Goal: Task Accomplishment & Management: Manage account settings

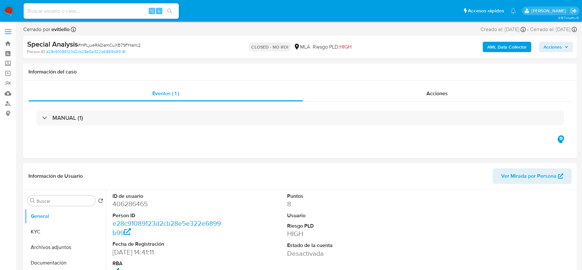
select select "10"
click at [470, 93] on div "Acciones" at bounding box center [437, 94] width 269 height 16
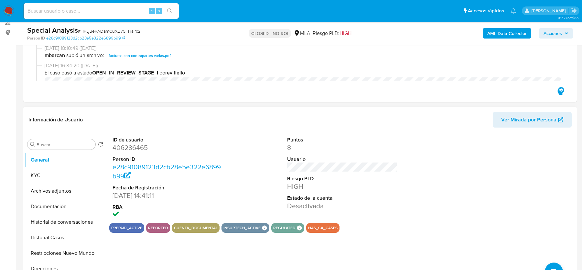
scroll to position [166, 0]
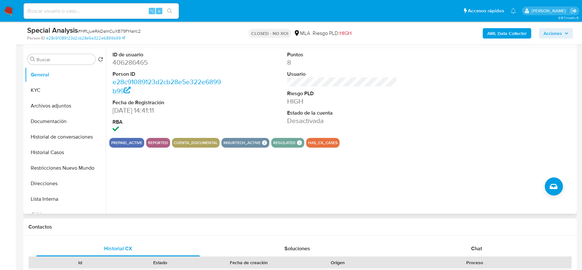
click at [124, 65] on dd "406286465" at bounding box center [168, 62] width 110 height 9
copy dd "406286465"
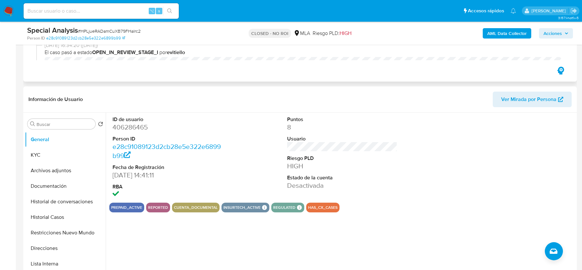
scroll to position [111, 0]
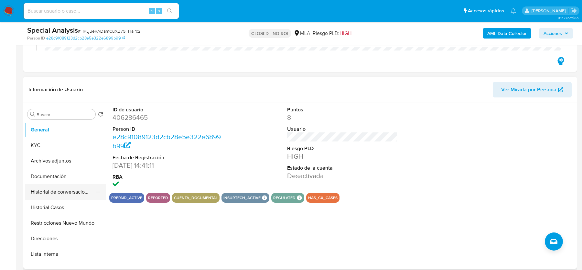
click at [58, 194] on button "Historial de conversaciones" at bounding box center [63, 192] width 76 height 16
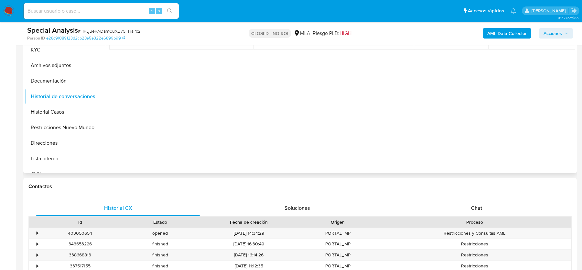
scroll to position [244, 0]
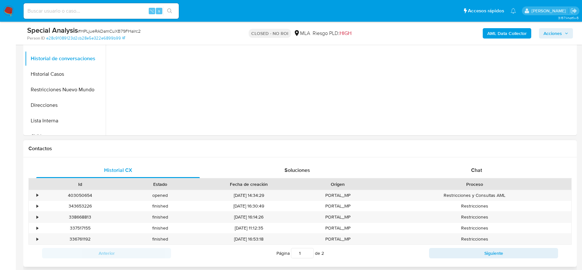
click at [472, 157] on div "Historial CX Soluciones Chat Id Estado Fecha de creación Origen Proceso • 40305…" at bounding box center [299, 211] width 553 height 109
click at [470, 170] on div "Chat" at bounding box center [477, 170] width 164 height 16
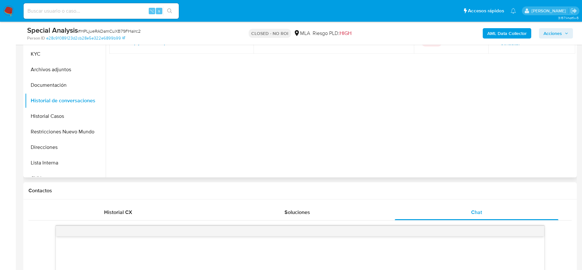
scroll to position [45, 0]
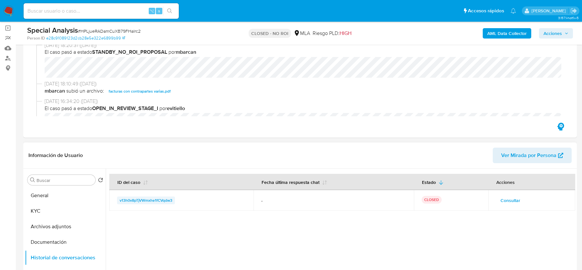
click at [145, 197] on span "v13h0v8pTjVWmxhe1fCVqdw3" at bounding box center [146, 200] width 53 height 8
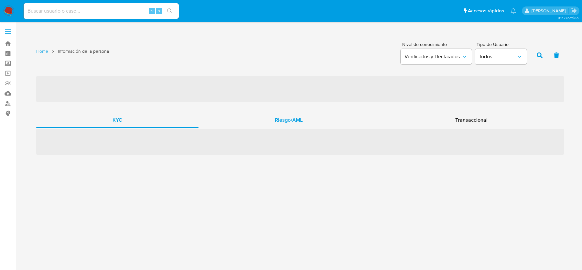
click at [309, 118] on div "Riesgo/AML" at bounding box center [289, 120] width 180 height 16
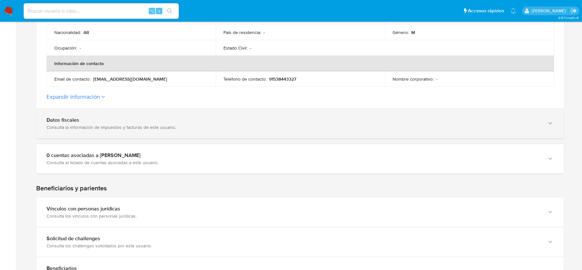
scroll to position [214, 0]
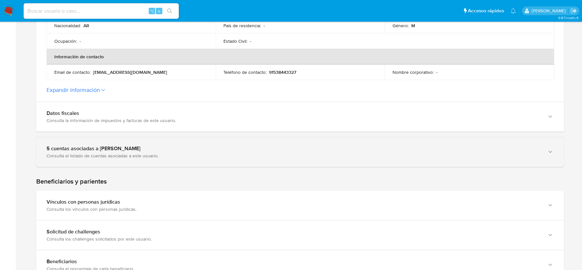
click at [110, 155] on div "Consulta el listado de cuentas asociadas a este usuario." at bounding box center [294, 156] width 494 height 6
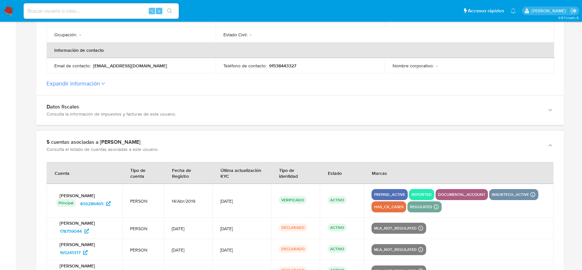
scroll to position [287, 0]
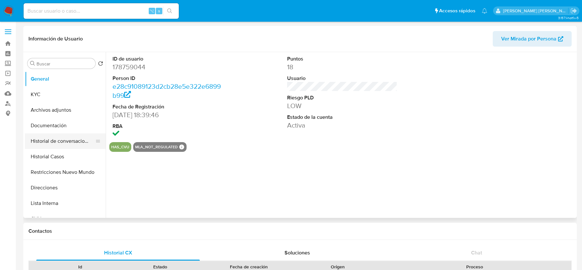
select select "10"
click at [56, 157] on button "Historial Casos" at bounding box center [63, 157] width 76 height 16
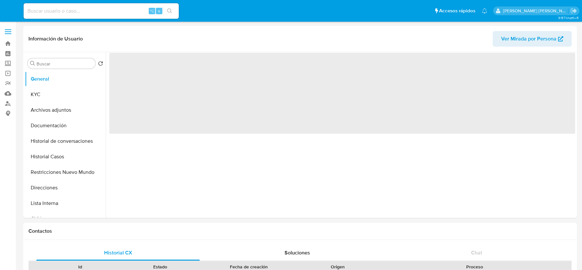
select select "10"
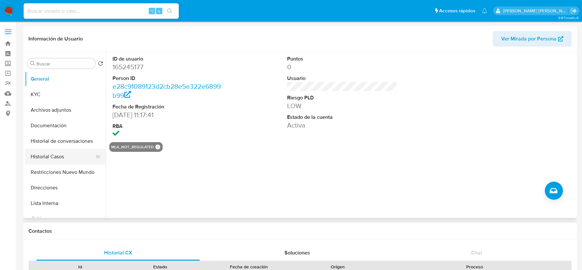
click at [64, 151] on button "Historial Casos" at bounding box center [63, 157] width 76 height 16
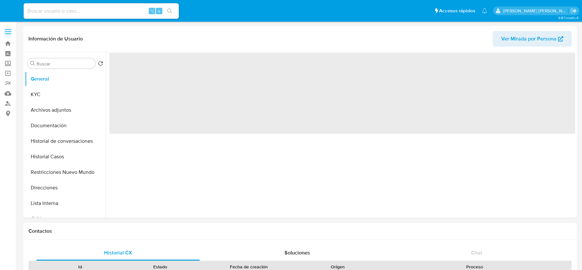
select select "10"
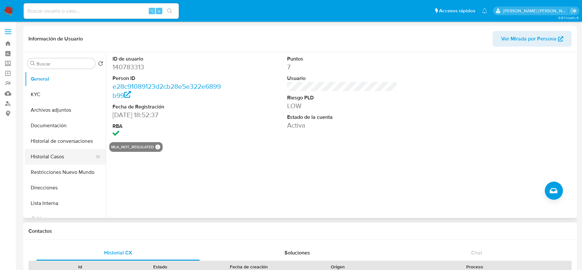
click at [62, 155] on button "Historial Casos" at bounding box center [63, 157] width 76 height 16
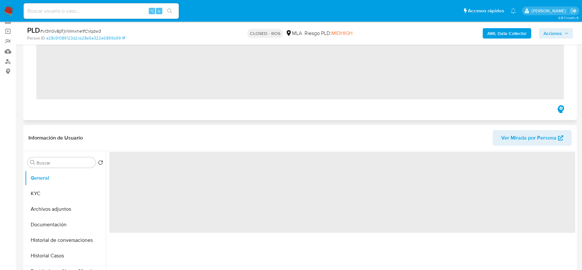
scroll to position [54, 0]
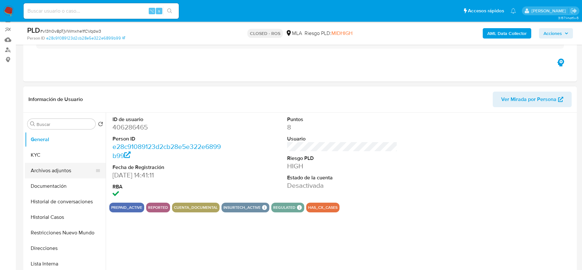
select select "10"
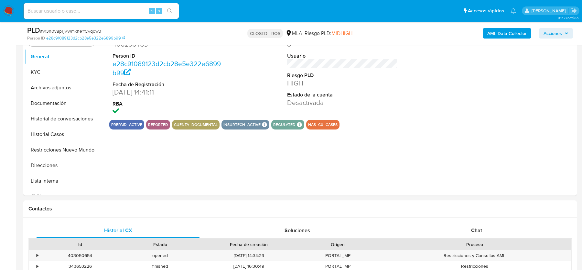
scroll to position [139, 0]
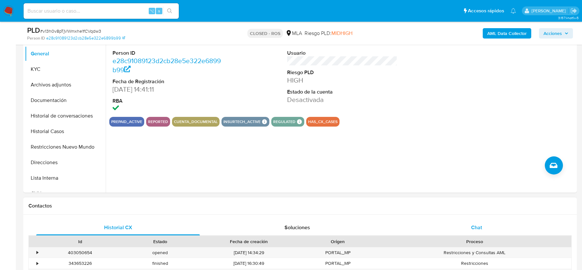
click at [467, 229] on div "Chat" at bounding box center [477, 228] width 164 height 16
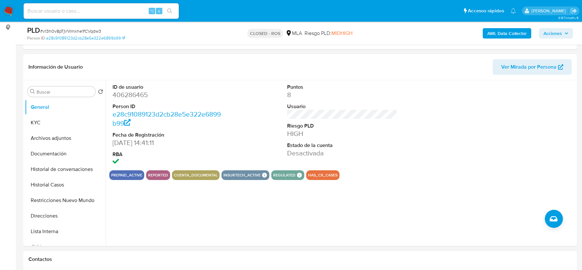
scroll to position [77, 0]
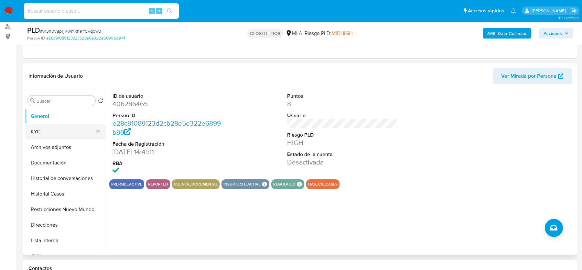
click at [53, 136] on button "KYC" at bounding box center [63, 132] width 76 height 16
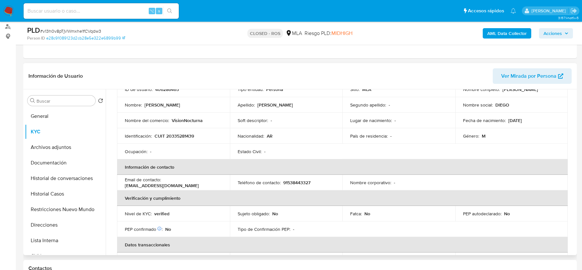
scroll to position [55, 0]
drag, startPoint x: 162, startPoint y: 181, endPoint x: 215, endPoint y: 180, distance: 52.7
click at [215, 180] on div "Email de contacto : degonzalezok@gmail.com" at bounding box center [173, 182] width 97 height 12
copy div "degonzalezok@gmail.com"
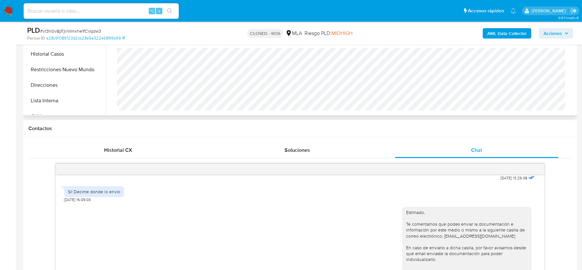
scroll to position [239, 0]
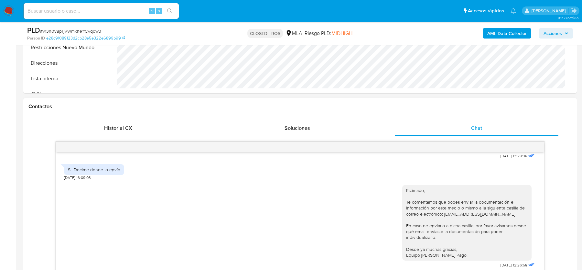
click at [126, 119] on div "Historial CX Soluciones Chat Id Estado Fecha de creación Origen Proceso • 40305…" at bounding box center [299, 206] width 553 height 183
click at [139, 122] on div "Historial CX" at bounding box center [118, 128] width 164 height 16
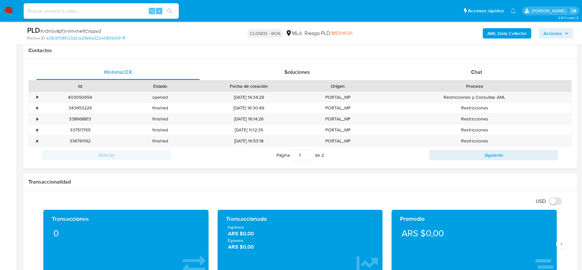
scroll to position [296, 0]
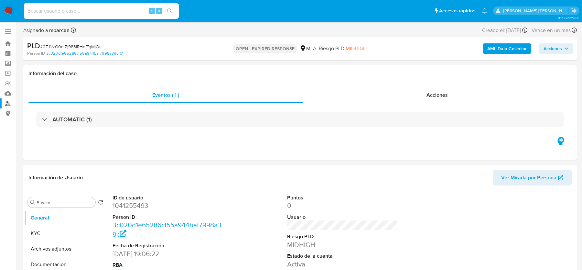
select select "10"
click at [8, 102] on link "Buscador de personas" at bounding box center [38, 103] width 77 height 10
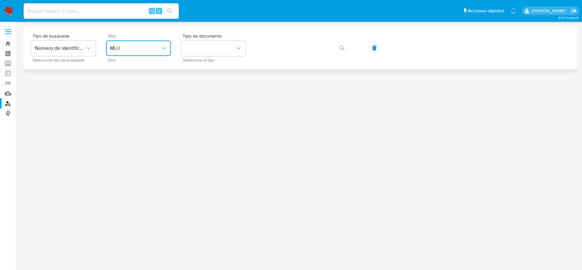
click at [144, 55] on button "MLU" at bounding box center [138, 48] width 65 height 16
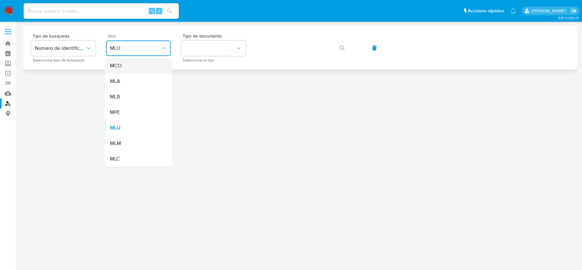
click at [143, 68] on div "MCO" at bounding box center [136, 66] width 53 height 16
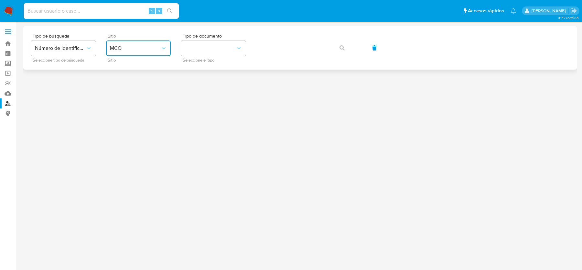
click at [138, 48] on span "MCO" at bounding box center [135, 48] width 50 height 6
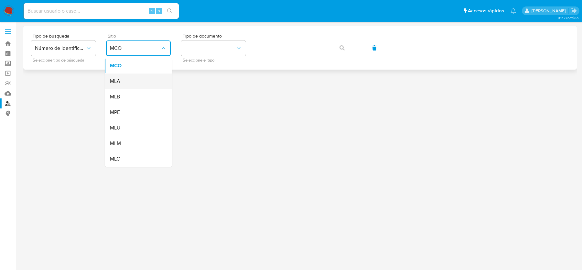
click at [137, 88] on div "MLA" at bounding box center [136, 81] width 53 height 16
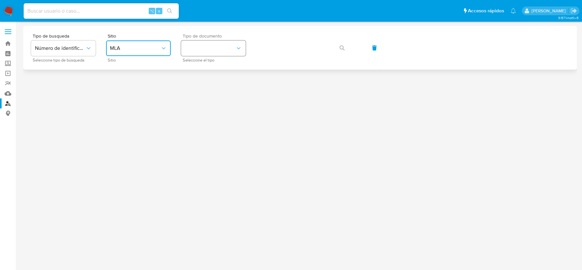
click at [226, 48] on button "identificationType" at bounding box center [213, 48] width 65 height 16
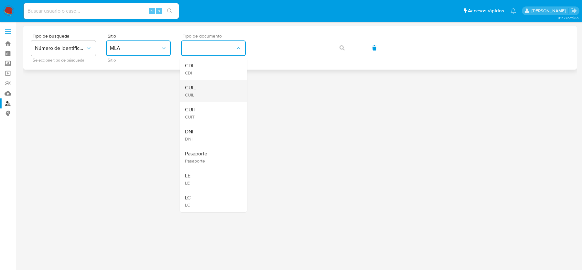
click at [210, 85] on div "CUIL CUIL" at bounding box center [211, 91] width 53 height 22
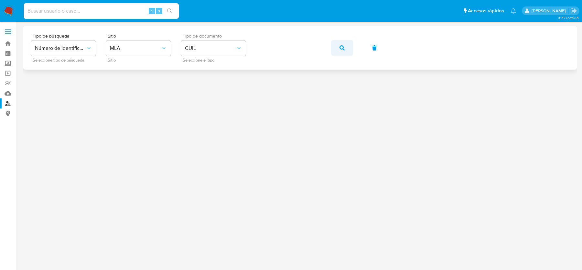
click at [338, 47] on button "button" at bounding box center [342, 48] width 22 height 16
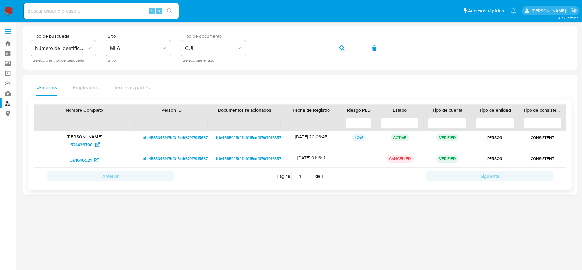
click at [173, 138] on span "b1e4585045f47bf015cdf679f7915657" at bounding box center [175, 138] width 65 height 8
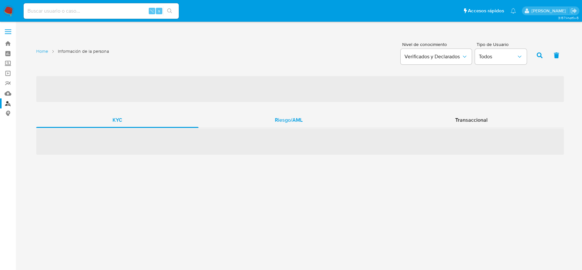
click at [285, 119] on span "Riesgo/AML" at bounding box center [289, 119] width 28 height 7
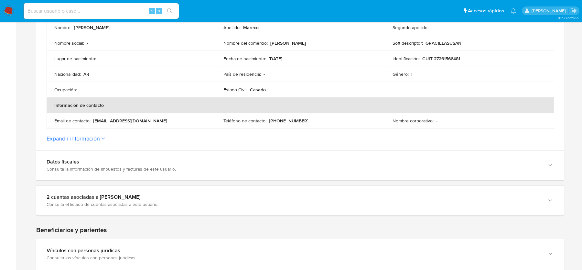
scroll to position [168, 0]
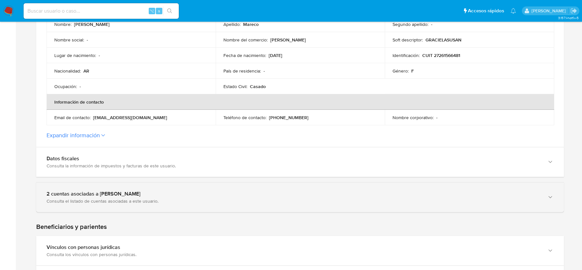
click at [103, 190] on div "2 cuentas asociadas a Graciela Susana Mareco" at bounding box center [294, 193] width 494 height 6
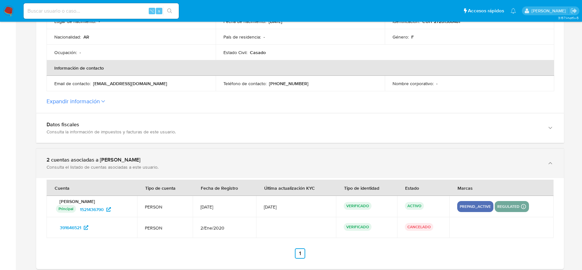
scroll to position [204, 0]
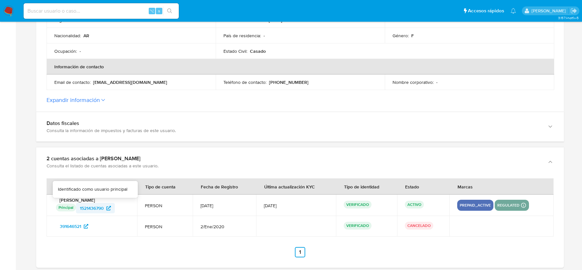
click at [88, 208] on span "1521436790" at bounding box center [92, 208] width 24 height 10
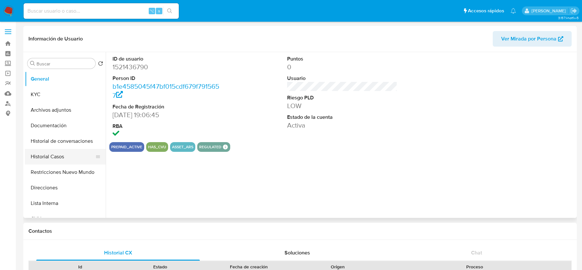
select select "10"
click at [64, 153] on button "Historial Casos" at bounding box center [63, 157] width 76 height 16
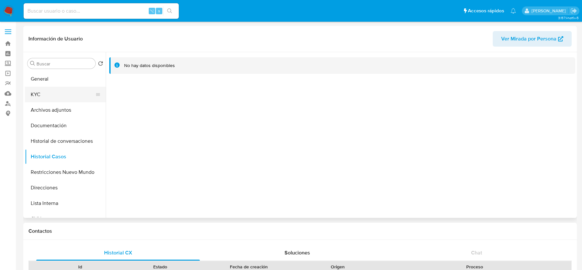
click at [54, 95] on button "KYC" at bounding box center [63, 95] width 76 height 16
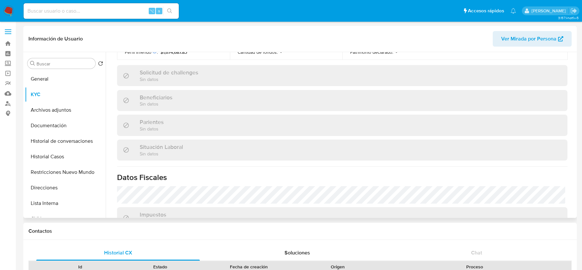
scroll to position [340, 0]
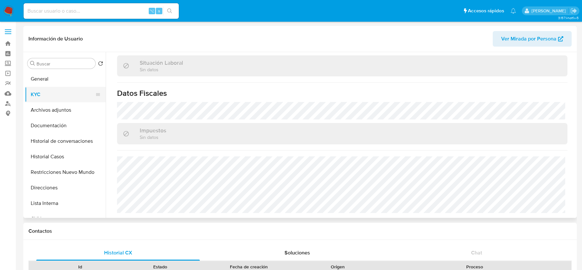
click at [62, 91] on button "KYC" at bounding box center [63, 95] width 76 height 16
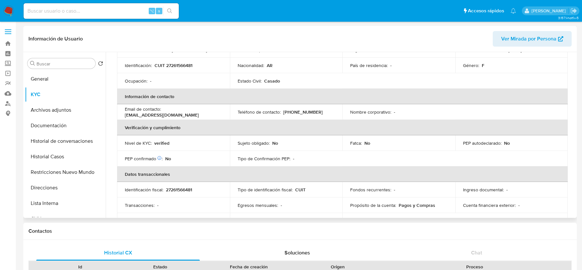
scroll to position [75, 0]
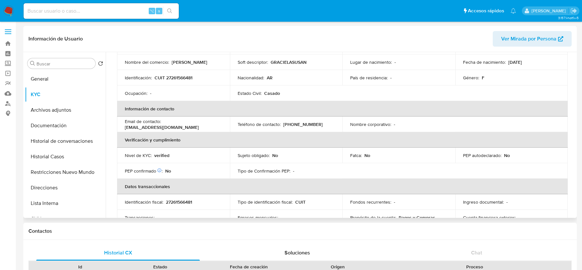
click at [173, 76] on p "CUIT 27261566481" at bounding box center [174, 78] width 38 height 6
copy p "27261566481"
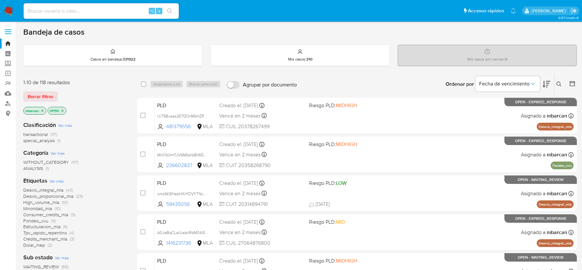
click at [563, 81] on button at bounding box center [559, 84] width 11 height 8
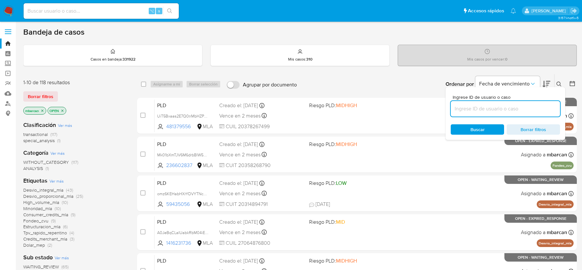
click at [524, 110] on input at bounding box center [505, 108] width 109 height 8
type input "0TJVzG0mZj983IRHqfTgMjQc"
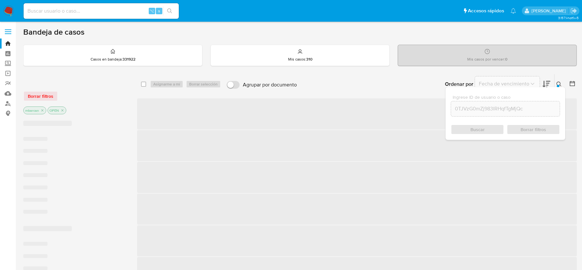
click at [559, 83] on icon at bounding box center [558, 83] width 5 height 5
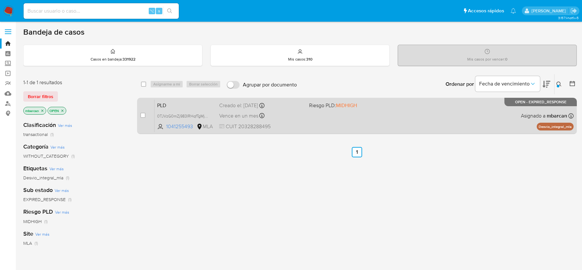
click at [137, 115] on div "case-item-checkbox No es posible asignar el caso PLD 0TJVzG0mZj983IRHqfTgMjQc 1…" at bounding box center [357, 116] width 440 height 36
click at [146, 115] on div "case-item-checkbox No es posible asignar el caso" at bounding box center [147, 115] width 14 height 33
click at [145, 114] on input "checkbox" at bounding box center [142, 115] width 5 height 5
checkbox input "true"
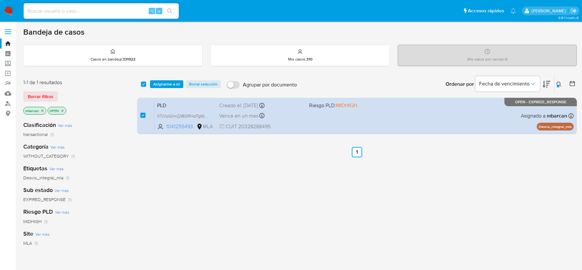
click at [157, 90] on div "select-all-cases-checkbox Asignarme a mí Borrar selección Agrupar por documento…" at bounding box center [357, 84] width 440 height 20
click at [166, 81] on span "Asignarme a mí" at bounding box center [166, 84] width 27 height 6
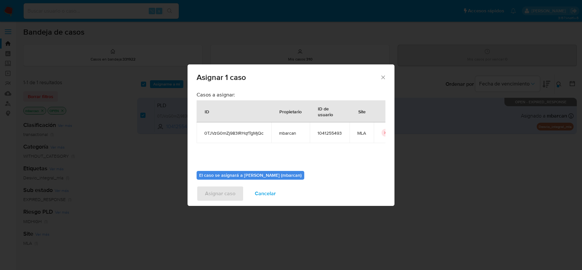
scroll to position [33, 0]
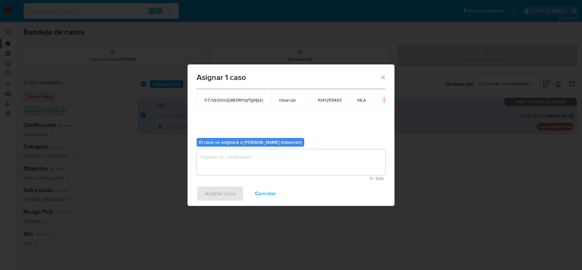
click at [227, 160] on textarea "assign-modal" at bounding box center [291, 162] width 189 height 26
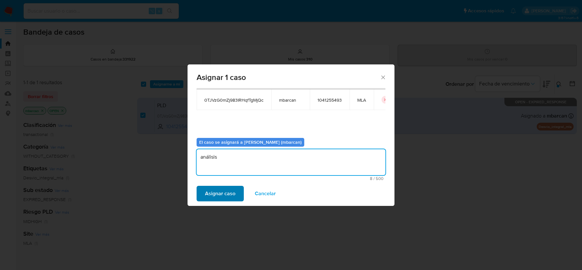
type textarea "análisis"
click at [207, 193] on span "Asignar caso" at bounding box center [220, 193] width 30 height 14
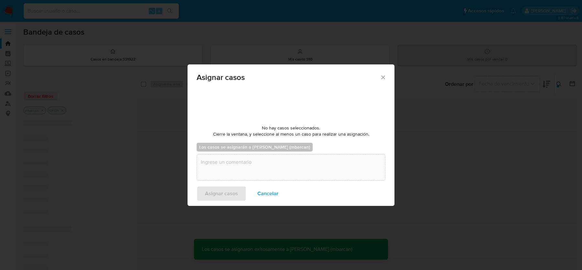
checkbox input "false"
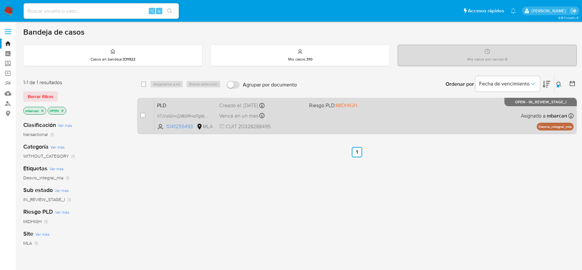
click at [176, 102] on span "PLD" at bounding box center [185, 105] width 57 height 8
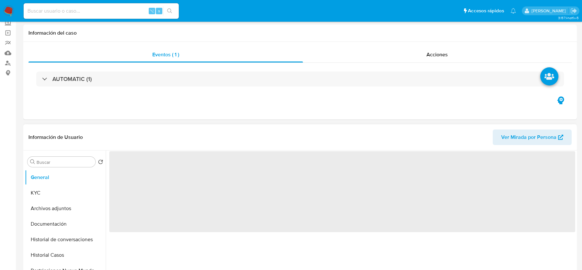
scroll to position [62, 0]
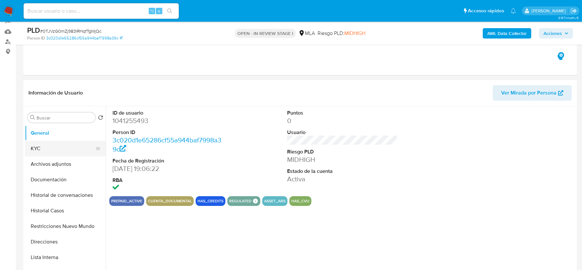
click at [48, 155] on button "KYC" at bounding box center [63, 149] width 76 height 16
select select "10"
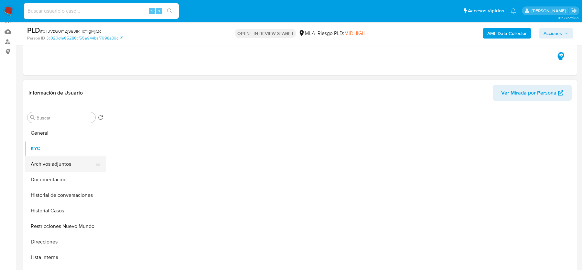
click at [50, 160] on button "Archivos adjuntos" at bounding box center [63, 164] width 76 height 16
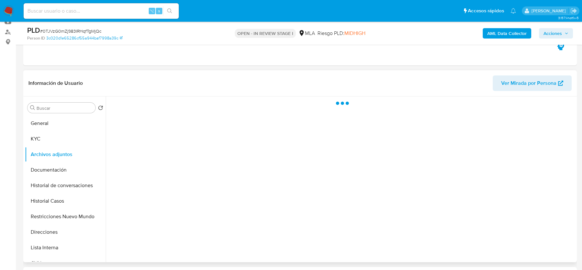
scroll to position [295, 0]
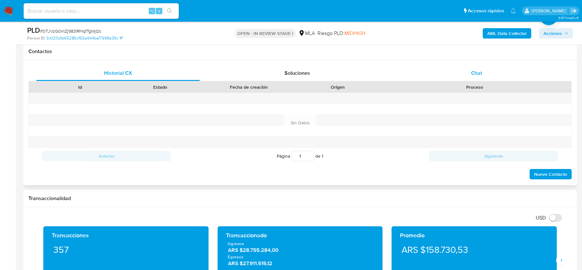
click at [475, 65] on div "Chat" at bounding box center [477, 73] width 164 height 16
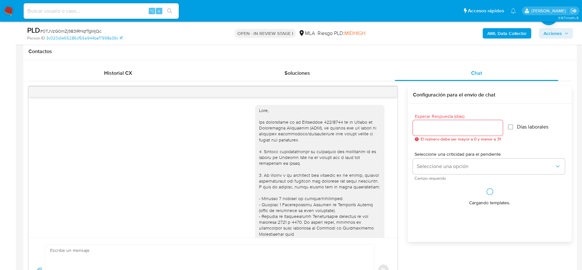
scroll to position [705, 0]
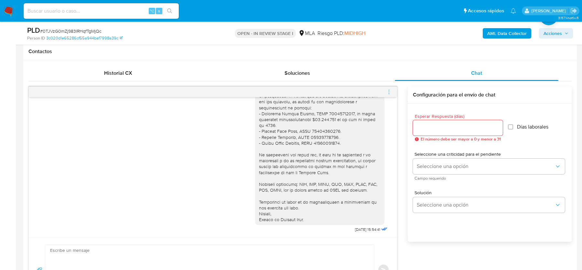
click at [390, 91] on icon "menu-action" at bounding box center [389, 92] width 6 height 6
click at [349, 77] on li "Cerrar conversación" at bounding box center [353, 79] width 66 height 12
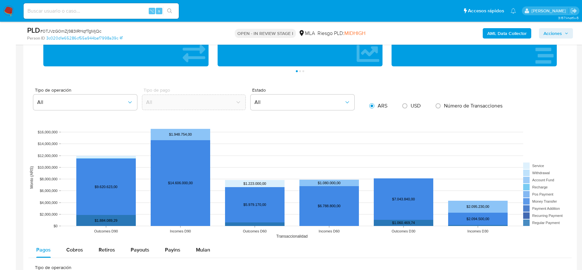
scroll to position [1133, 0]
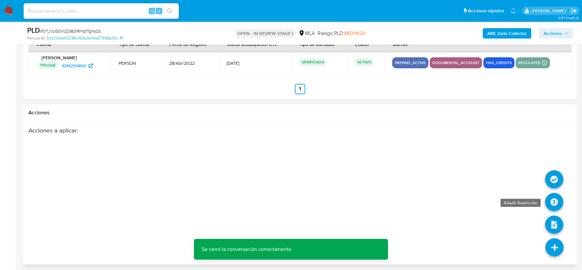
click at [551, 201] on icon at bounding box center [554, 202] width 18 height 18
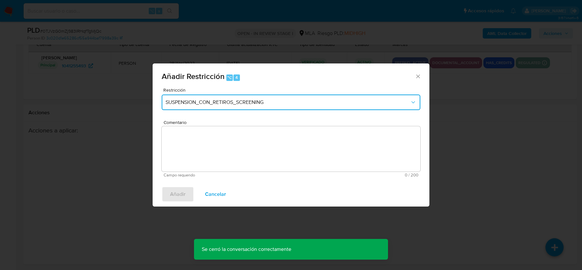
click at [183, 109] on button "SUSPENSION_CON_RETIROS_SCREENING" at bounding box center [291, 102] width 259 height 16
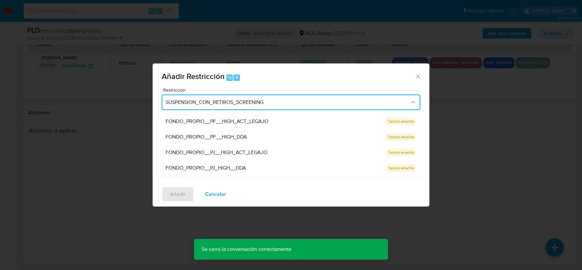
scroll to position [137, 0]
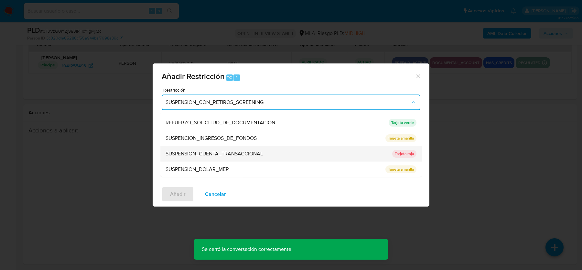
click at [180, 150] on span "SUSPENSION_CUENTA_TRANSACCIONAL" at bounding box center [214, 153] width 97 height 6
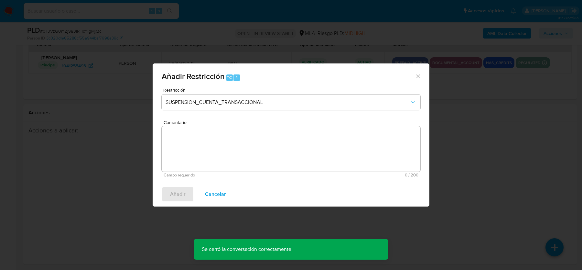
click at [178, 170] on textarea "Comentario" at bounding box center [291, 148] width 259 height 45
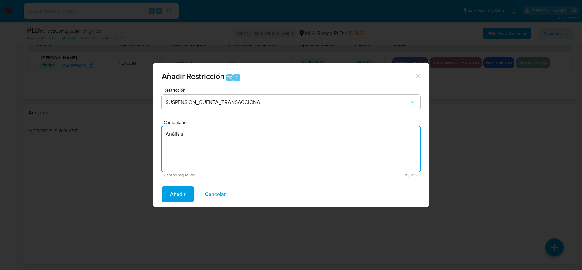
drag, startPoint x: 199, startPoint y: 143, endPoint x: 140, endPoint y: 143, distance: 59.5
click at [140, 143] on div "Añadir Restricción ⌥ 4 Restricción SUSPENSION_CUENTA_TRANSACCIONAL Comentario A…" at bounding box center [291, 135] width 582 height 270
click at [177, 132] on textarea "Análisis" at bounding box center [291, 148] width 259 height 45
type textarea "AML"
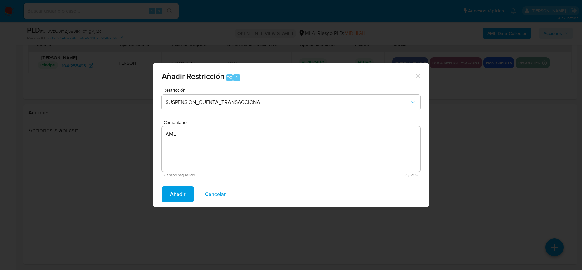
click at [177, 197] on span "Añadir" at bounding box center [178, 194] width 16 height 14
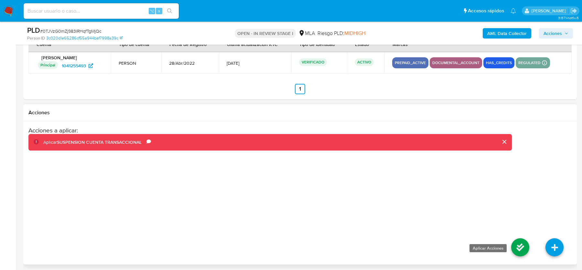
click at [523, 238] on icon at bounding box center [520, 247] width 18 height 18
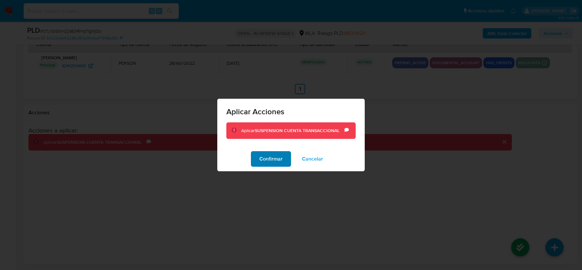
click at [284, 154] on button "Confirmar" at bounding box center [271, 159] width 40 height 16
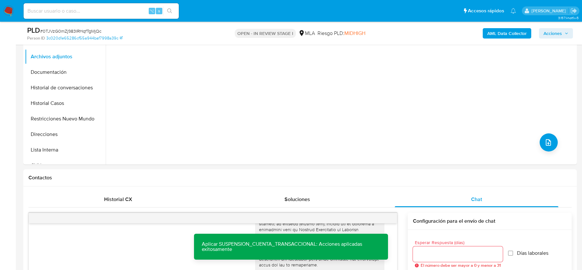
scroll to position [86, 0]
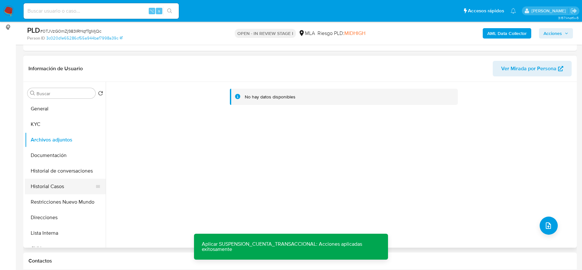
click at [44, 187] on button "Historial Casos" at bounding box center [63, 186] width 76 height 16
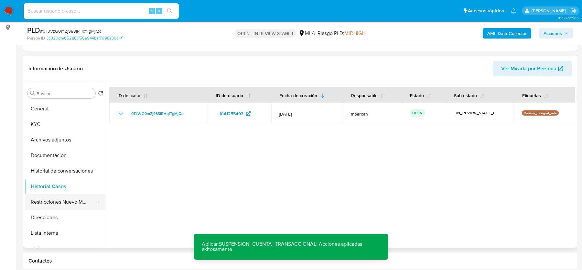
click at [55, 200] on button "Restricciones Nuevo Mundo" at bounding box center [63, 202] width 76 height 16
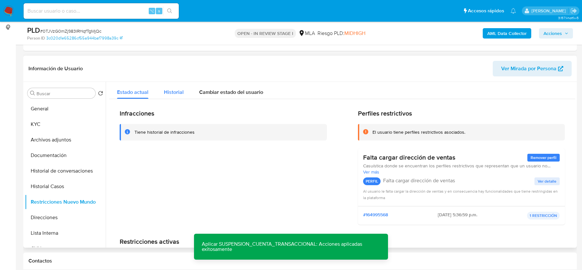
click at [178, 93] on span "Historial" at bounding box center [174, 91] width 20 height 7
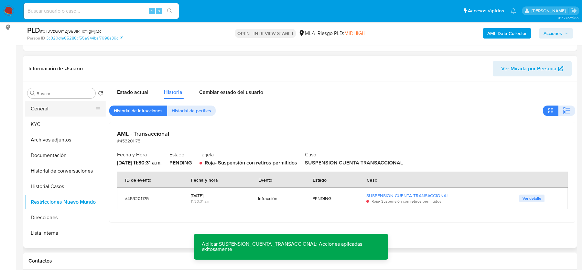
click at [62, 112] on button "General" at bounding box center [63, 109] width 76 height 16
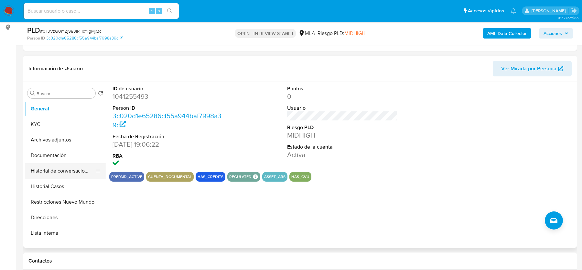
click at [57, 172] on button "Historial de conversaciones" at bounding box center [63, 171] width 76 height 16
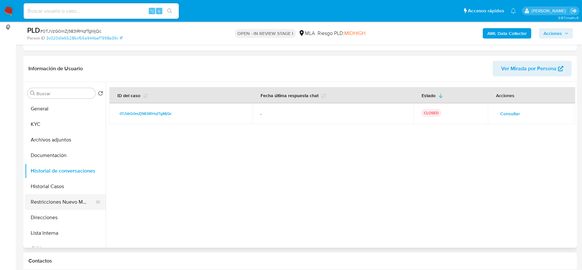
click at [53, 202] on button "Restricciones Nuevo Mundo" at bounding box center [63, 202] width 76 height 16
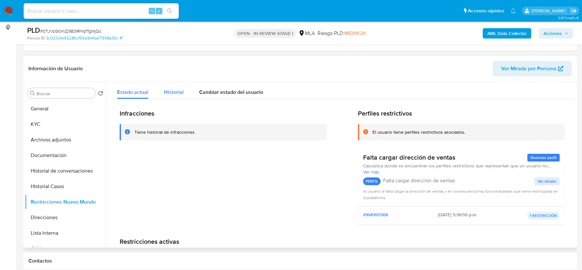
click at [173, 94] on span "Historial" at bounding box center [174, 91] width 20 height 7
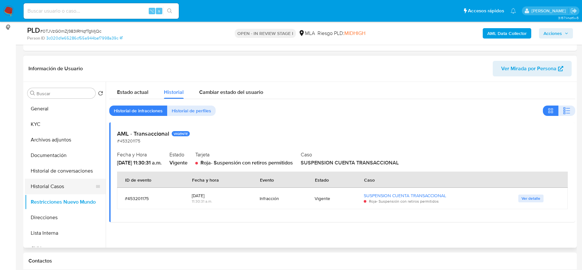
click at [49, 186] on button "Historial Casos" at bounding box center [63, 186] width 76 height 16
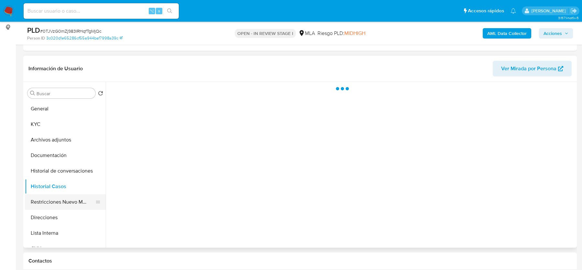
click at [52, 198] on button "Restricciones Nuevo Mundo" at bounding box center [63, 202] width 76 height 16
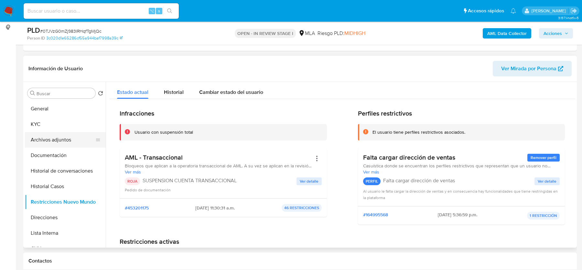
click at [74, 140] on button "Archivos adjuntos" at bounding box center [63, 140] width 76 height 16
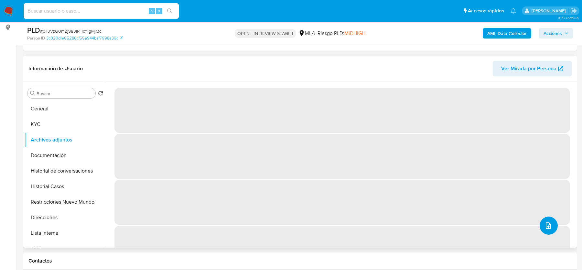
click at [545, 229] on icon "upload-file" at bounding box center [548, 225] width 8 height 8
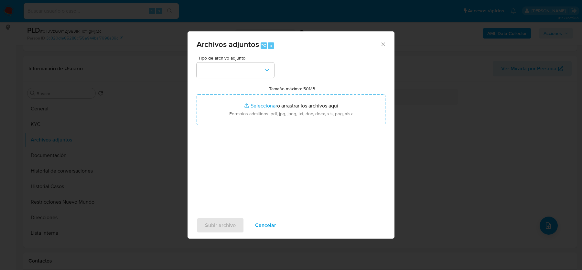
click at [381, 46] on icon "Cerrar" at bounding box center [383, 44] width 6 height 6
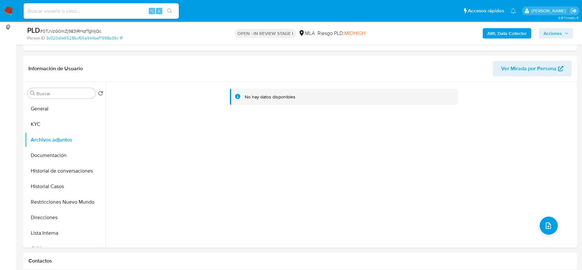
click at [505, 33] on b "AML Data Collector" at bounding box center [506, 33] width 39 height 10
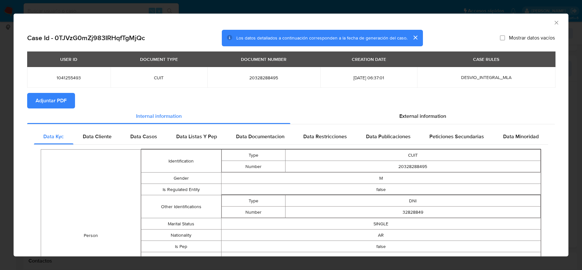
click at [67, 101] on button "Adjuntar PDF" at bounding box center [51, 101] width 48 height 16
click at [422, 113] on span "External information" at bounding box center [422, 115] width 47 height 7
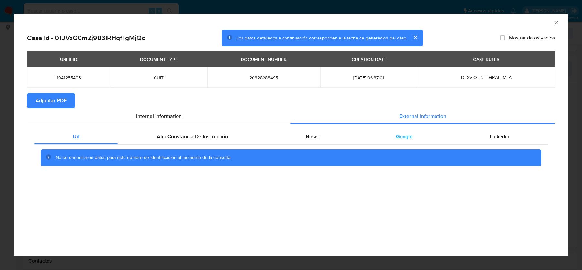
click at [399, 136] on span "Google" at bounding box center [404, 136] width 16 height 7
click at [552, 25] on div "AML Data Collector" at bounding box center [291, 22] width 555 height 16
click at [558, 22] on icon "Cerrar ventana" at bounding box center [556, 22] width 6 height 6
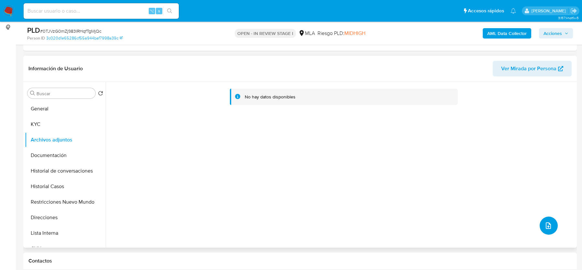
click at [553, 223] on button "upload-file" at bounding box center [549, 225] width 18 height 18
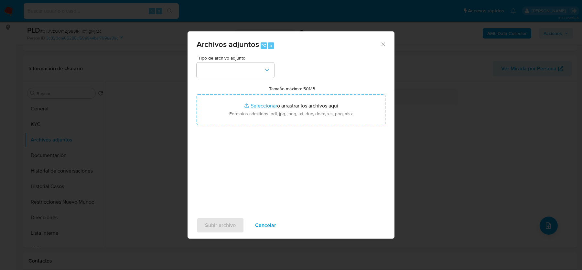
click at [244, 79] on div "Tipo de archivo adjunto Tamaño máximo: 50MB Seleccionar archivos Seleccionar o …" at bounding box center [291, 132] width 189 height 153
click at [244, 68] on button "button" at bounding box center [236, 70] width 78 height 16
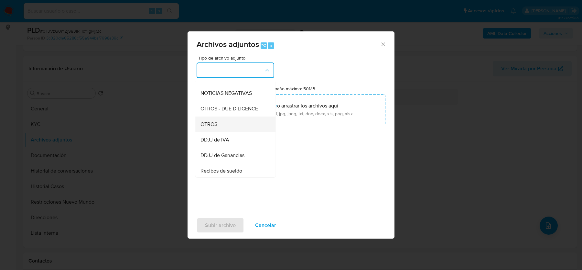
scroll to position [88, 0]
click at [218, 129] on div "OTROS" at bounding box center [233, 124] width 66 height 16
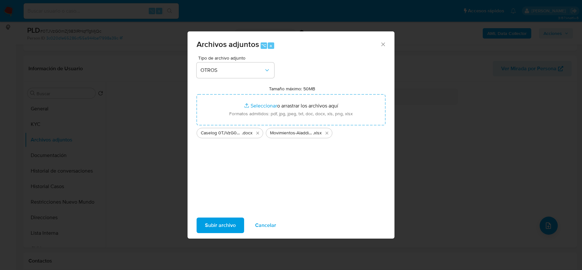
click at [215, 225] on span "Subir archivo" at bounding box center [220, 225] width 31 height 14
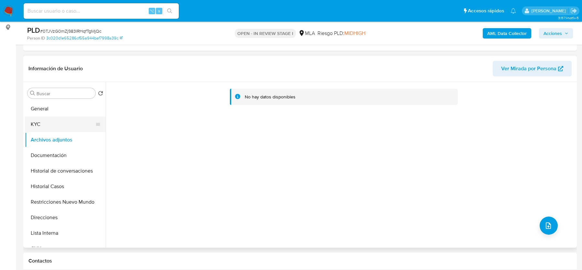
click at [41, 121] on button "KYC" at bounding box center [63, 124] width 76 height 16
click at [38, 126] on button "KYC" at bounding box center [65, 124] width 81 height 16
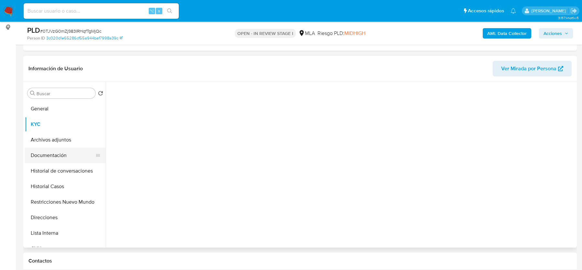
click at [38, 148] on button "Documentación" at bounding box center [63, 155] width 76 height 16
click at [42, 139] on button "Archivos adjuntos" at bounding box center [63, 140] width 76 height 16
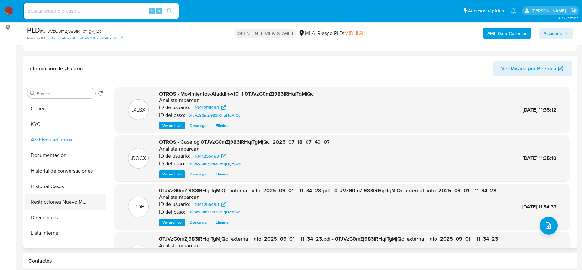
click at [60, 198] on button "Restricciones Nuevo Mundo" at bounding box center [63, 202] width 76 height 16
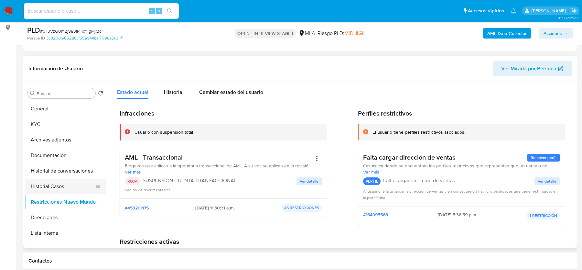
click at [49, 181] on button "Historial Casos" at bounding box center [63, 186] width 76 height 16
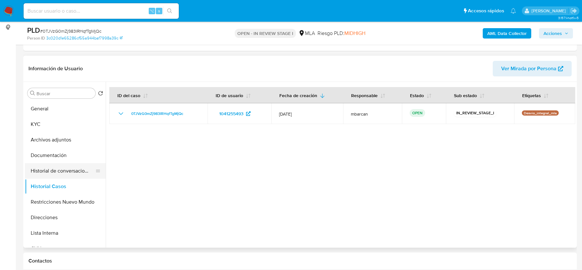
click at [56, 167] on button "Historial de conversaciones" at bounding box center [63, 171] width 76 height 16
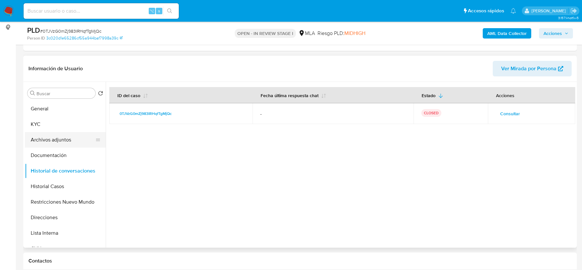
click at [52, 137] on button "Archivos adjuntos" at bounding box center [63, 140] width 76 height 16
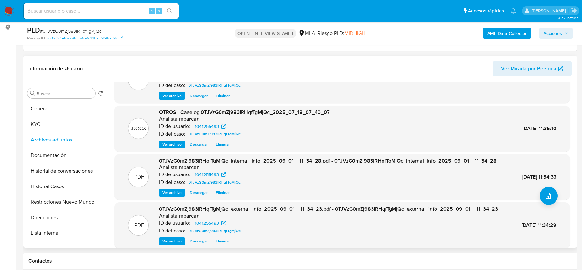
scroll to position [0, 0]
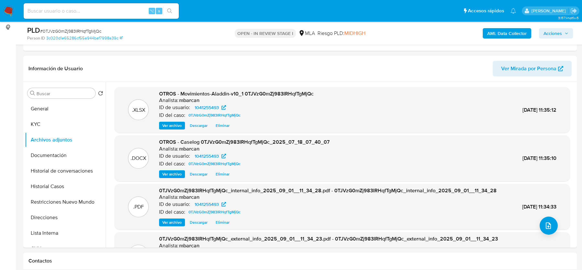
click at [553, 38] on div "AML Data Collector Acciones" at bounding box center [483, 33] width 180 height 15
click at [553, 37] on span "Acciones" at bounding box center [552, 33] width 18 height 10
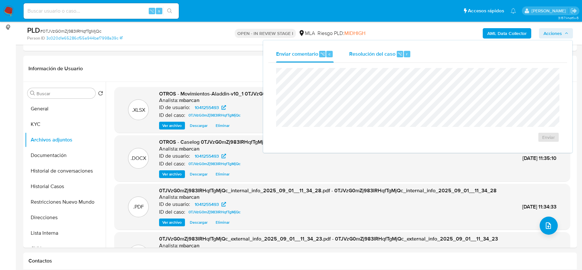
click at [388, 46] on div "Resolución del caso ⌥ r" at bounding box center [380, 54] width 62 height 17
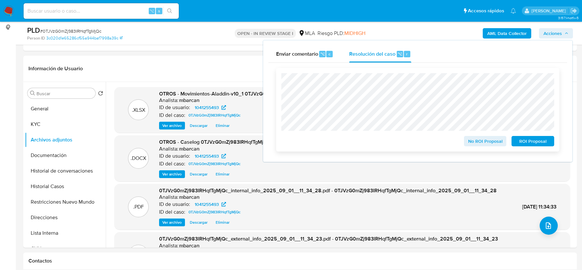
click at [536, 141] on span "ROI Proposal" at bounding box center [533, 140] width 34 height 9
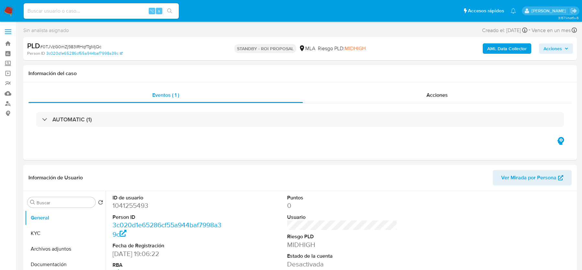
select select "10"
click at [103, 19] on div "⌥ s" at bounding box center [101, 11] width 155 height 18
click at [102, 10] on input at bounding box center [101, 11] width 155 height 8
paste input "RSgNr42bMrjrKPj7IuCWzd2K"
type input "RSgNr42bMrjrKPj7IuCWzd2K"
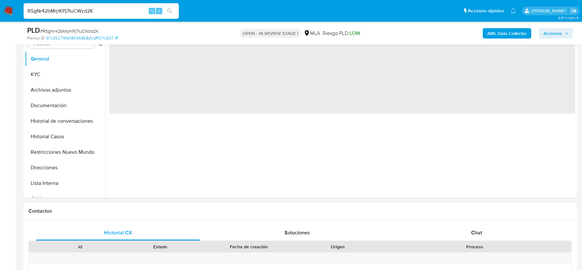
scroll to position [197, 0]
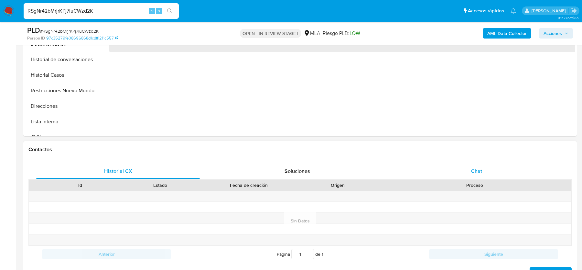
click at [491, 170] on div "Chat" at bounding box center [477, 171] width 164 height 16
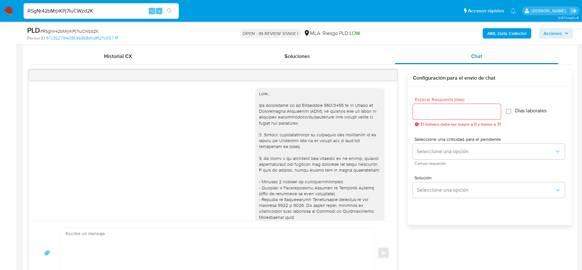
scroll to position [643, 0]
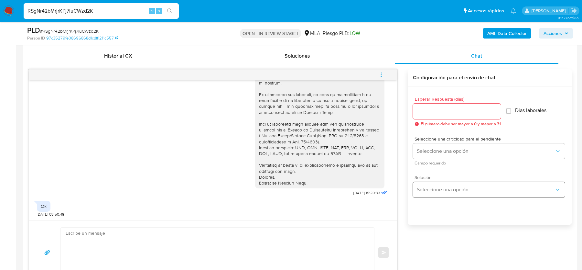
select select "10"
click at [76, 11] on input "RSgNr42bMrjrKPj7IuCWzd2K" at bounding box center [101, 11] width 155 height 8
paste input "iyDuulhhKPIglF6p4kwiItux"
type input "iyDuulhhKPIglF6p4kwiItux"
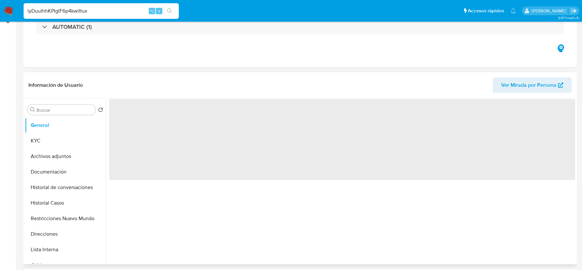
scroll to position [177, 0]
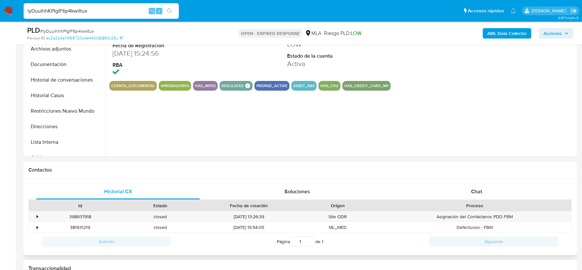
select select "10"
click at [477, 200] on div "Proceso" at bounding box center [475, 205] width 194 height 11
click at [477, 195] on div "Chat" at bounding box center [477, 192] width 164 height 16
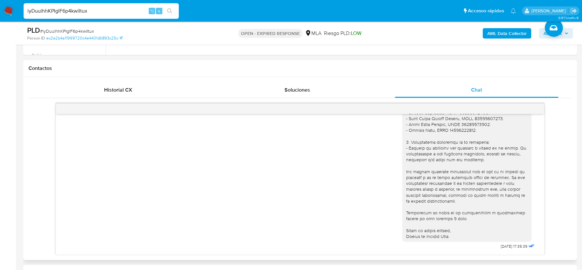
scroll to position [571, 0]
click at [78, 27] on div "PLD # iyDuulhhKPIglF6p4kwiItux" at bounding box center [116, 31] width 179 height 10
copy span "iyDuulhhKPIglF6p4kwiItux"
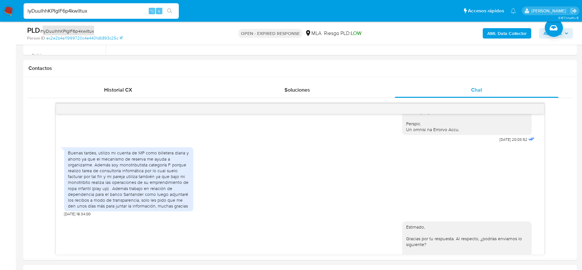
scroll to position [334, 0]
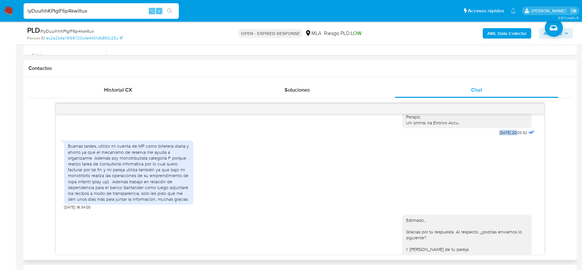
drag, startPoint x: 511, startPoint y: 144, endPoint x: 489, endPoint y: 144, distance: 21.3
copy span "17/07/2025"
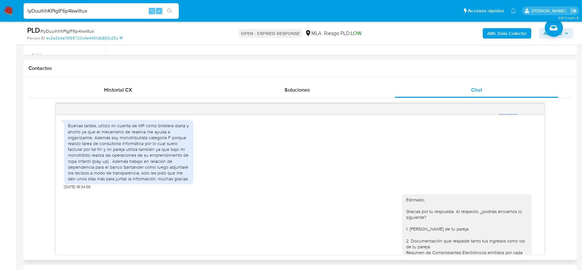
scroll to position [357, 0]
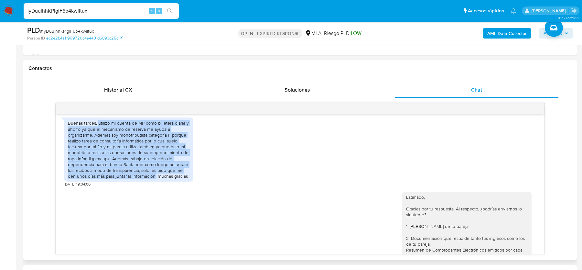
drag, startPoint x: 98, startPoint y: 134, endPoint x: 156, endPoint y: 187, distance: 78.8
click at [156, 179] on div "Buenas tardes, utilizo mi cuenta de MP como billetera diaria y ahorro ya que el…" at bounding box center [129, 149] width 122 height 59
copy div "utilizo mi cuenta de MP como billetera diaria y ahorro ya que el mecanismo de r…"
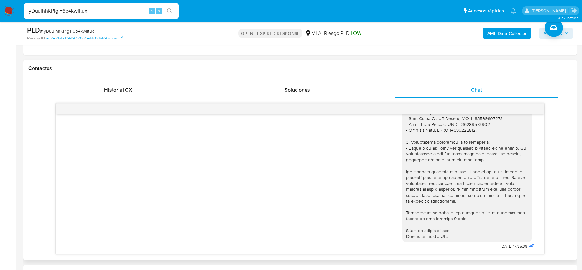
scroll to position [571, 0]
drag, startPoint x: 489, startPoint y: 244, endPoint x: 512, endPoint y: 244, distance: 23.0
click at [512, 244] on div "Estimado, Gracias por tu respuesta. Al respecto, ¿podrías enviarnos lo siguient…" at bounding box center [469, 124] width 134 height 254
copy span "[DATE]"
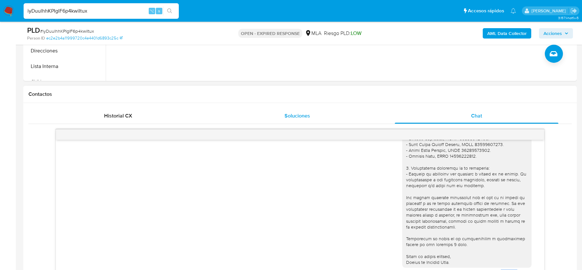
scroll to position [149, 0]
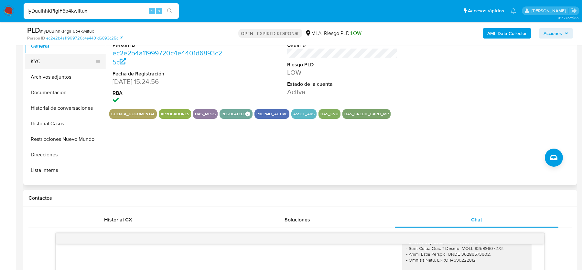
click at [53, 66] on button "KYC" at bounding box center [63, 62] width 76 height 16
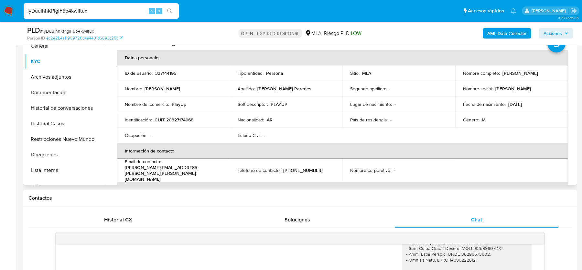
scroll to position [118, 0]
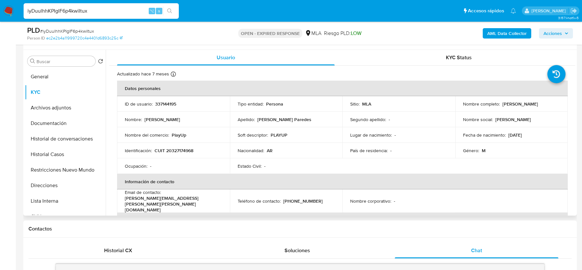
click at [183, 148] on p "CUIT 20327174968" at bounding box center [174, 150] width 39 height 6
copy p "20327174968"
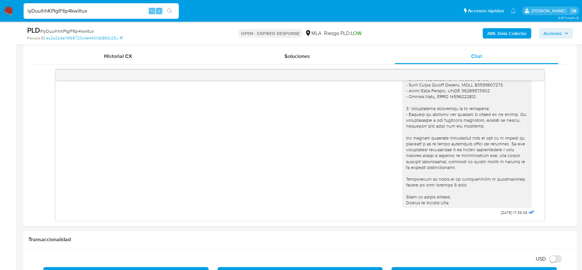
scroll to position [312, 0]
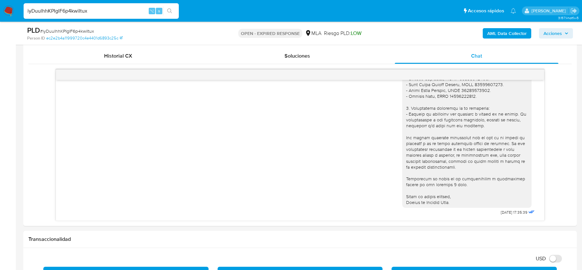
click at [86, 30] on span "# iyDuulhhKPIglF6p4kwiItux" at bounding box center [67, 31] width 54 height 6
copy span "iyDuulhhKPIglF6p4kwiItux"
click at [14, 10] on nav "Pausado Ver notificaciones iyDuulhhKPIglF6p4kwiItux ⌥ s Accesos rápidos Presion…" at bounding box center [291, 11] width 582 height 22
click at [9, 11] on img at bounding box center [8, 10] width 11 height 11
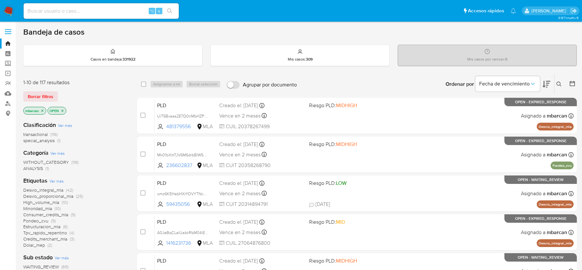
click at [558, 83] on icon at bounding box center [558, 83] width 5 height 5
click at [560, 82] on icon at bounding box center [558, 83] width 5 height 5
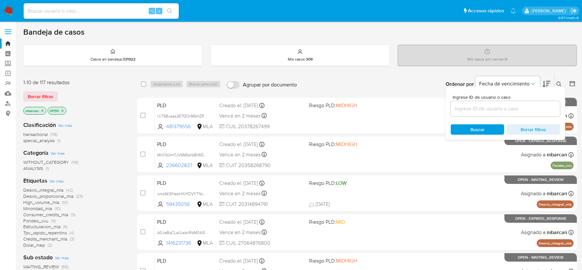
click at [514, 95] on span "Ingrese ID de usuario o caso" at bounding box center [507, 97] width 109 height 5
click at [514, 104] on input at bounding box center [505, 108] width 109 height 8
click at [501, 109] on input at bounding box center [505, 108] width 109 height 8
paste input "iyDuulhhKPIglF6p4kwiItux"
type input "iyDuulhhKPIglF6p4kwiItux"
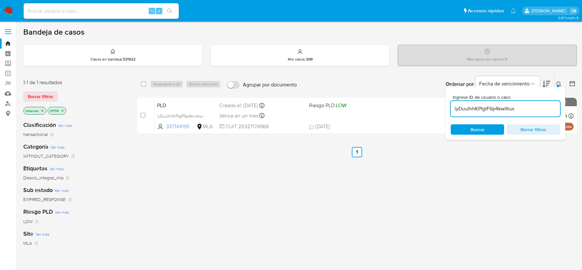
click at [563, 81] on button at bounding box center [559, 84] width 11 height 8
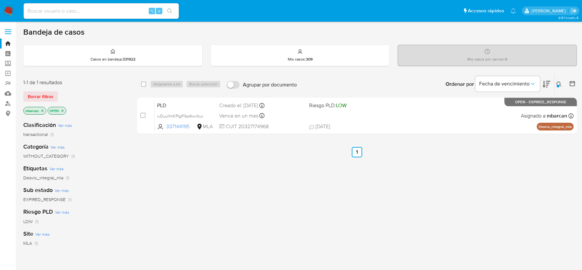
click at [84, 11] on input at bounding box center [101, 11] width 155 height 8
paste input "enMDr6tb5dX6UfXKxthf1gkM"
type input "enMDr6tb5dX6UfXKxthf1gkM"
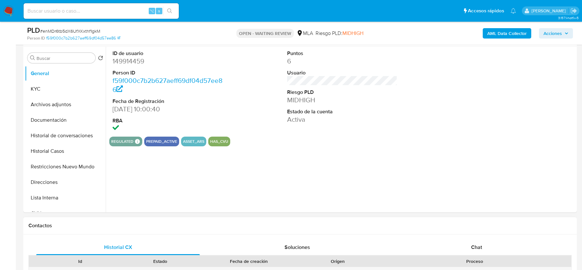
scroll to position [224, 0]
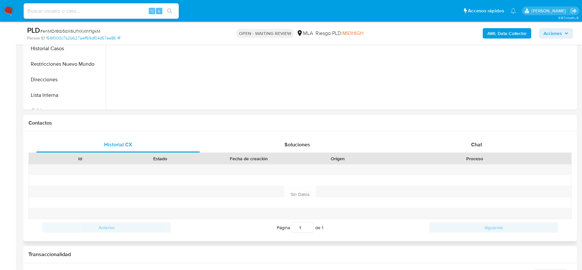
select select "10"
click at [481, 150] on div "Chat" at bounding box center [477, 145] width 164 height 16
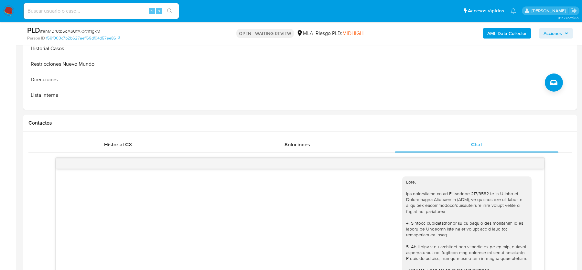
click at [67, 28] on span "# enMDr6tb5dX6UfXKxthf1gkM" at bounding box center [70, 31] width 60 height 6
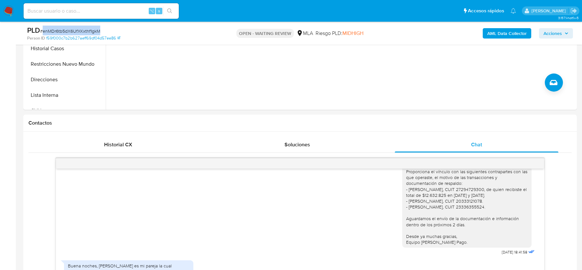
click at [67, 28] on span "# enMDr6tb5dX6UfXKxthf1gkM" at bounding box center [70, 31] width 60 height 6
copy span "enMDr6tb5dX6UfXKxthf1gkM"
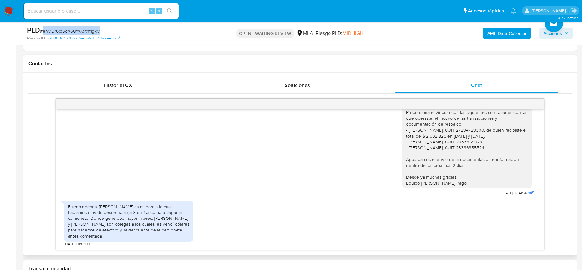
scroll to position [284, 0]
click at [74, 31] on span "# enMDr6tb5dX6UfXKxthf1gkM" at bounding box center [70, 31] width 60 height 6
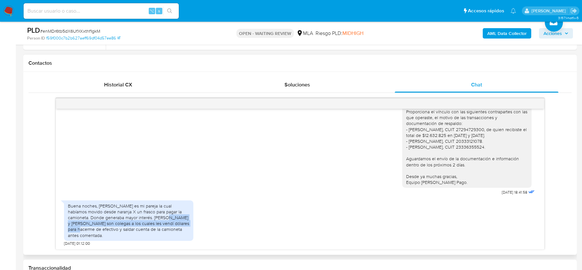
drag, startPoint x: 142, startPoint y: 223, endPoint x: 166, endPoint y: 227, distance: 25.1
click at [166, 227] on div "Buena noches, Vanina colombo es mi pareja la cual habíamos movido desde naranja…" at bounding box center [129, 220] width 122 height 35
click at [168, 225] on div "Buena noches, Vanina colombo es mi pareja la cual habíamos movido desde naranja…" at bounding box center [129, 220] width 122 height 35
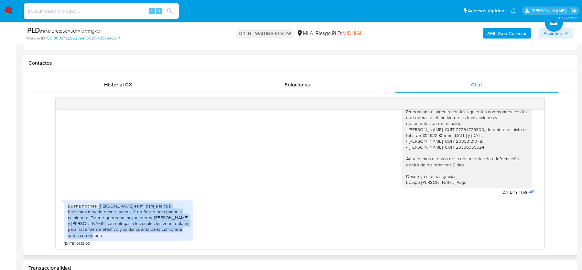
drag, startPoint x: 98, startPoint y: 210, endPoint x: 185, endPoint y: 234, distance: 90.1
click at [185, 234] on div "Buena noches, Vanina colombo es mi pareja la cual habíamos movido desde naranja…" at bounding box center [129, 220] width 122 height 35
copy div "Vanina colombo es mi pareja la cual habíamos movido desde naranja X un frasco p…"
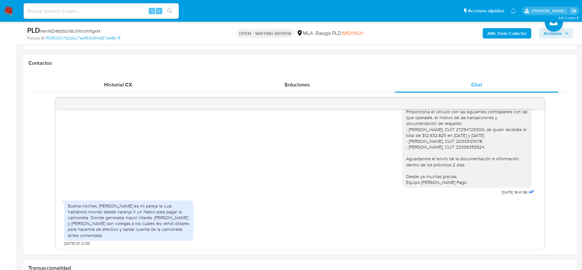
click at [80, 31] on span "# enMDr6tb5dX6UfXKxthf1gkM" at bounding box center [70, 31] width 60 height 6
copy span "enMDr6tb5dX6UfXKxthf1gkM"
click at [20, 7] on nav "Pausado Ver notificaciones ⌥ s Accesos rápidos Presiona las siguientes teclas p…" at bounding box center [291, 11] width 582 height 22
click at [11, 9] on img at bounding box center [8, 10] width 11 height 11
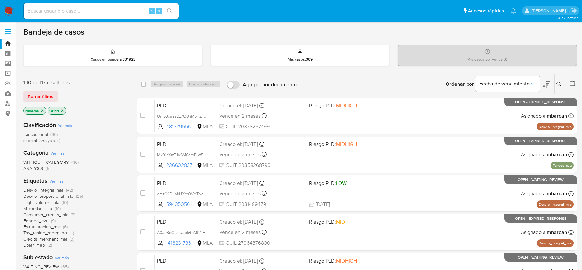
click at [559, 88] on div "Ingrese ID de usuario o caso Buscar Borrar filtros" at bounding box center [559, 84] width 11 height 20
drag, startPoint x: 559, startPoint y: 86, endPoint x: 532, endPoint y: 113, distance: 38.6
click at [559, 86] on icon at bounding box center [558, 83] width 5 height 5
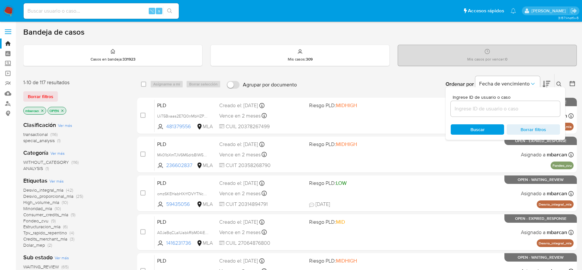
click at [511, 120] on div "Ingrese ID de usuario o caso Buscar Borrar filtros" at bounding box center [506, 113] width 120 height 53
click at [511, 119] on div "Ingrese ID de usuario o caso Buscar Borrar filtros" at bounding box center [506, 113] width 120 height 53
click at [511, 113] on div at bounding box center [505, 109] width 109 height 16
click at [513, 106] on input at bounding box center [505, 108] width 109 height 8
paste input "enMDr6tb5dX6UfXKxthf1gkM"
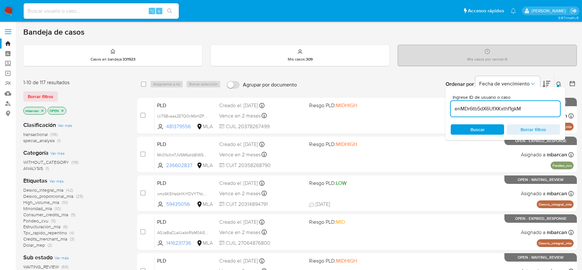
type input "enMDr6tb5dX6UfXKxthf1gkM"
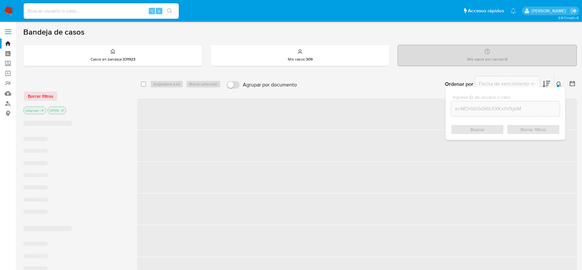
click at [561, 82] on icon at bounding box center [558, 83] width 5 height 5
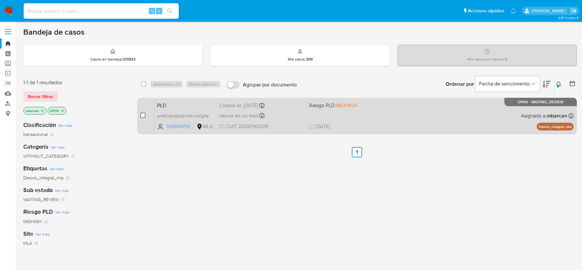
click at [143, 115] on input "checkbox" at bounding box center [142, 115] width 5 height 5
checkbox input "true"
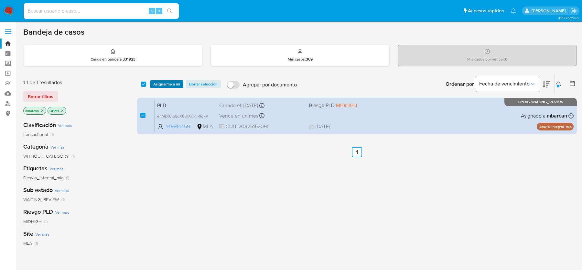
click at [167, 82] on span "Asignarme a mí" at bounding box center [166, 84] width 27 height 6
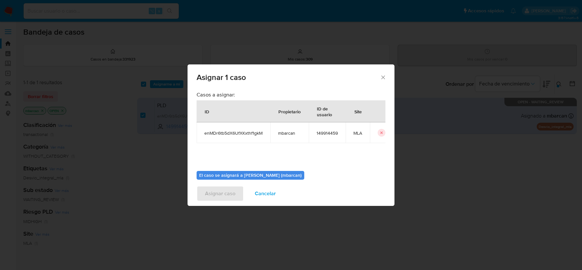
scroll to position [33, 0]
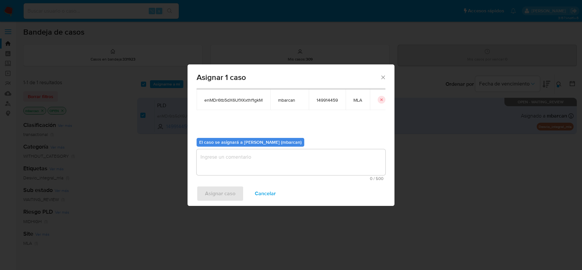
click at [220, 152] on textarea "assign-modal" at bounding box center [291, 162] width 189 height 26
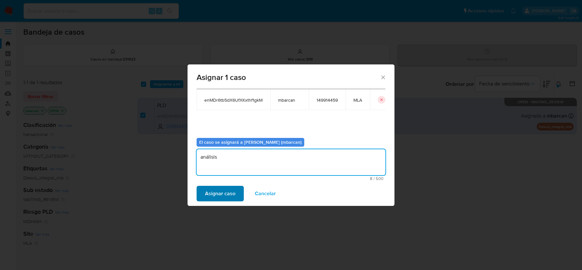
type textarea "análisis"
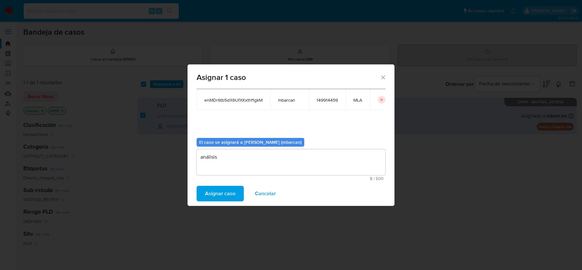
click at [206, 187] on span "Asignar caso" at bounding box center [220, 193] width 30 height 14
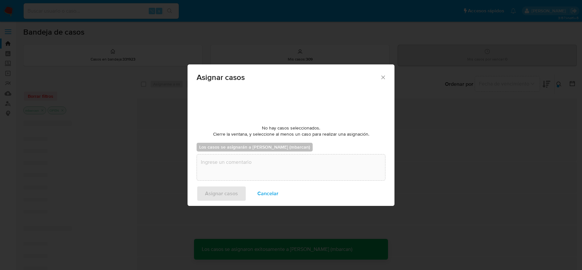
checkbox input "false"
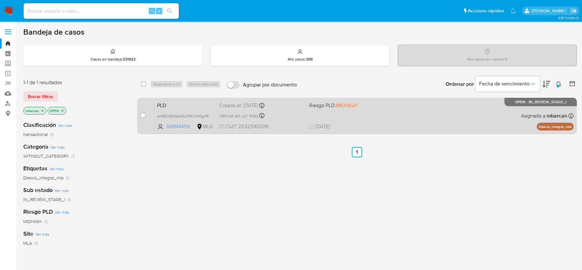
click at [175, 98] on div "case-item-checkbox No es posible asignar el caso PLD enMDr6tb5dX6UfXKxthf1gkM 1…" at bounding box center [357, 116] width 440 height 36
click at [174, 101] on span "PLD" at bounding box center [185, 105] width 57 height 8
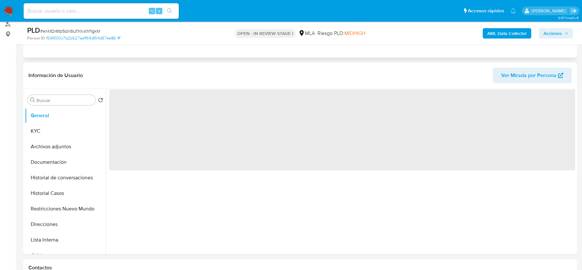
scroll to position [196, 0]
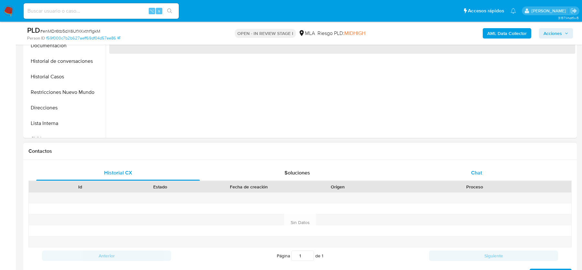
click at [464, 173] on div "Chat" at bounding box center [477, 173] width 164 height 16
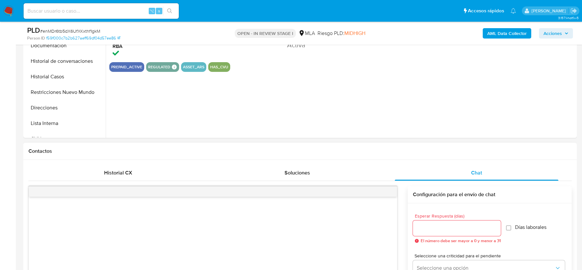
select select "10"
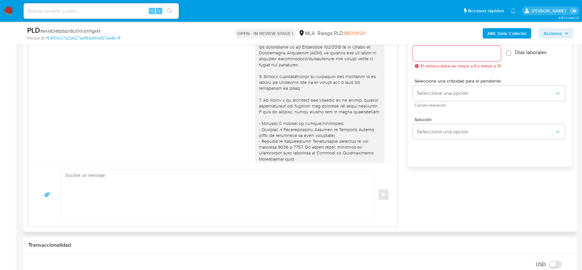
scroll to position [693, 0]
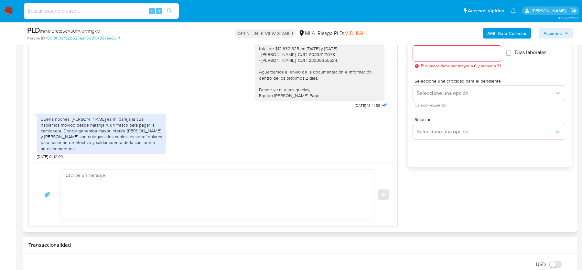
click at [225, 194] on textarea at bounding box center [216, 194] width 300 height 50
paste textarea "Hola, ¡Muchas gracias por tu respuesta! Confirmamos la recepción de la document…"
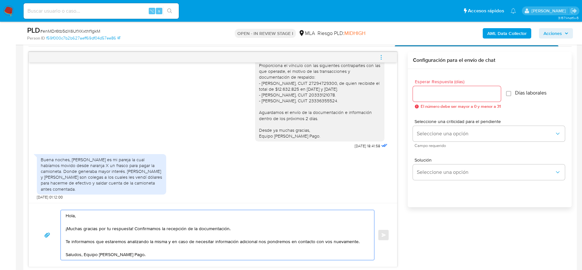
scroll to position [304, 0]
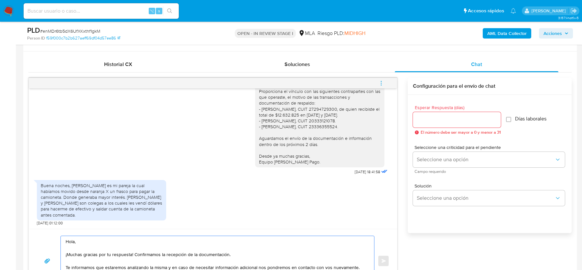
drag, startPoint x: 134, startPoint y: 252, endPoint x: 270, endPoint y: 251, distance: 135.8
click at [270, 251] on textarea "Hola, ¡Muchas gracias por tu respuesta! Confirmamos la recepción de la document…" at bounding box center [216, 261] width 300 height 50
type textarea "Hola, ¡Muchas gracias por tu respuesta! Te informamos que estaremos analizando …"
click at [440, 109] on div "Esperar Respuesta (días) El número debe ser mayor a 0 y menor a 31" at bounding box center [457, 119] width 88 height 29
click at [438, 118] on input "Esperar Respuesta (días)" at bounding box center [457, 119] width 88 height 8
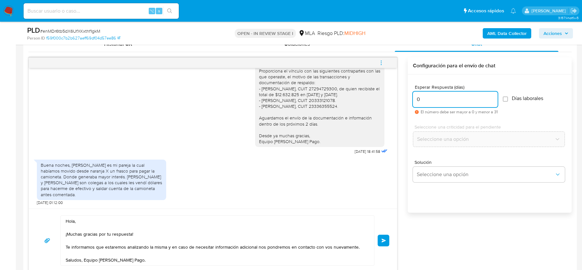
scroll to position [348, 0]
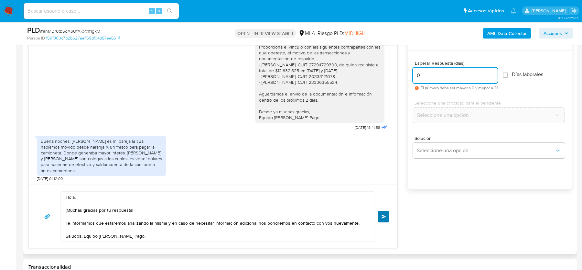
type input "0"
click at [388, 212] on button "Enviar" at bounding box center [384, 216] width 12 height 12
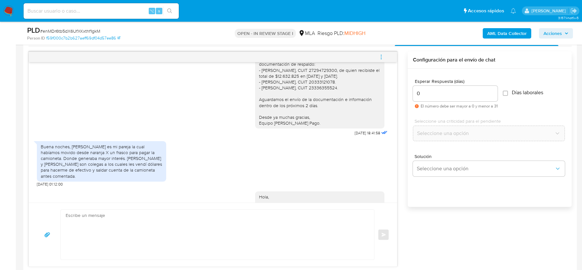
scroll to position [765, 0]
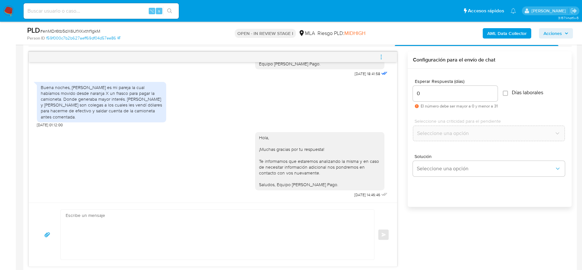
click at [382, 58] on icon "menu-action" at bounding box center [381, 57] width 6 height 6
click at [338, 45] on li "Cerrar conversación" at bounding box center [338, 44] width 66 height 12
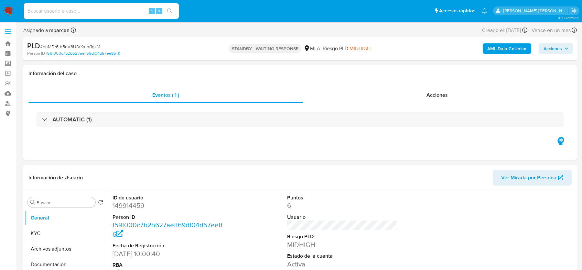
select select "10"
click at [376, 96] on div "Acciones" at bounding box center [437, 95] width 269 height 16
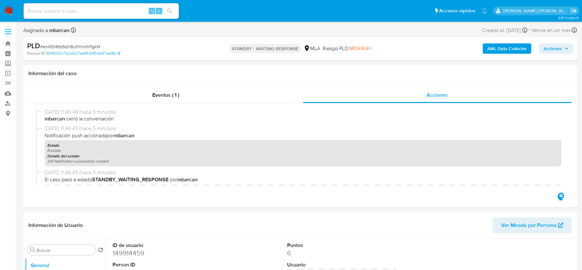
click at [69, 45] on span "# enMDr6tb5dX6UfXKxthf1gkM" at bounding box center [70, 46] width 60 height 6
copy span "enMDr6tb5dX6UfXKxthf1gkM"
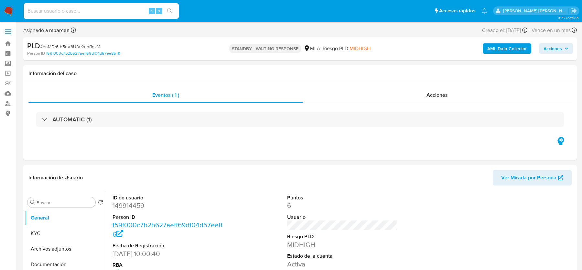
select select "10"
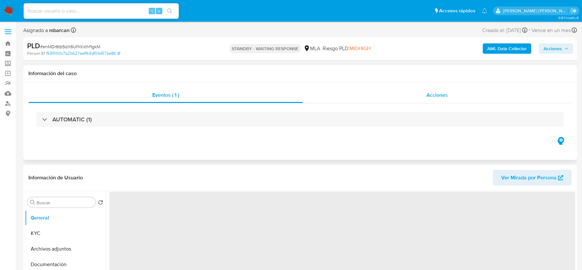
click at [420, 90] on div "Acciones" at bounding box center [437, 95] width 269 height 16
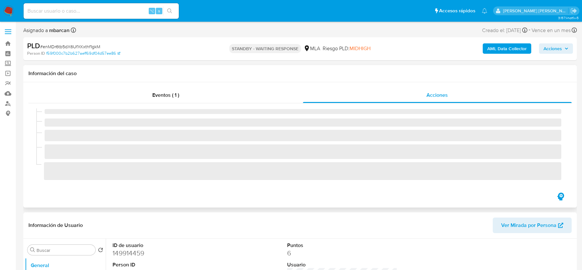
select select "10"
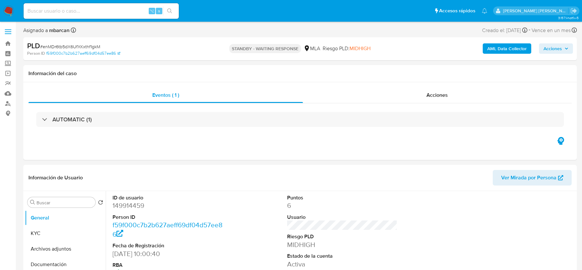
select select "10"
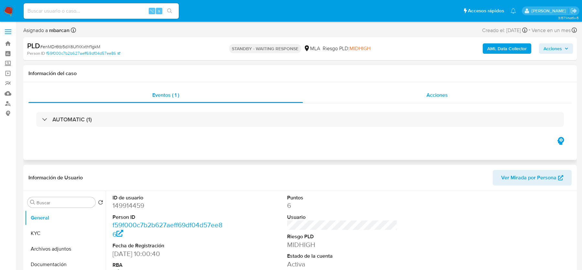
click at [407, 98] on div "Acciones" at bounding box center [437, 95] width 269 height 16
select select "10"
click at [424, 98] on div "Acciones" at bounding box center [437, 95] width 269 height 16
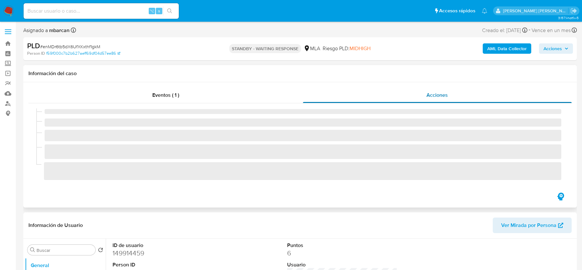
click at [424, 98] on div "Acciones" at bounding box center [437, 95] width 269 height 16
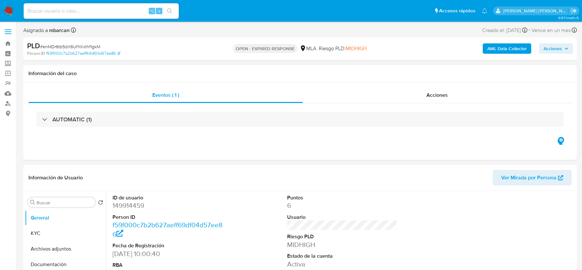
select select "10"
click at [75, 41] on div "PLD # enMDr6tb5dX6UfXKxthf1gkM" at bounding box center [116, 46] width 179 height 10
click at [70, 44] on span "# enMDr6tb5dX6UfXKxthf1gkM" at bounding box center [70, 46] width 60 height 6
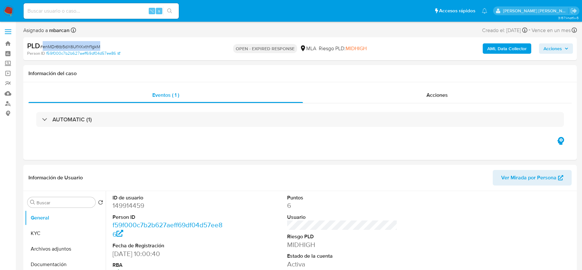
copy span "enMDr6tb5dX6UfXKxthf1gkM"
click at [11, 12] on img at bounding box center [8, 10] width 11 height 11
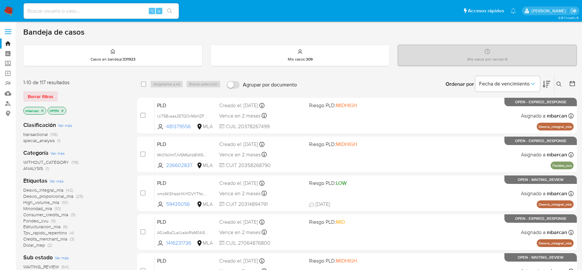
click at [556, 80] on button at bounding box center [559, 84] width 11 height 8
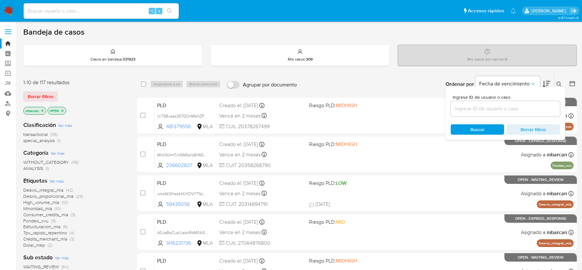
click at [556, 80] on button at bounding box center [559, 84] width 11 height 8
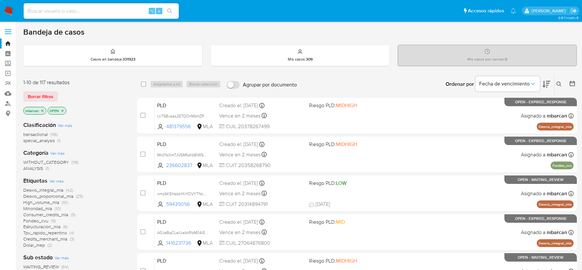
click at [556, 82] on icon at bounding box center [558, 83] width 5 height 5
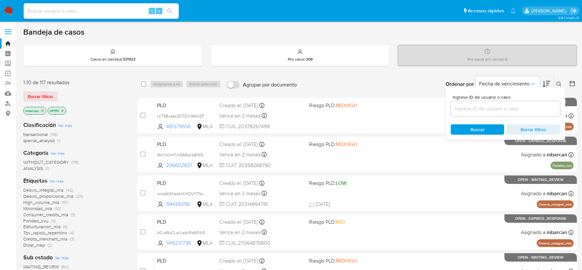
click at [514, 112] on input at bounding box center [505, 108] width 109 height 8
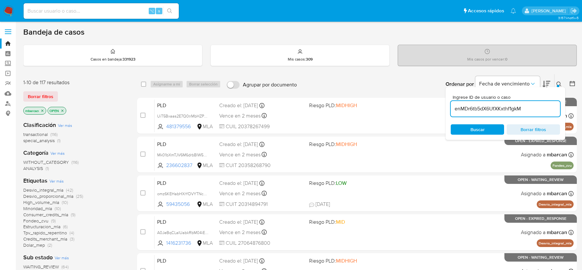
type input "enMDr6tb5dX6UfXKxthf1gkM"
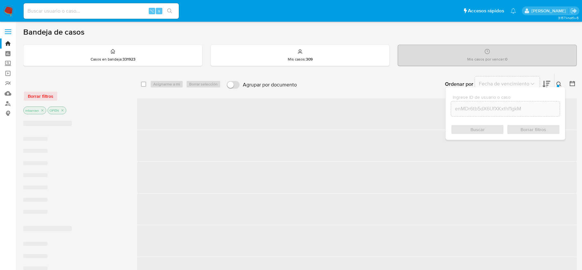
click at [558, 84] on icon at bounding box center [558, 83] width 5 height 5
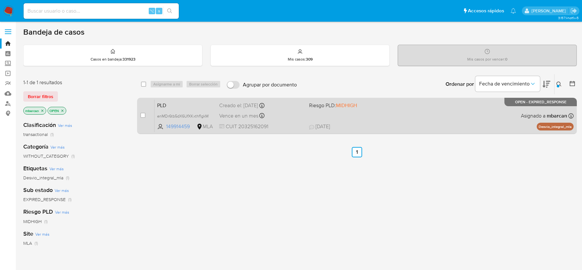
click at [143, 117] on div "case-item-checkbox" at bounding box center [142, 115] width 5 height 6
click at [143, 113] on input "checkbox" at bounding box center [142, 115] width 5 height 5
checkbox input "true"
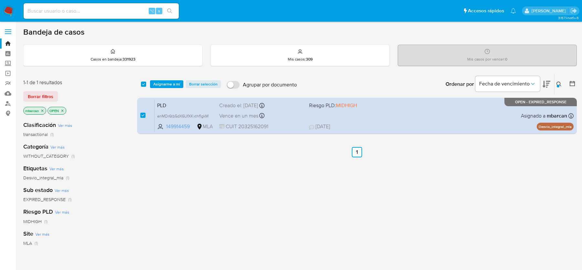
click at [158, 90] on div "select-all-cases-checkbox Asignarme a mí Borrar selección Agrupar por documento…" at bounding box center [357, 84] width 440 height 20
click at [159, 83] on span "Asignarme a mí" at bounding box center [166, 84] width 27 height 6
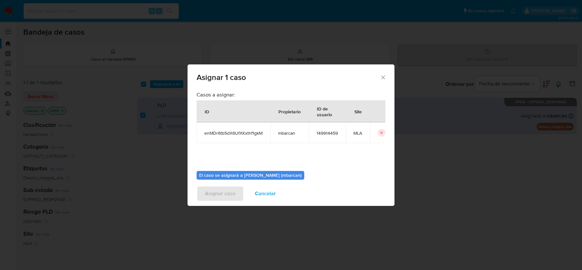
scroll to position [33, 0]
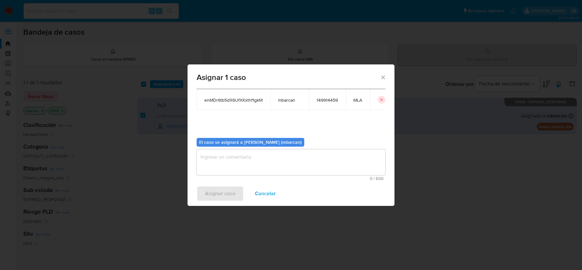
click at [259, 148] on div "El caso se asignará a Magali Iael Barcan (mbarcan) 0 / 500 500 caracteres resta…" at bounding box center [291, 157] width 189 height 48
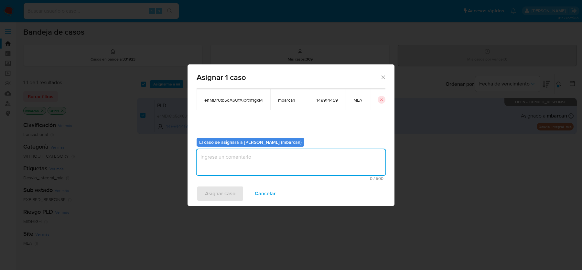
click at [260, 152] on textarea "assign-modal" at bounding box center [291, 162] width 189 height 26
type textarea "análisis"
click at [211, 193] on span "Asignar caso" at bounding box center [220, 193] width 30 height 14
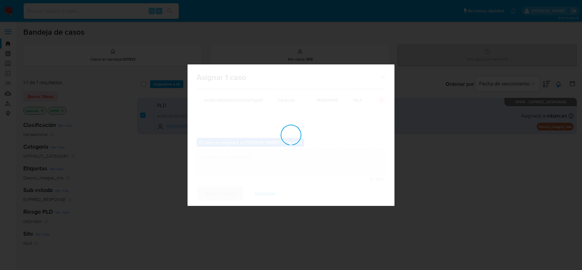
checkbox input "false"
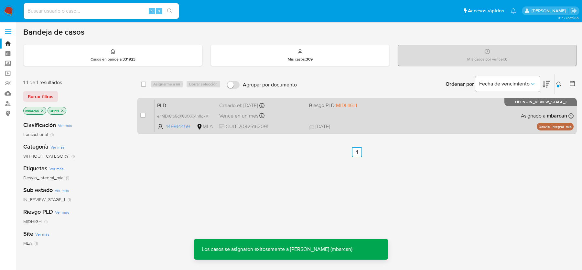
click at [173, 101] on span "PLD" at bounding box center [185, 105] width 57 height 8
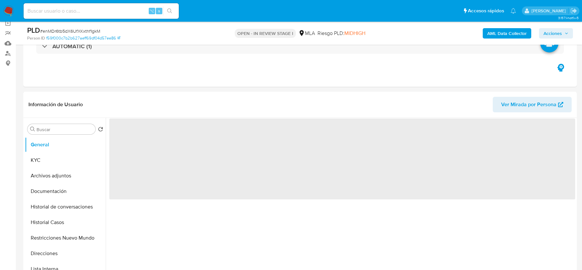
scroll to position [136, 0]
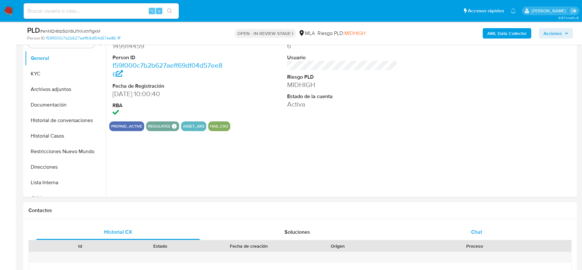
select select "10"
click at [467, 232] on div "Chat" at bounding box center [477, 232] width 164 height 16
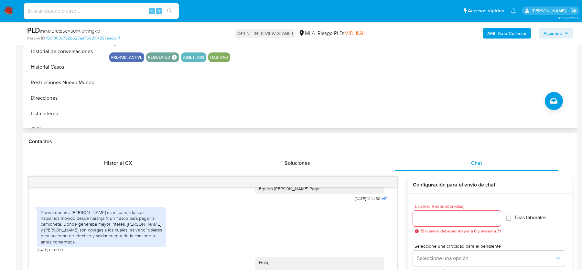
scroll to position [110, 0]
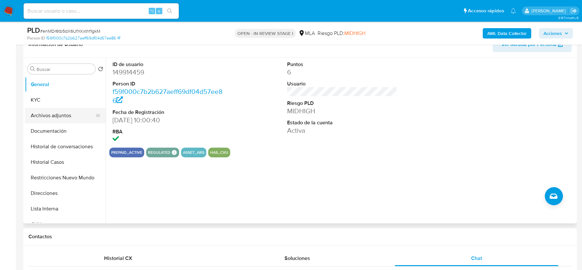
click at [67, 111] on button "Archivos adjuntos" at bounding box center [63, 116] width 76 height 16
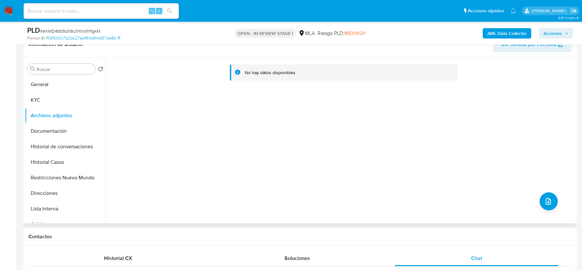
click at [555, 205] on div "No hay datos disponibles" at bounding box center [340, 141] width 469 height 166
click at [529, 199] on div "No hay datos disponibles" at bounding box center [340, 141] width 469 height 166
click at [497, 31] on b "AML Data Collector" at bounding box center [506, 33] width 39 height 10
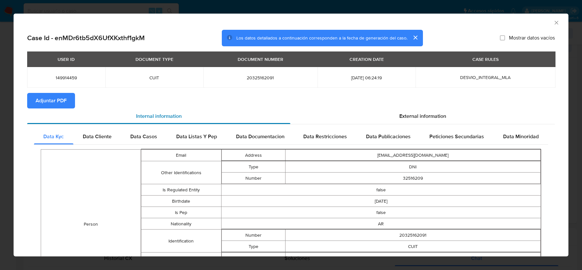
click at [51, 111] on div "Internal information" at bounding box center [158, 116] width 263 height 16
click at [81, 96] on section "Adjuntar PDF" at bounding box center [291, 101] width 528 height 16
click at [69, 98] on button "Adjuntar PDF" at bounding box center [51, 101] width 48 height 16
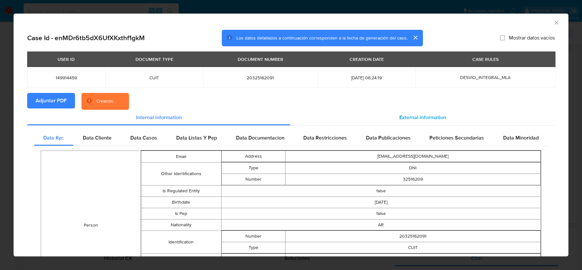
click at [435, 118] on span "External information" at bounding box center [422, 116] width 47 height 7
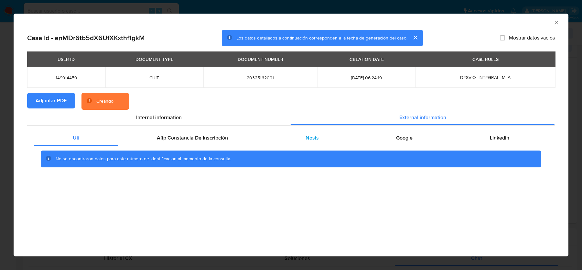
click at [345, 141] on div "Nosis" at bounding box center [312, 138] width 91 height 16
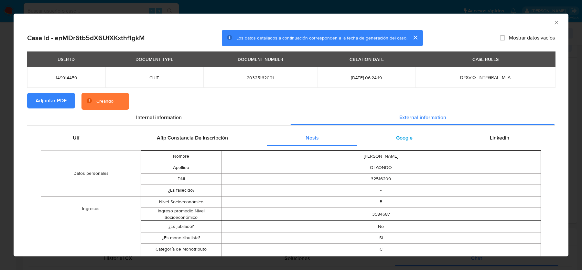
click at [408, 142] on div "Google" at bounding box center [404, 138] width 94 height 16
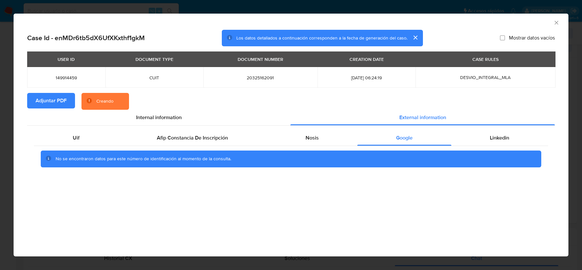
click at [552, 22] on div "AML Data Collector" at bounding box center [285, 21] width 535 height 7
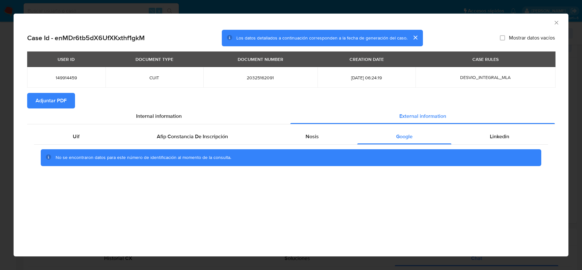
click at [555, 24] on icon "Cerrar ventana" at bounding box center [556, 22] width 6 height 6
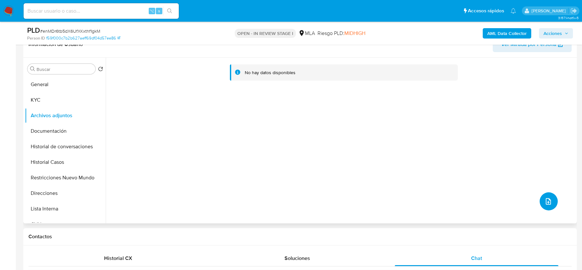
click at [548, 203] on icon "upload-file" at bounding box center [548, 201] width 5 height 6
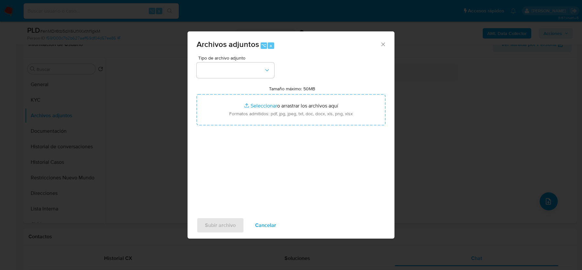
click at [245, 51] on div "Archivos adjuntos ⌥ a" at bounding box center [291, 43] width 207 height 24
click at [244, 72] on button "button" at bounding box center [236, 70] width 78 height 16
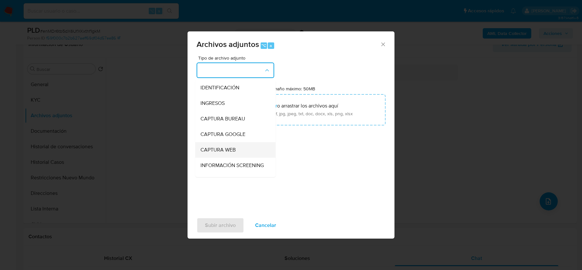
scroll to position [266, 0]
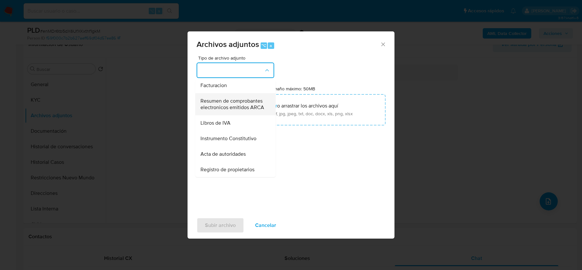
click at [218, 108] on span "Resumen de comprobantes electronicos emitidos ARCA" at bounding box center [233, 104] width 66 height 13
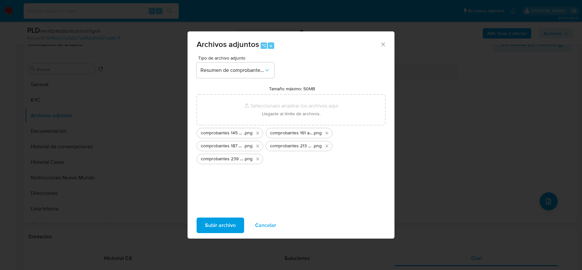
click at [209, 229] on span "Subir archivo" at bounding box center [220, 225] width 31 height 14
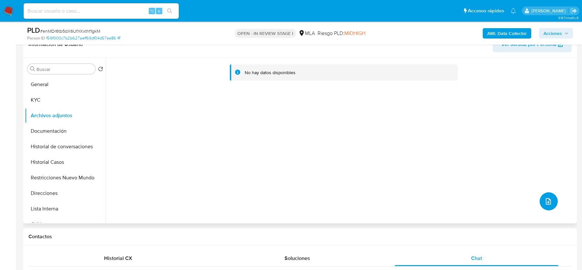
click at [546, 203] on icon "upload-file" at bounding box center [548, 201] width 5 height 6
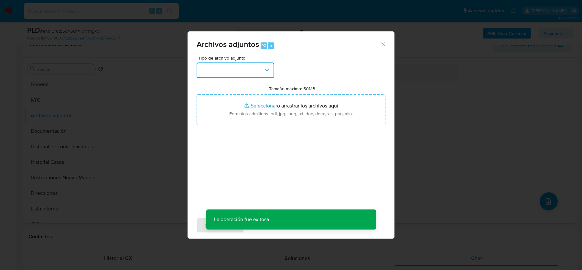
click at [262, 67] on button "button" at bounding box center [236, 70] width 78 height 16
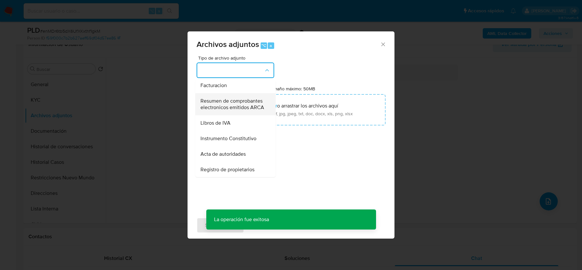
click at [244, 102] on span "Resumen de comprobantes electronicos emitidos ARCA" at bounding box center [233, 104] width 66 height 13
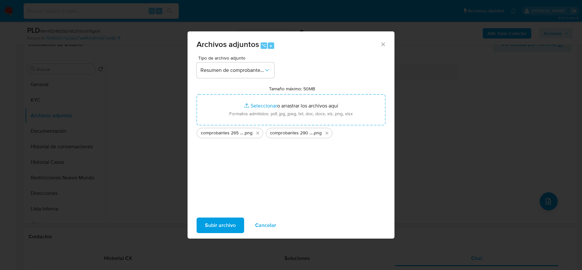
click at [213, 229] on span "Subir archivo" at bounding box center [220, 225] width 31 height 14
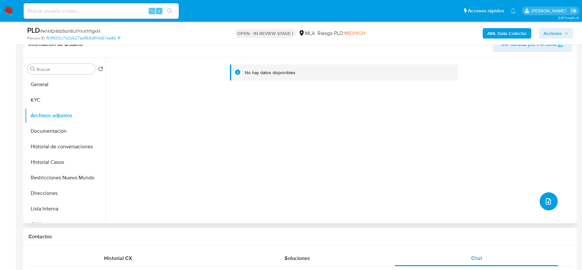
click at [540, 201] on button "upload-file" at bounding box center [549, 201] width 18 height 18
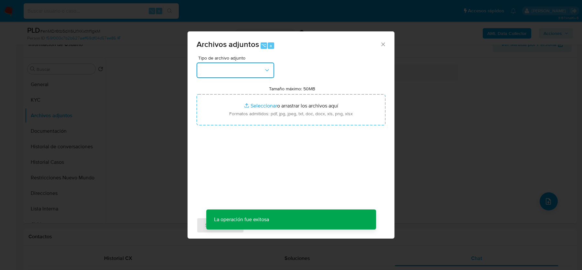
click at [236, 75] on button "button" at bounding box center [236, 70] width 78 height 16
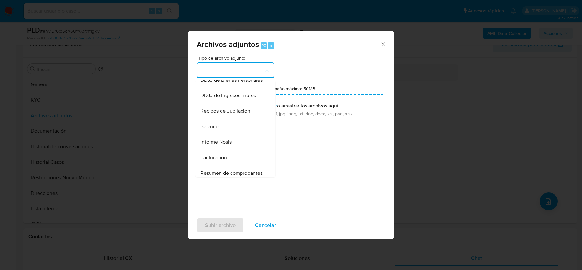
scroll to position [198, 0]
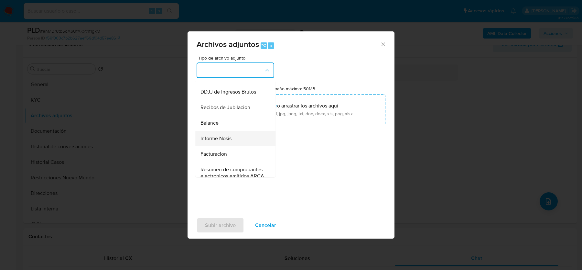
click at [237, 134] on div "Informe Nosis" at bounding box center [233, 139] width 66 height 16
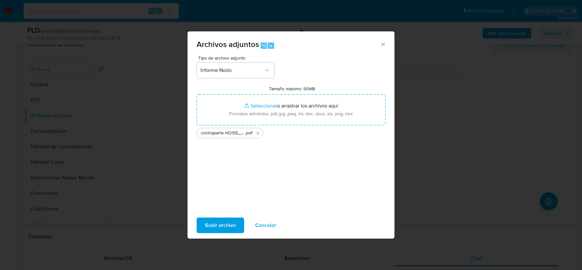
click at [219, 232] on span "Subir archivo" at bounding box center [220, 225] width 31 height 14
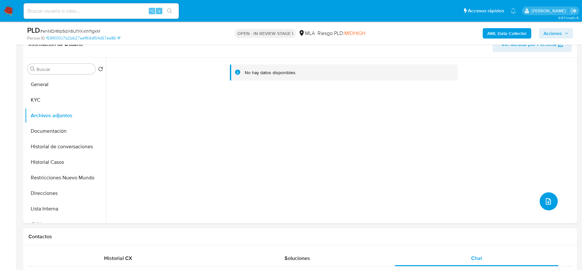
click at [551, 203] on button "upload-file" at bounding box center [549, 201] width 18 height 18
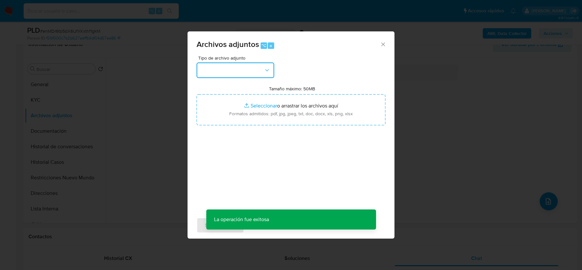
click at [242, 76] on button "button" at bounding box center [236, 70] width 78 height 16
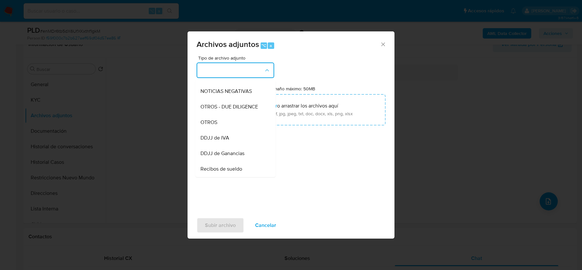
scroll to position [91, 0]
click at [237, 120] on div "OTROS" at bounding box center [233, 121] width 66 height 16
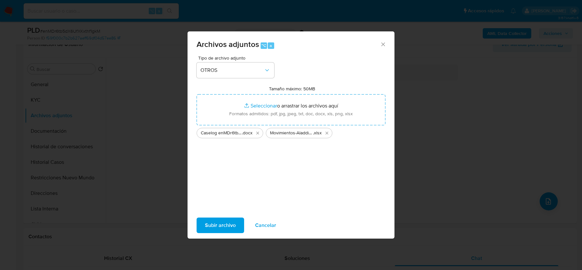
click at [222, 227] on span "Subir archivo" at bounding box center [220, 225] width 31 height 14
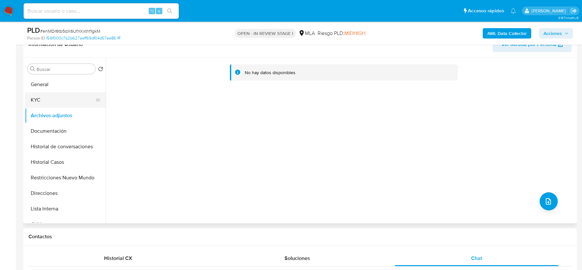
click at [59, 106] on button "KYC" at bounding box center [63, 100] width 76 height 16
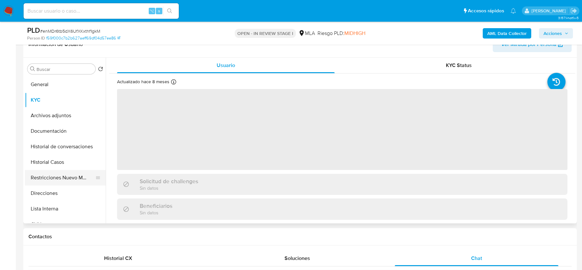
click at [48, 178] on button "Restricciones Nuevo Mundo" at bounding box center [63, 178] width 76 height 16
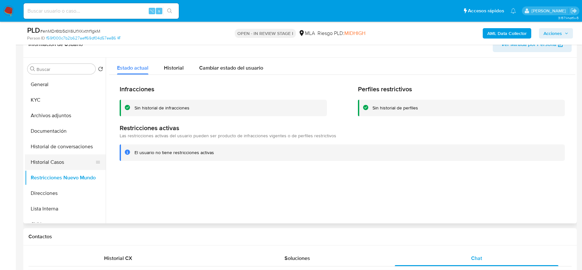
click at [51, 159] on button "Historial Casos" at bounding box center [63, 162] width 76 height 16
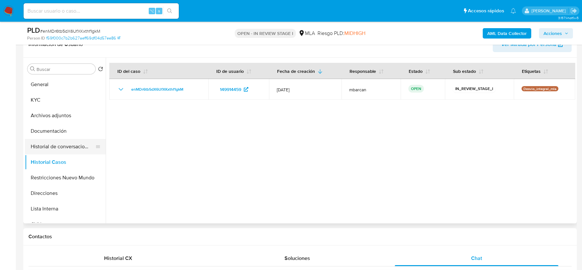
click at [58, 144] on button "Historial de conversaciones" at bounding box center [63, 147] width 76 height 16
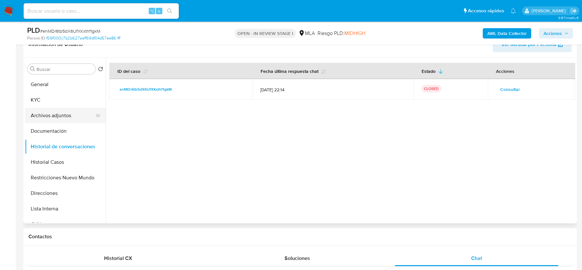
click at [51, 111] on button "Archivos adjuntos" at bounding box center [63, 116] width 76 height 16
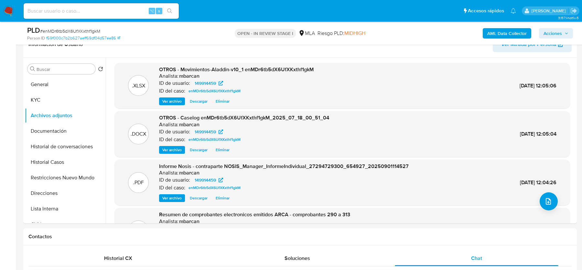
click at [558, 29] on span "Acciones" at bounding box center [552, 33] width 18 height 10
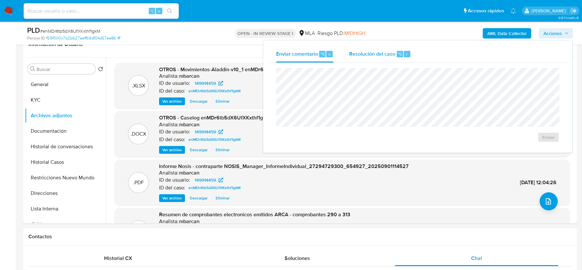
click at [395, 46] on div "Resolución del caso ⌥ r" at bounding box center [380, 54] width 62 height 17
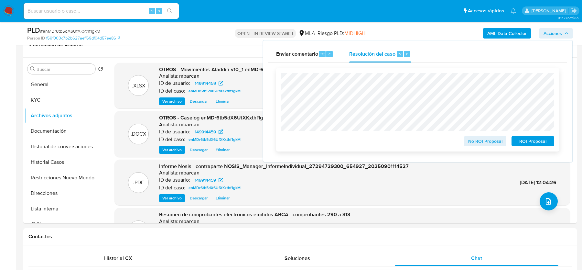
click at [474, 142] on span "No ROI Proposal" at bounding box center [485, 140] width 34 height 9
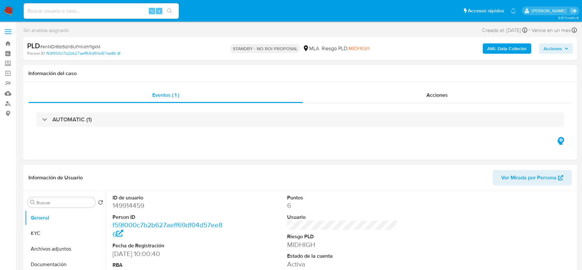
select select "10"
click at [51, 8] on input at bounding box center [101, 11] width 155 height 8
paste input "bdekVKCqFyuu4RyV5X3HbWDa"
type input "bdekVKCqFyuu4RyV5X3HbWDa"
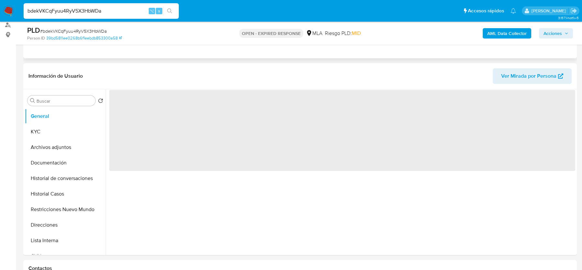
scroll to position [191, 0]
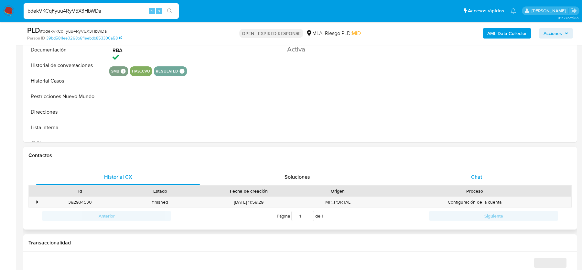
click at [465, 169] on div "Chat" at bounding box center [477, 177] width 164 height 16
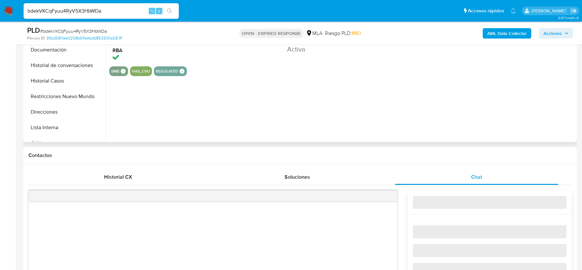
select select "10"
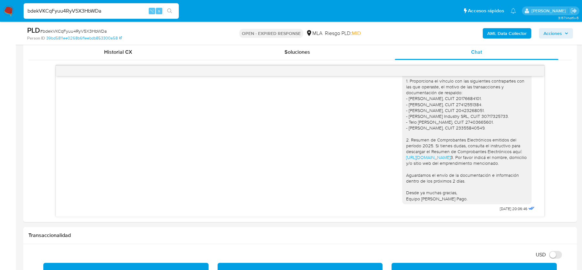
scroll to position [340, 0]
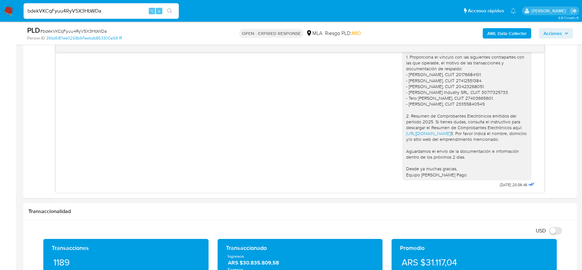
click at [102, 29] on span "# bdekVKCqFyuu4RyV5X3HbWDa" at bounding box center [73, 31] width 67 height 6
click at [70, 31] on span "# bdekVKCqFyuu4RyV5X3HbWDa" at bounding box center [73, 31] width 67 height 6
copy span "bdekVKCqFyuu4RyV5X3HbWDa"
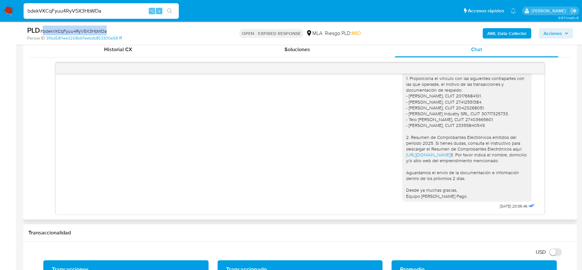
scroll to position [621, 0]
click at [81, 28] on span "# bdekVKCqFyuu4RyV5X3HbWDa" at bounding box center [73, 31] width 67 height 6
copy span "bdekVKCqFyuu4RyV5X3HbWDa"
click at [6, 9] on img at bounding box center [8, 10] width 11 height 11
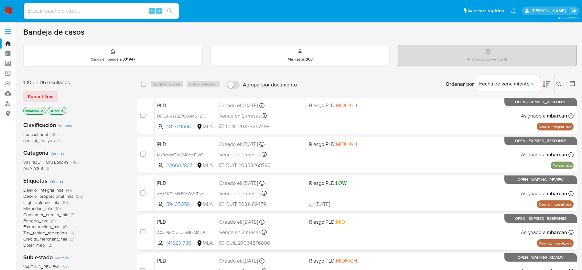
click at [559, 84] on icon at bounding box center [558, 83] width 5 height 5
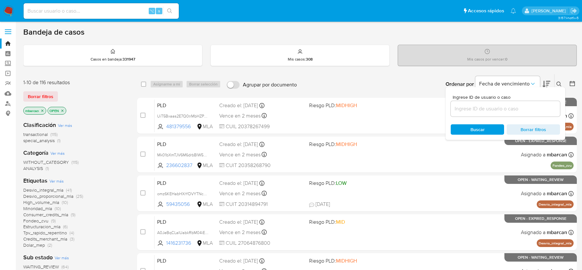
click at [497, 101] on div at bounding box center [505, 109] width 109 height 16
click at [494, 110] on input at bounding box center [505, 108] width 109 height 8
paste input "bdekVKCqFyuu4RyV5X3HbWDa"
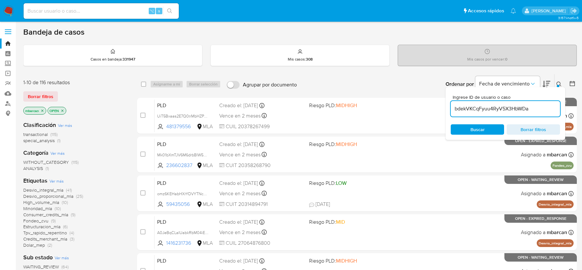
type input "bdekVKCqFyuu4RyV5X3HbWDa"
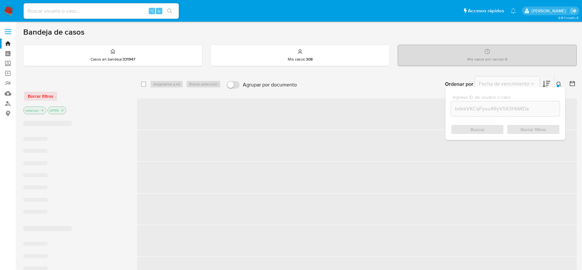
click at [561, 81] on button at bounding box center [559, 84] width 11 height 8
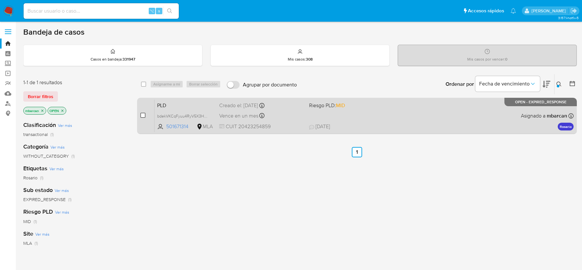
click at [141, 113] on input "checkbox" at bounding box center [142, 115] width 5 height 5
checkbox input "true"
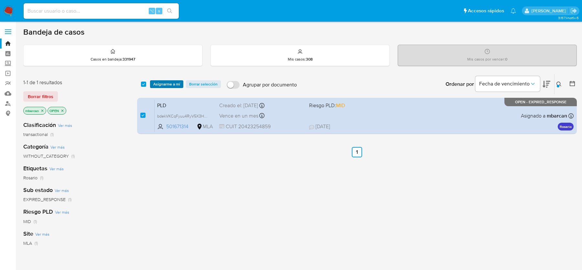
click at [162, 83] on span "Asignarme a mí" at bounding box center [166, 84] width 27 height 6
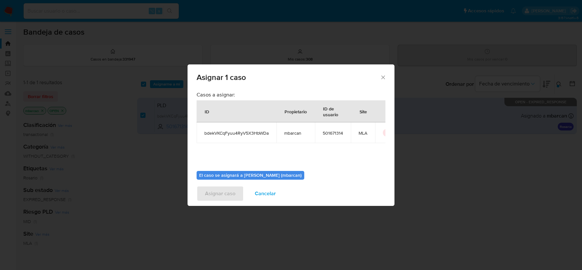
scroll to position [33, 0]
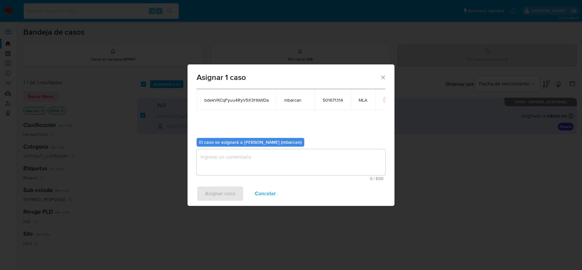
click at [264, 171] on textarea "assign-modal" at bounding box center [291, 162] width 189 height 26
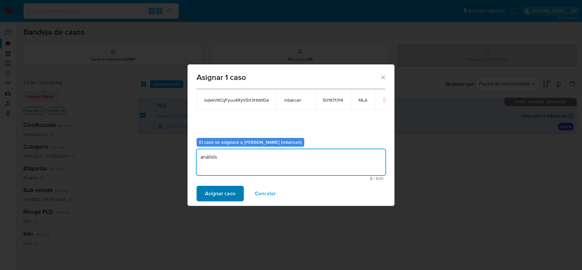
type textarea "análisis"
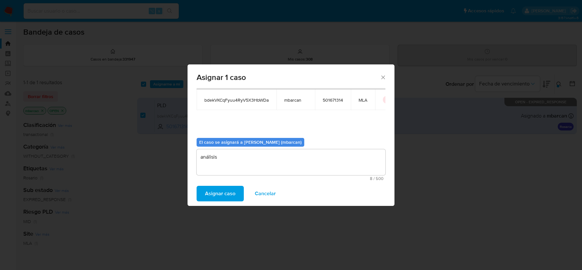
click at [214, 193] on span "Asignar caso" at bounding box center [220, 193] width 30 height 14
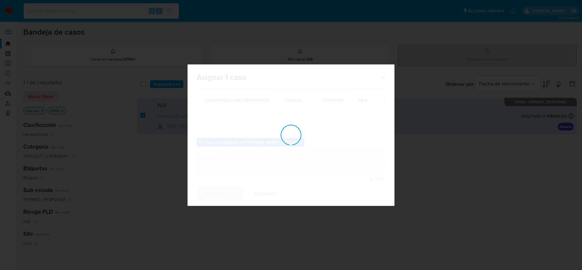
checkbox input "false"
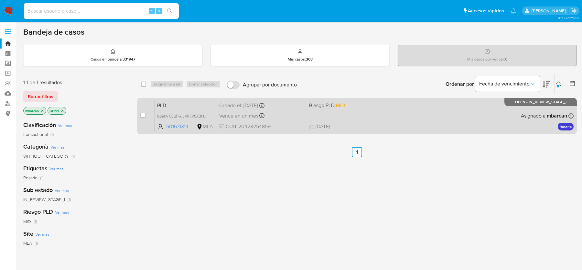
click at [173, 108] on div "PLD bdekVKCqFyuu4RyV5X3HbWDa 501671314 MLA Riesgo PLD: MID Creado el: [DATE] Cr…" at bounding box center [364, 115] width 419 height 33
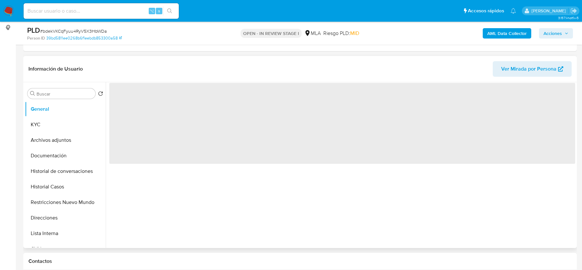
scroll to position [161, 0]
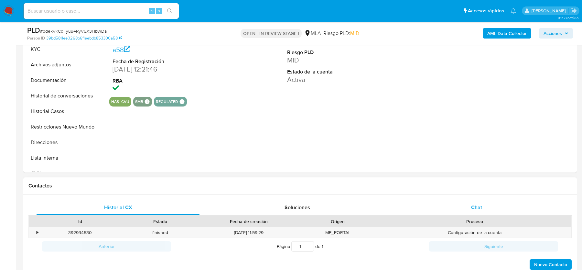
drag, startPoint x: 497, startPoint y: 201, endPoint x: 473, endPoint y: 201, distance: 24.2
click at [492, 201] on div "Chat" at bounding box center [477, 207] width 164 height 16
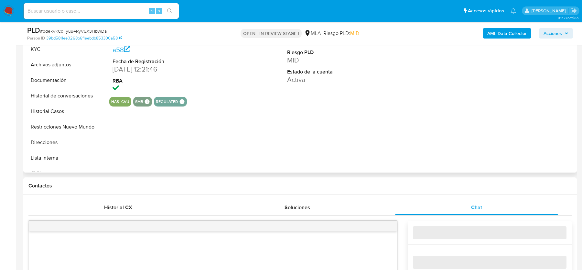
select select "10"
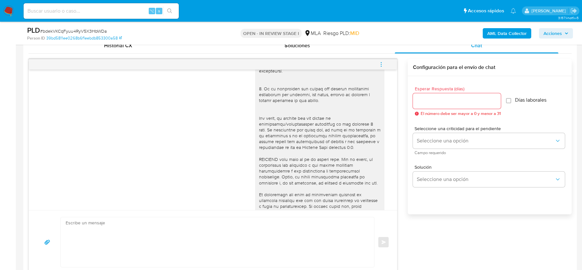
scroll to position [621, 0]
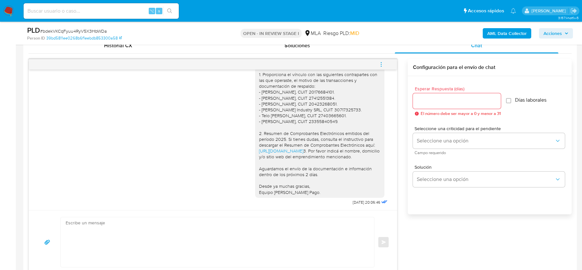
click at [383, 64] on icon "menu-action" at bounding box center [381, 64] width 6 height 6
click at [316, 52] on li "Cerrar conversación" at bounding box center [338, 51] width 66 height 12
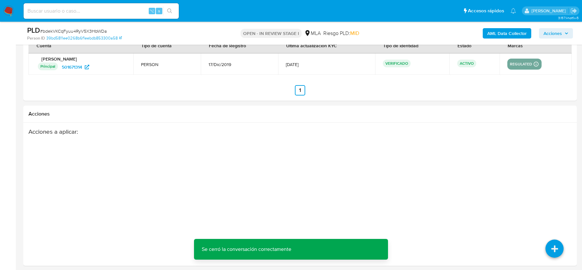
scroll to position [1133, 0]
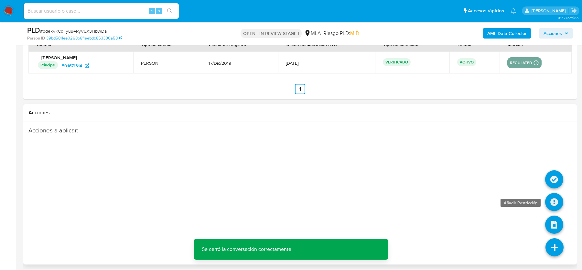
click at [553, 201] on icon at bounding box center [554, 202] width 18 height 18
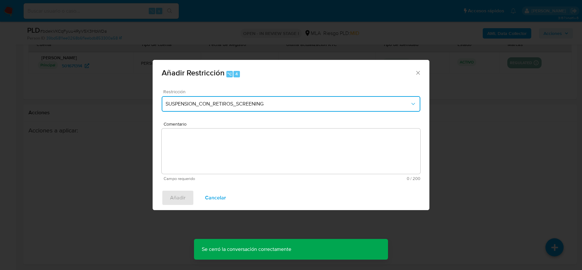
click at [200, 99] on button "SUSPENSION_CON_RETIROS_SCREENING" at bounding box center [291, 104] width 259 height 16
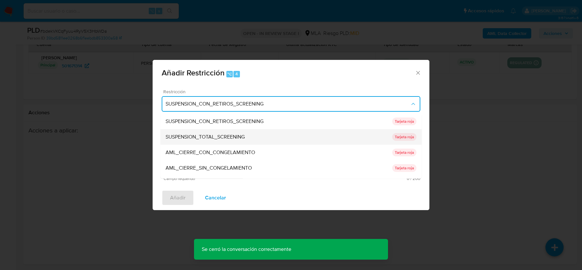
scroll to position [137, 0]
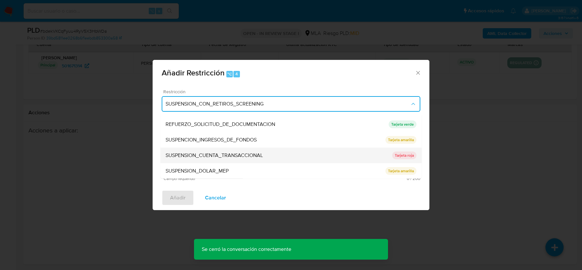
click at [187, 154] on span "SUSPENSION_CUENTA_TRANSACCIONAL" at bounding box center [214, 155] width 97 height 6
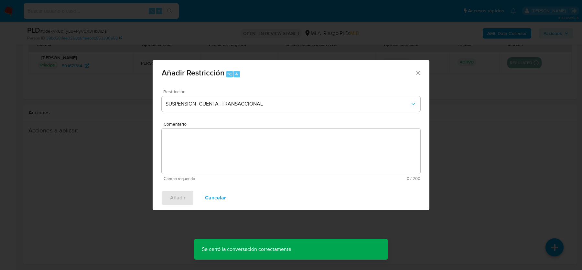
click at [187, 154] on textarea "Comentario" at bounding box center [291, 150] width 259 height 45
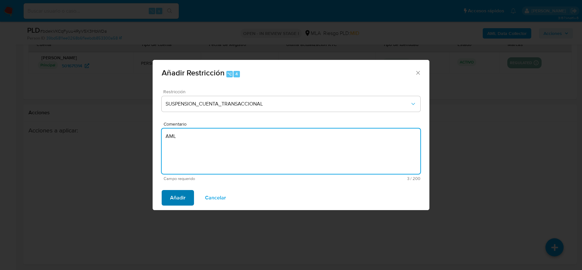
type textarea "AML"
click at [177, 199] on span "Añadir" at bounding box center [178, 197] width 16 height 14
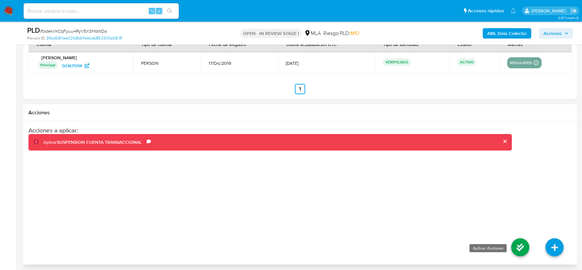
click at [517, 242] on icon at bounding box center [520, 247] width 18 height 18
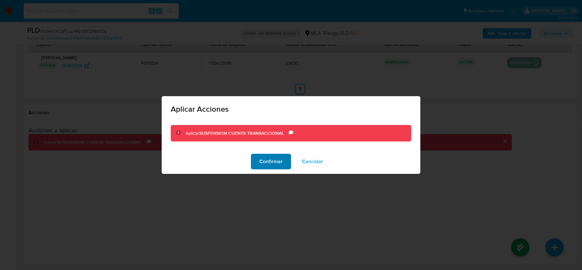
click at [265, 163] on span "Confirmar" at bounding box center [270, 161] width 23 height 14
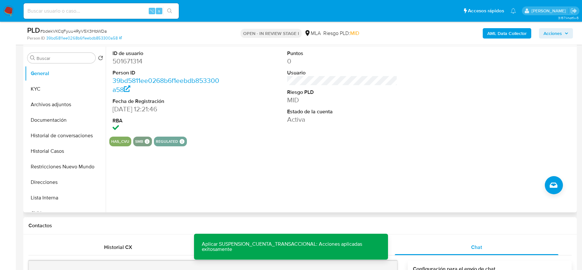
scroll to position [356, 0]
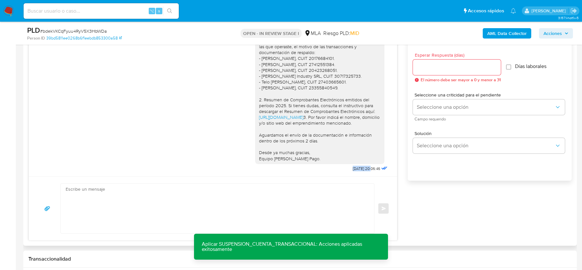
drag, startPoint x: 349, startPoint y: 166, endPoint x: 364, endPoint y: 166, distance: 14.9
click at [364, 166] on div "Estimado, Gracias por tu respuesta. Al respecto, ¿podrías enviarnos lo siguient…" at bounding box center [322, 87] width 134 height 172
copy span "29/08/2025"
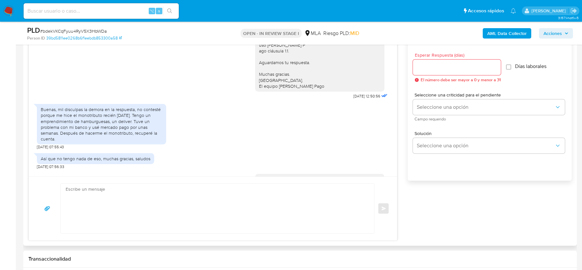
scroll to position [449, 0]
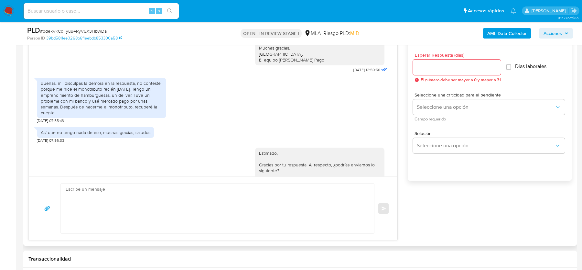
click at [53, 135] on div "Así que no tengo nada de eso, muchas gracias, saludos" at bounding box center [96, 132] width 110 height 6
copy div "Así que no tengo nada de eso, muchas gracias, saludos"
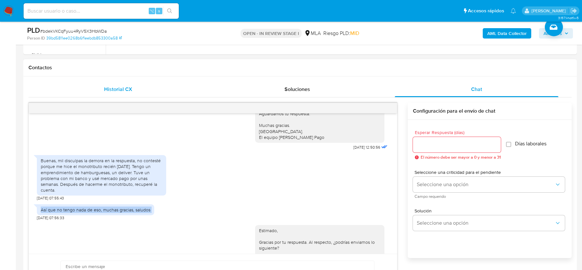
scroll to position [142, 0]
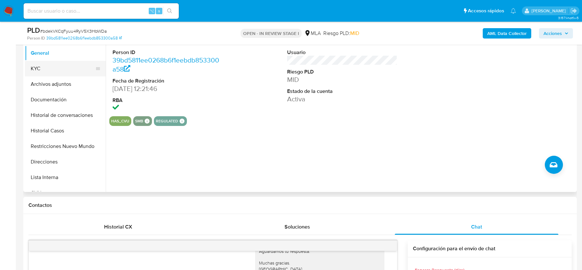
click at [57, 74] on button "KYC" at bounding box center [63, 69] width 76 height 16
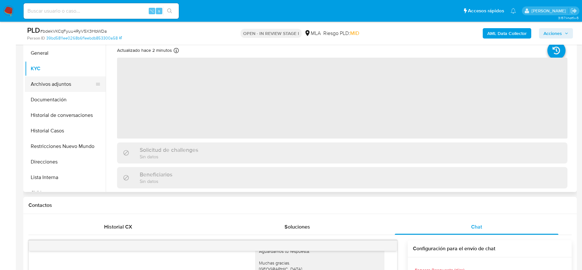
click at [58, 81] on button "Archivos adjuntos" at bounding box center [63, 84] width 76 height 16
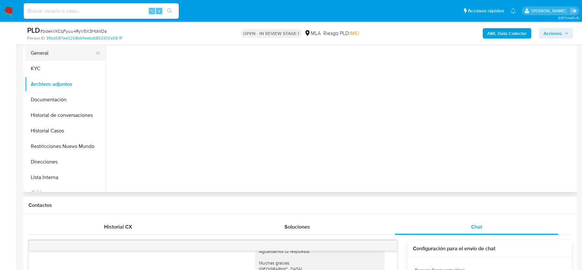
click at [57, 56] on button "General" at bounding box center [63, 53] width 76 height 16
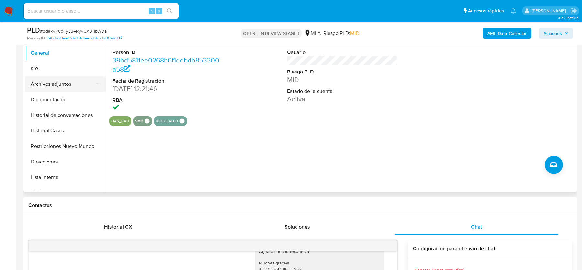
click at [58, 86] on button "Archivos adjuntos" at bounding box center [63, 84] width 76 height 16
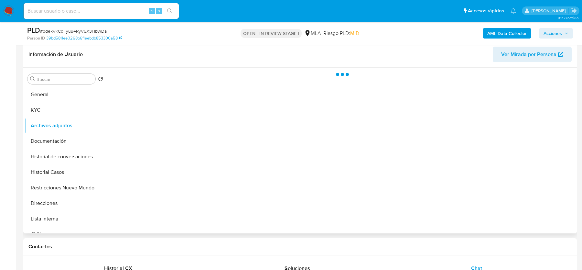
scroll to position [100, 0]
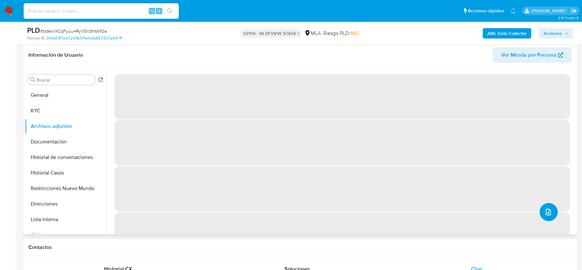
click at [546, 211] on icon "upload-file" at bounding box center [548, 212] width 5 height 6
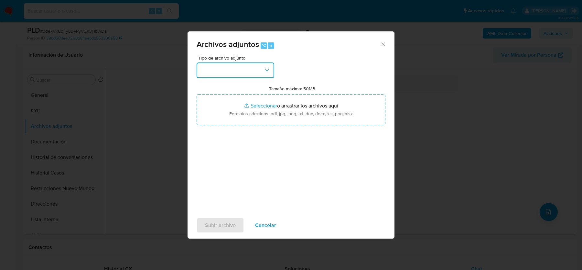
click at [238, 68] on button "button" at bounding box center [236, 70] width 78 height 16
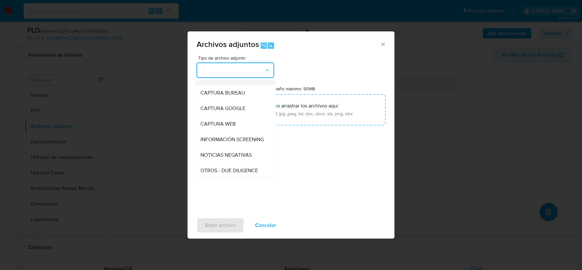
scroll to position [47, 0]
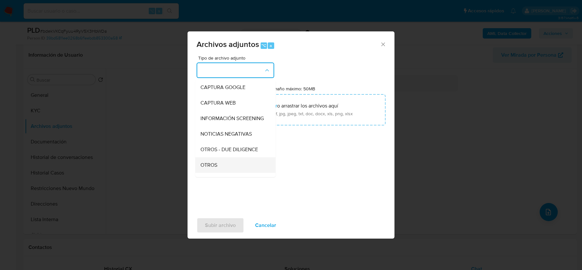
click at [225, 168] on div "OTROS" at bounding box center [233, 165] width 66 height 16
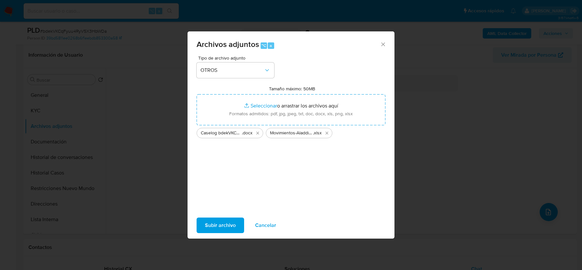
click at [219, 225] on span "Subir archivo" at bounding box center [220, 225] width 31 height 14
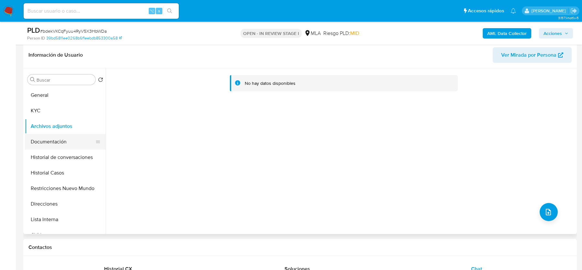
click at [42, 144] on button "Documentación" at bounding box center [63, 142] width 76 height 16
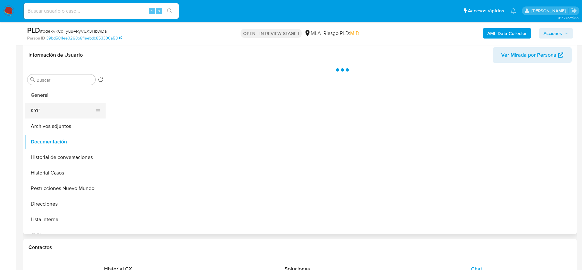
click at [49, 112] on button "KYC" at bounding box center [63, 111] width 76 height 16
click at [49, 118] on button "Archivos adjuntos" at bounding box center [63, 126] width 76 height 16
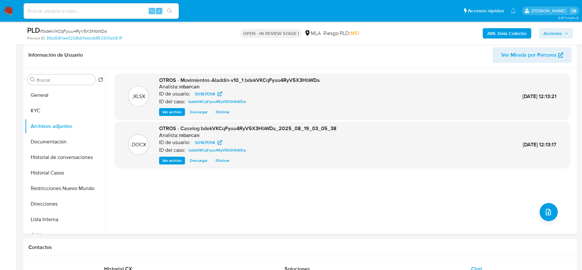
click at [510, 30] on b "AML Data Collector" at bounding box center [506, 33] width 39 height 10
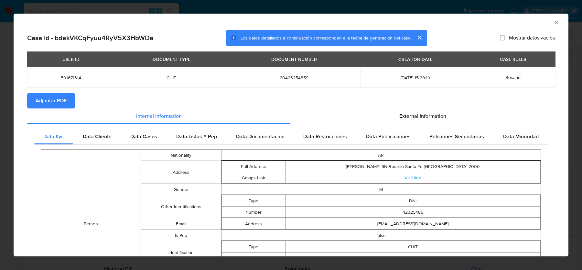
click at [56, 101] on span "Adjuntar PDF" at bounding box center [51, 100] width 31 height 14
click at [558, 22] on icon "Cerrar ventana" at bounding box center [556, 22] width 6 height 6
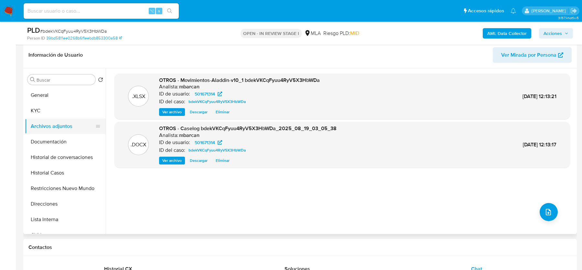
drag, startPoint x: 65, startPoint y: 110, endPoint x: 63, endPoint y: 122, distance: 11.8
click at [65, 110] on button "KYC" at bounding box center [65, 111] width 81 height 16
click at [63, 123] on button "Archivos adjuntos" at bounding box center [63, 126] width 76 height 16
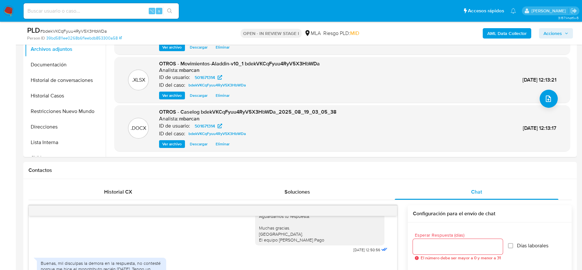
scroll to position [92, 0]
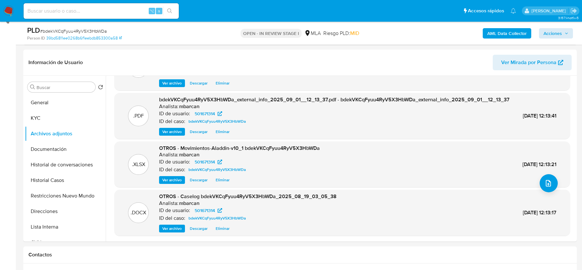
click at [549, 36] on span "Acciones" at bounding box center [552, 33] width 18 height 10
click at [549, 39] on div "AML Data Collector Acciones" at bounding box center [483, 33] width 180 height 15
click at [59, 196] on button "Restricciones Nuevo Mundo" at bounding box center [63, 196] width 76 height 16
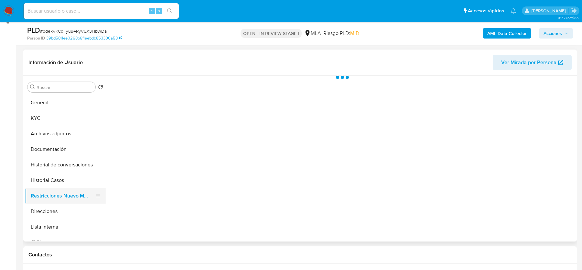
scroll to position [0, 0]
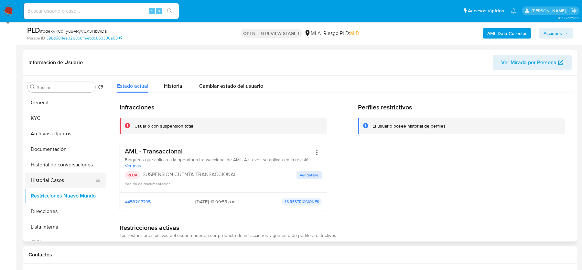
click at [49, 177] on button "Historial Casos" at bounding box center [63, 180] width 76 height 16
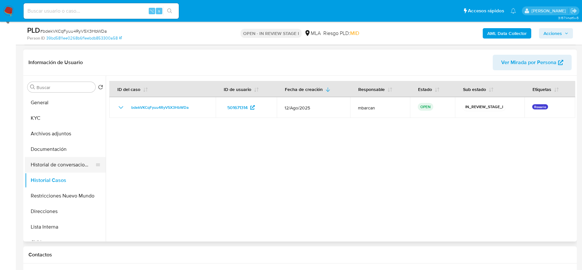
click at [58, 160] on button "Historial de conversaciones" at bounding box center [63, 165] width 76 height 16
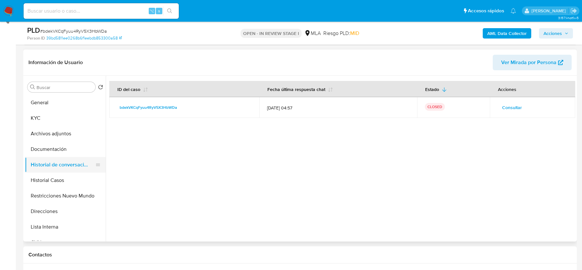
click at [58, 160] on button "Historial de conversaciones" at bounding box center [63, 165] width 76 height 16
click at [51, 130] on button "Archivos adjuntos" at bounding box center [63, 134] width 76 height 16
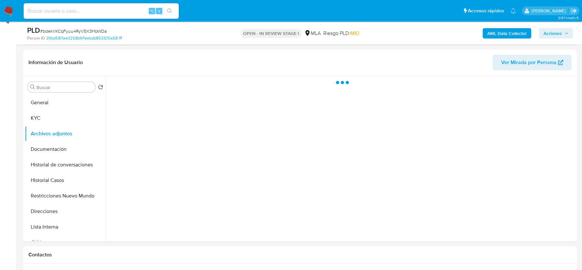
click at [559, 36] on span "Acciones" at bounding box center [552, 33] width 18 height 10
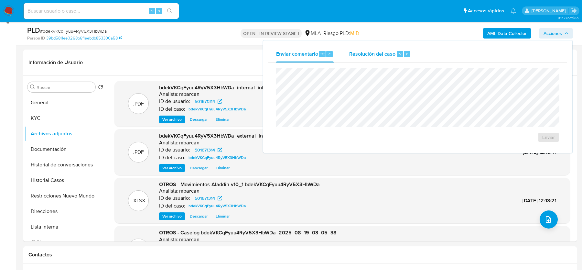
click at [391, 56] on span "Resolución del caso" at bounding box center [372, 53] width 46 height 7
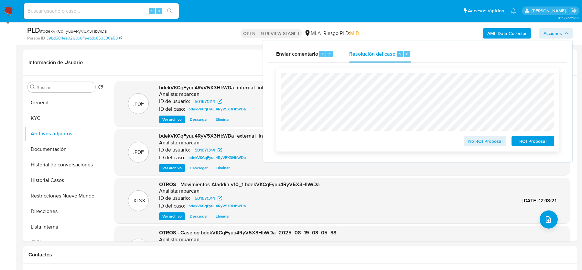
click at [540, 140] on span "ROI Proposal" at bounding box center [533, 140] width 34 height 9
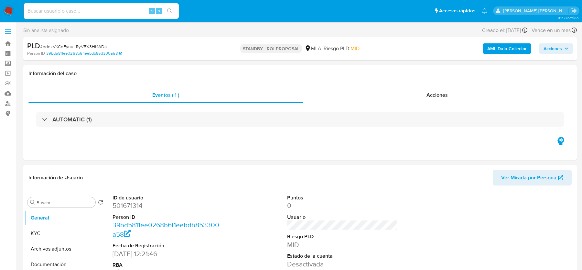
select select "10"
click at [10, 9] on img at bounding box center [8, 10] width 11 height 11
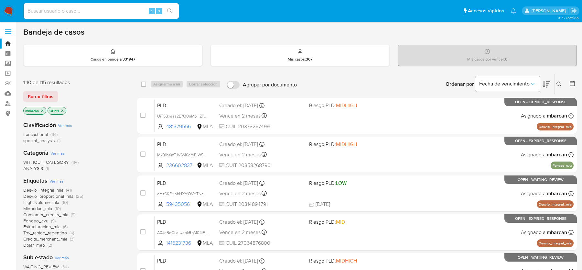
click at [562, 82] on button at bounding box center [559, 84] width 11 height 8
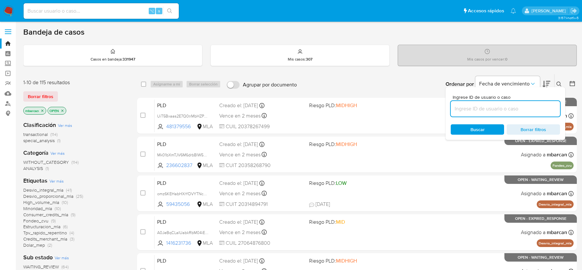
click at [533, 111] on input at bounding box center [505, 108] width 109 height 8
type input "MfB3nLKsQmN4TiXxVtCPUH15"
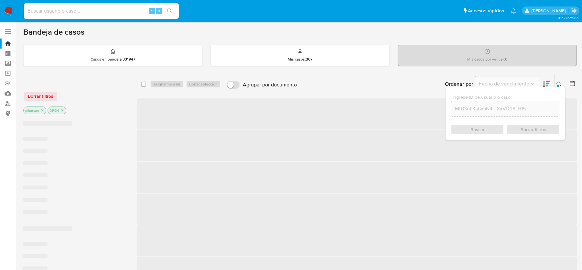
click at [558, 81] on icon at bounding box center [558, 83] width 5 height 5
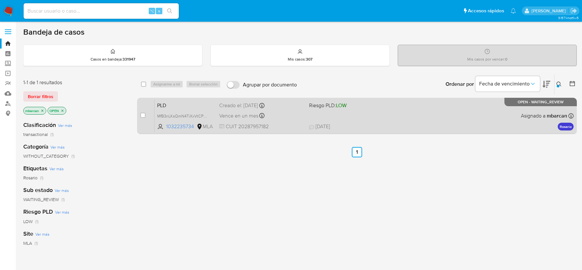
click at [146, 110] on div "case-item-checkbox No es posible asignar el caso" at bounding box center [147, 115] width 14 height 33
click at [144, 113] on input "checkbox" at bounding box center [142, 115] width 5 height 5
checkbox input "true"
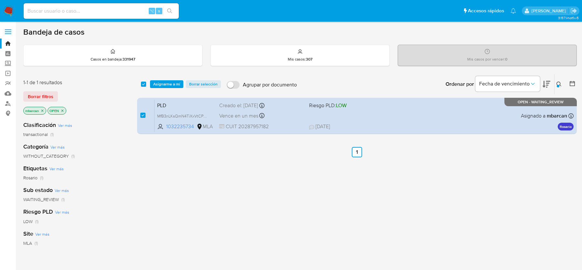
click at [168, 77] on div "select-all-cases-checkbox Asignarme a mí Borrar selección Agrupar por documento…" at bounding box center [357, 84] width 440 height 20
click at [168, 83] on span "Asignarme a mí" at bounding box center [166, 84] width 27 height 6
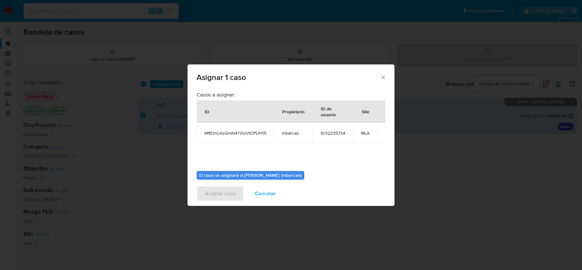
scroll to position [33, 0]
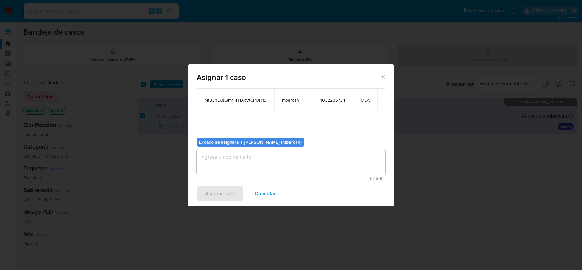
click at [254, 181] on div "Asignar caso Cancelar" at bounding box center [291, 193] width 207 height 25
click at [248, 149] on textarea "assign-modal" at bounding box center [291, 162] width 189 height 26
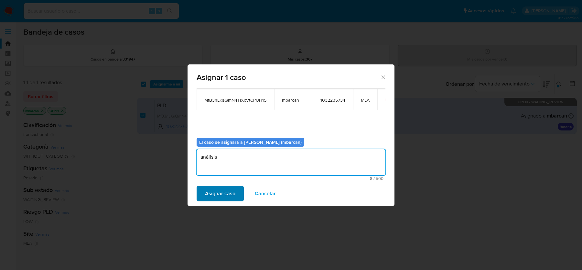
type textarea "análisis"
click at [209, 195] on span "Asignar caso" at bounding box center [220, 193] width 30 height 14
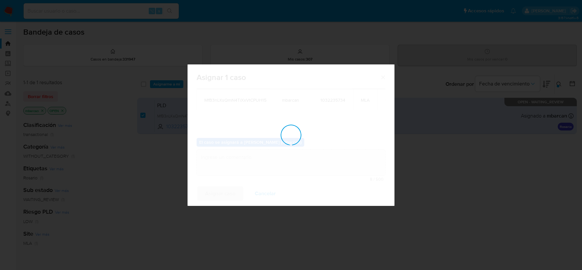
checkbox input "false"
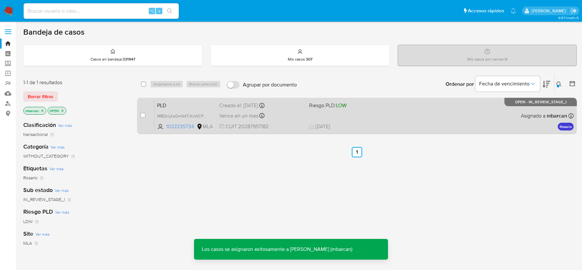
click at [198, 104] on span "PLD" at bounding box center [185, 105] width 57 height 8
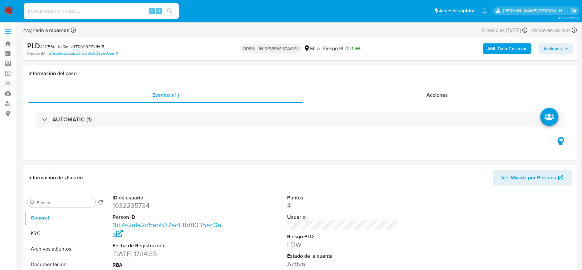
select select "10"
click at [62, 49] on span "# MfB3nLKsQmN4TiXxVtCPUH15" at bounding box center [72, 46] width 64 height 6
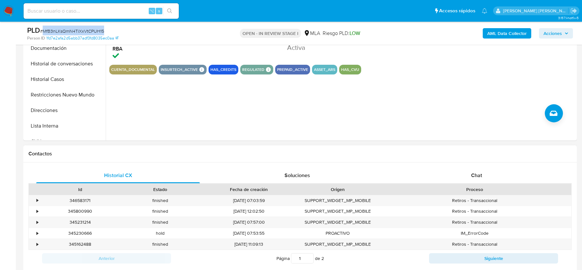
scroll to position [214, 0]
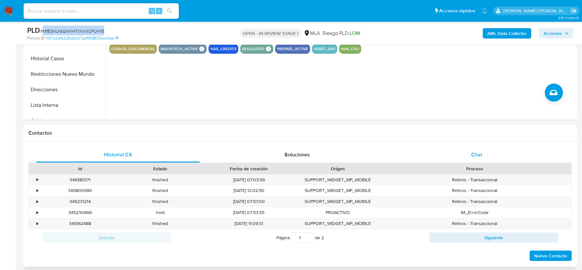
click at [476, 151] on span "Chat" at bounding box center [476, 154] width 11 height 7
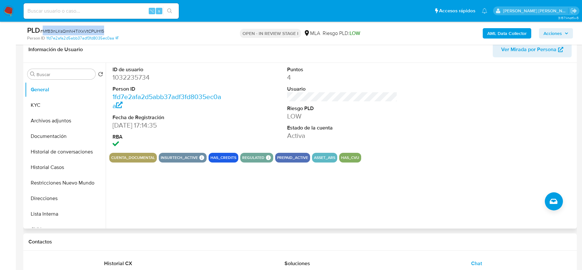
scroll to position [49, 0]
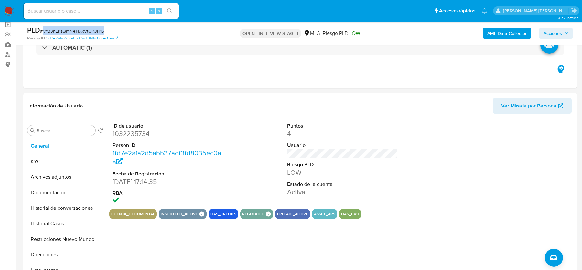
click at [81, 29] on span "# MfB3nLKsQmN4TiXxVtCPUH15" at bounding box center [72, 31] width 64 height 6
click at [130, 136] on dd "1032235734" at bounding box center [168, 133] width 110 height 9
click at [42, 158] on button "KYC" at bounding box center [63, 162] width 76 height 16
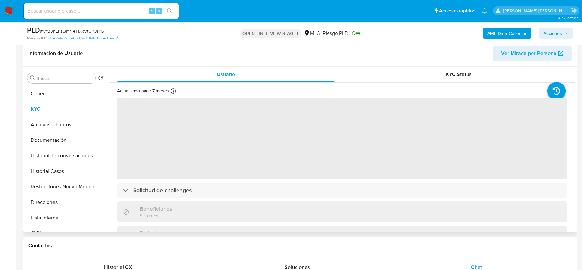
scroll to position [107, 0]
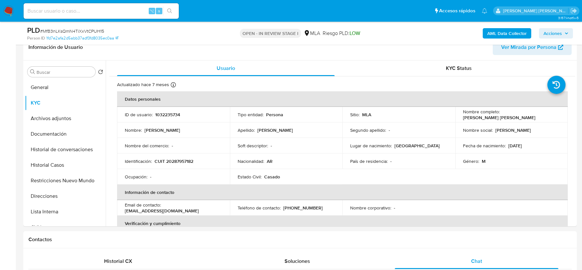
click at [493, 36] on b "AML Data Collector" at bounding box center [506, 33] width 39 height 10
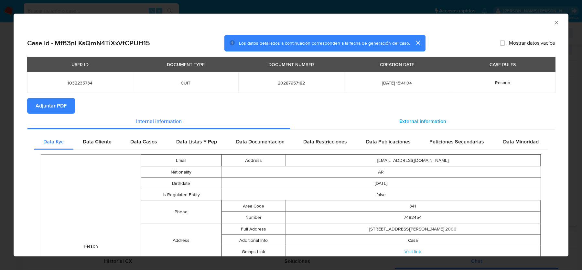
click at [447, 122] on div "External information" at bounding box center [422, 121] width 264 height 16
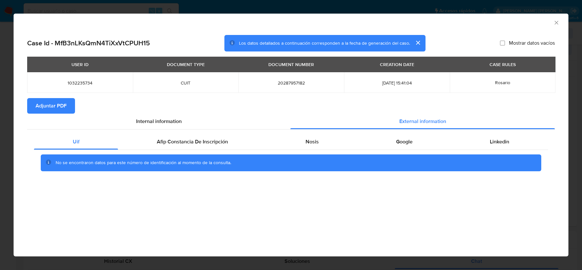
click at [71, 107] on button "Adjuntar PDF" at bounding box center [51, 106] width 48 height 16
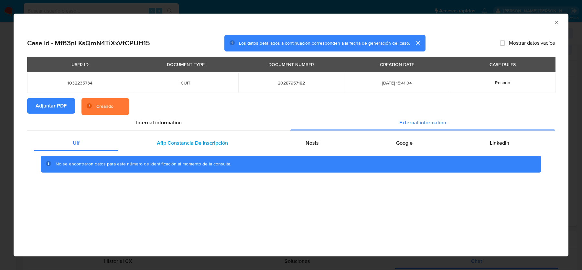
click at [234, 139] on div "Afip Constancia De Inscripción" at bounding box center [192, 143] width 148 height 16
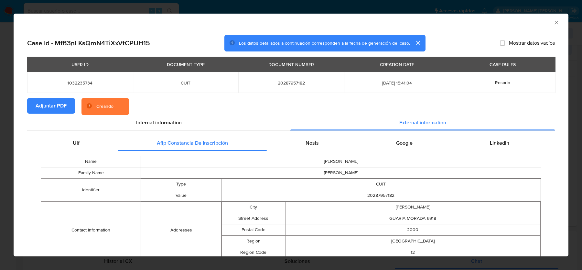
scroll to position [35, 0]
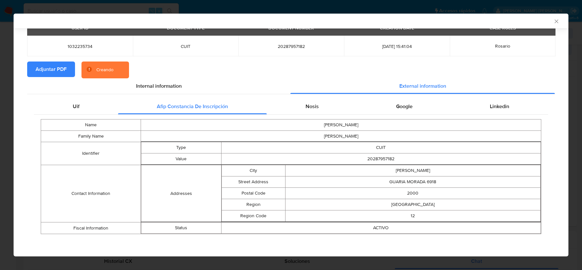
click at [311, 114] on div "Name [PERSON_NAME] Family Name [PERSON_NAME] Identifier Type CUIT Value 2028795…" at bounding box center [291, 176] width 514 height 124
click at [315, 105] on span "Nosis" at bounding box center [312, 105] width 13 height 7
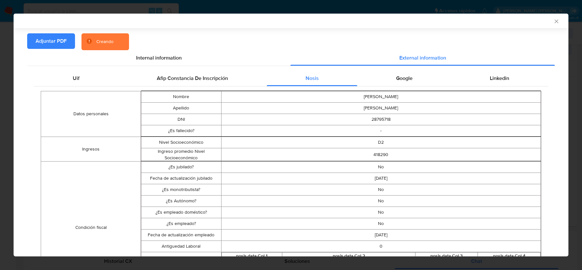
scroll to position [0, 0]
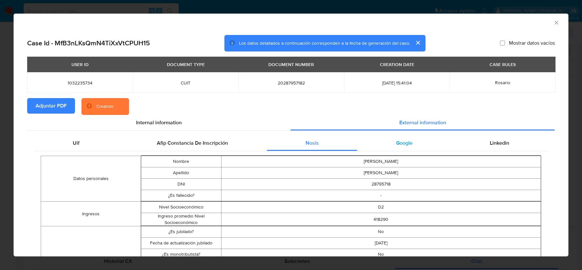
click at [386, 141] on div "Google" at bounding box center [404, 143] width 94 height 16
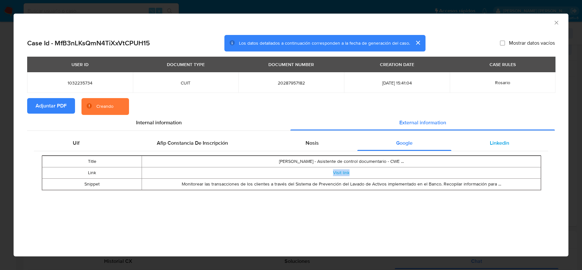
click at [484, 148] on div "Linkedin" at bounding box center [499, 143] width 97 height 16
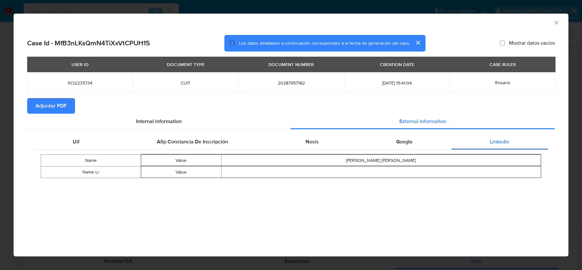
click at [294, 83] on span "20287957182" at bounding box center [291, 83] width 90 height 6
copy span "20287957182"
click at [556, 21] on icon "Cerrar ventana" at bounding box center [556, 22] width 6 height 6
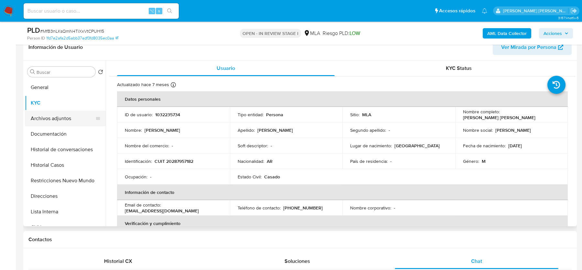
click at [59, 117] on button "Archivos adjuntos" at bounding box center [63, 119] width 76 height 16
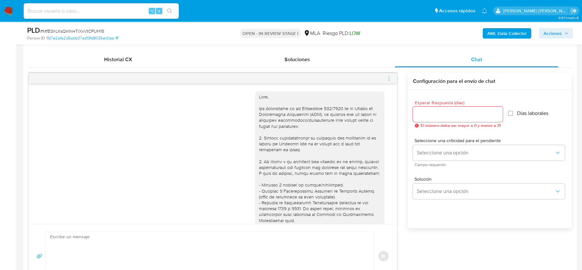
scroll to position [252, 0]
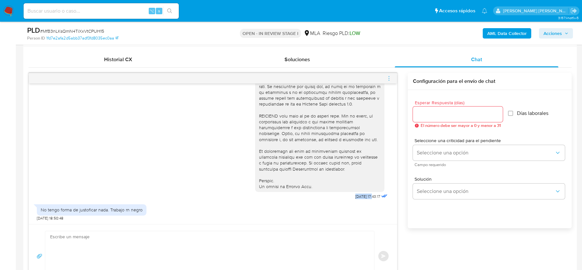
drag, startPoint x: 348, startPoint y: 196, endPoint x: 367, endPoint y: 196, distance: 19.1
click at [367, 196] on div "18/08/2025 17:43:17" at bounding box center [322, 24] width 134 height 354
copy span "18/08/2025"
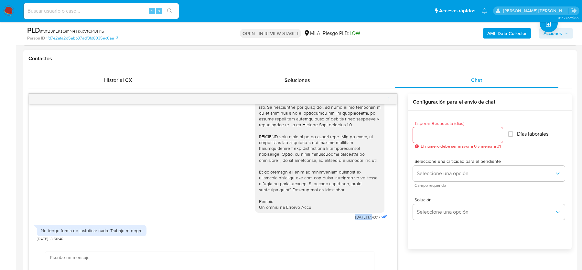
scroll to position [306, 0]
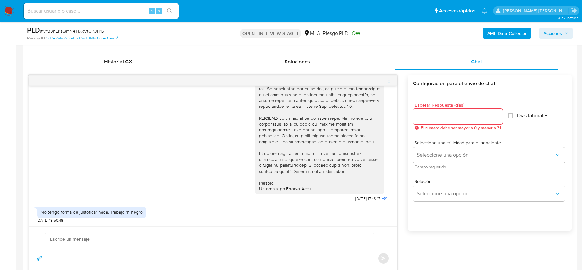
click at [49, 211] on div "No tengo forma de justoficar nada. Trabajo rn negro" at bounding box center [92, 212] width 102 height 6
copy div "No tengo forma de justoficar nada. Trabajo rn negro"
click at [101, 241] on textarea at bounding box center [208, 258] width 316 height 50
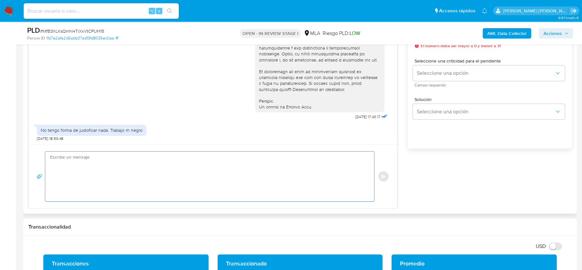
scroll to position [1154, 0]
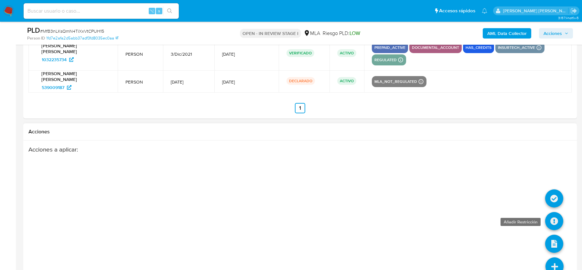
click at [554, 212] on icon at bounding box center [554, 221] width 18 height 18
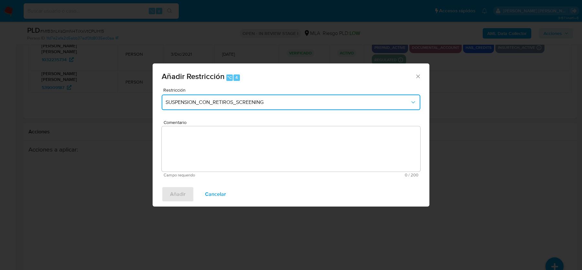
click at [189, 109] on button "SUSPENSION_CON_RETIROS_SCREENING" at bounding box center [291, 102] width 259 height 16
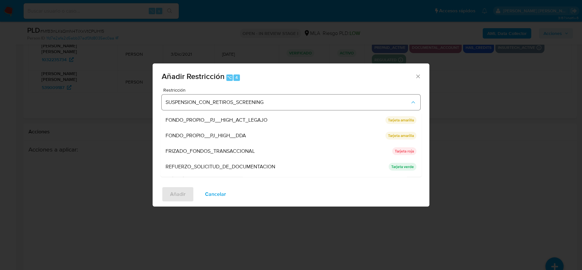
scroll to position [137, 0]
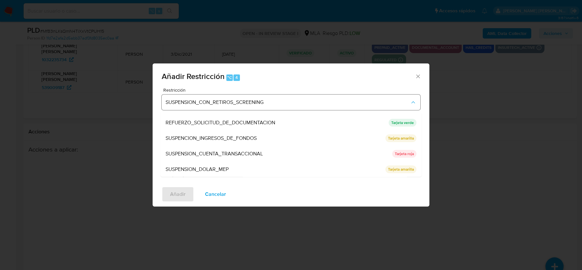
click at [189, 153] on span "SUSPENSION_CUENTA_TRANSACCIONAL" at bounding box center [214, 153] width 97 height 6
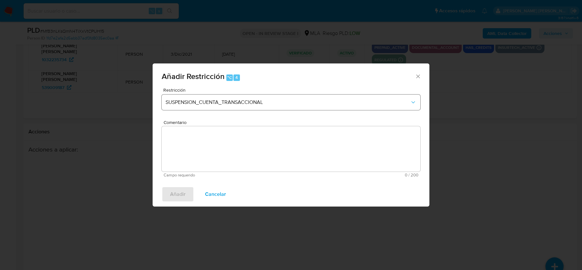
click at [189, 153] on textarea "Comentario" at bounding box center [291, 148] width 259 height 45
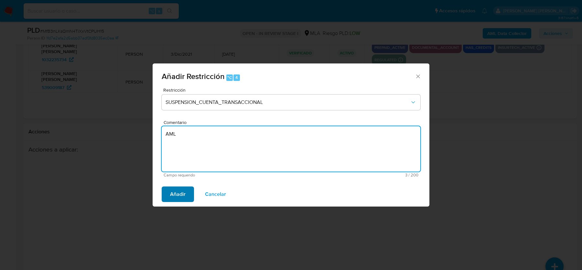
type textarea "AML"
click at [170, 195] on span "Añadir" at bounding box center [178, 194] width 16 height 14
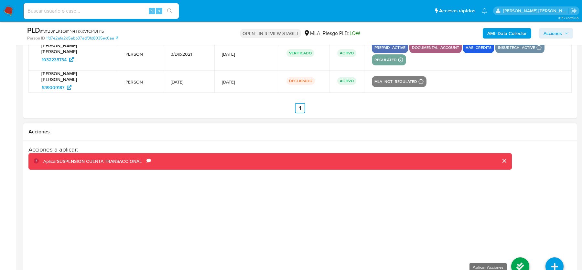
click at [528, 257] on icon at bounding box center [520, 266] width 18 height 18
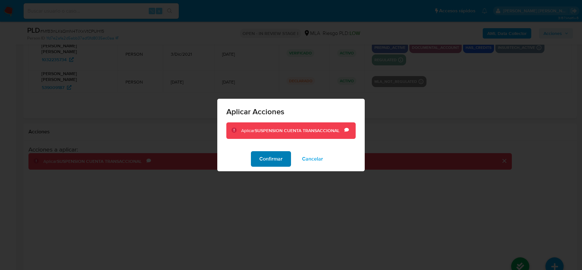
click at [277, 163] on span "Confirmar" at bounding box center [270, 159] width 23 height 14
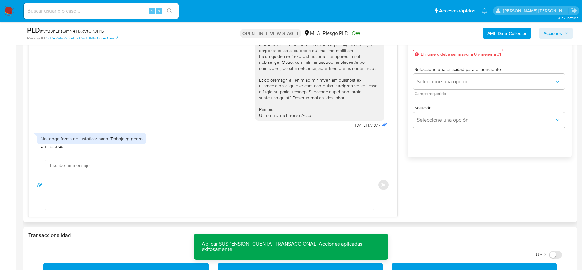
scroll to position [389, 0]
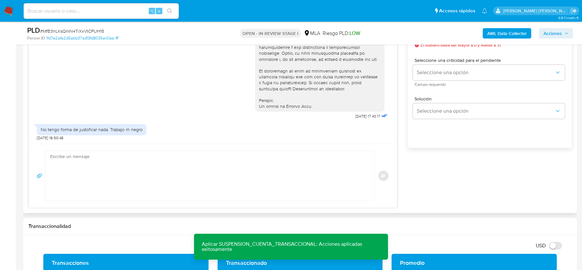
click at [92, 203] on div "Enviar" at bounding box center [213, 176] width 368 height 64
click at [90, 179] on textarea at bounding box center [208, 176] width 316 height 50
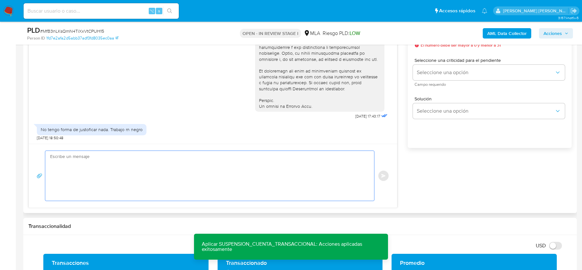
paste textarea "Hola XXX, Muchas gracias por tu respuesta. Analizamos tu caso y verificamos que…"
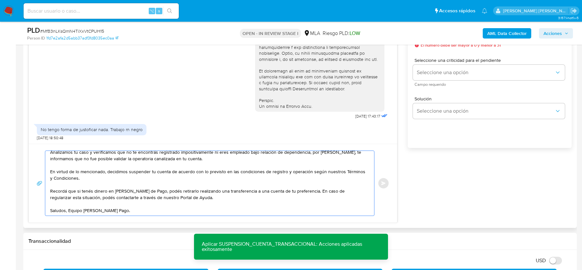
scroll to position [0, 0]
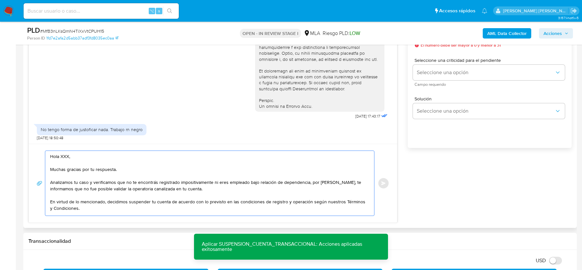
click at [64, 156] on textarea "Hola XXX, Muchas gracias por tu respuesta. Analizamos tu caso y verificamos que…" at bounding box center [208, 183] width 316 height 65
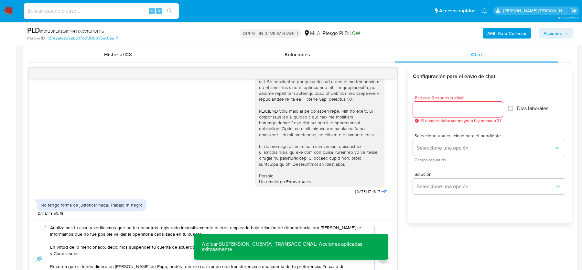
scroll to position [300, 0]
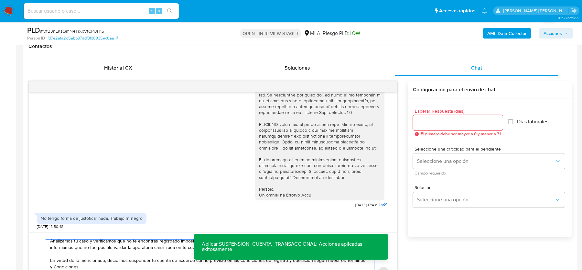
type textarea "Hola, Muchas gracias por tu respuesta. Analizamos tu caso y verificamos que no …"
click at [440, 123] on input "Esperar Respuesta (días)" at bounding box center [458, 122] width 90 height 8
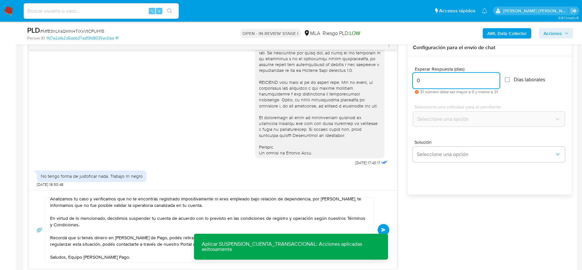
scroll to position [343, 0]
type input "0"
click at [387, 223] on button "Enviar" at bounding box center [384, 229] width 12 height 12
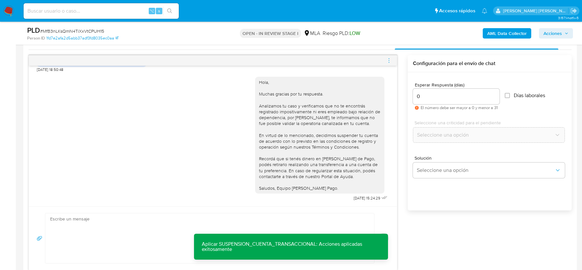
scroll to position [320, 0]
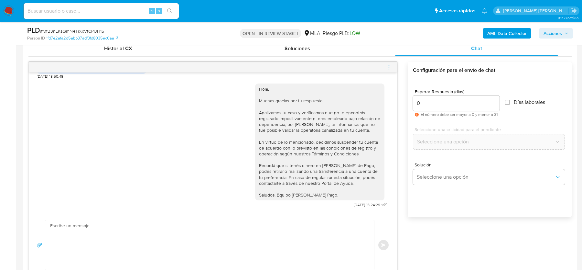
click at [388, 68] on icon "menu-action" at bounding box center [389, 67] width 6 height 6
click at [359, 53] on li "Cerrar conversación" at bounding box center [353, 54] width 66 height 12
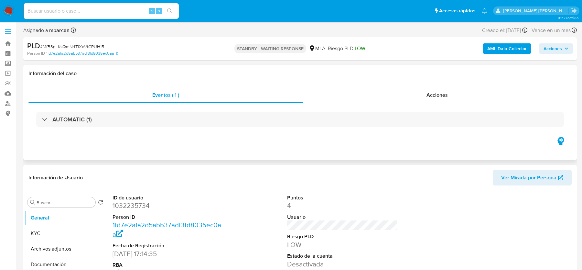
select select "10"
click at [55, 44] on span "# MfB3nLKsQmN4TiXxVtCPUH15" at bounding box center [72, 46] width 64 height 6
copy span "MfB3nLKsQmN4TiXxVtCPUH15"
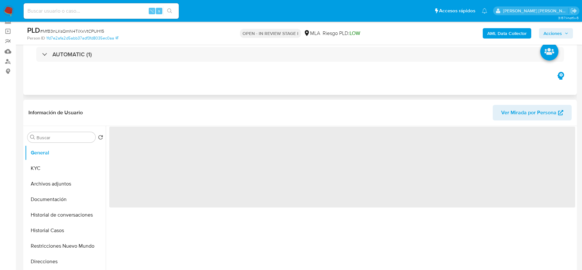
scroll to position [96, 0]
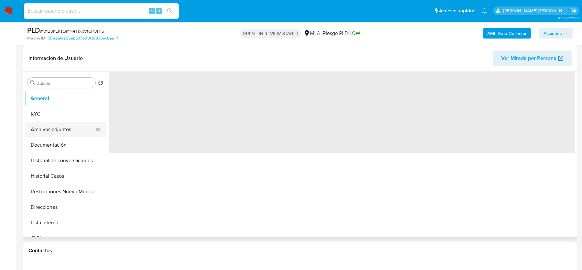
click at [58, 123] on button "Archivos adjuntos" at bounding box center [63, 130] width 76 height 16
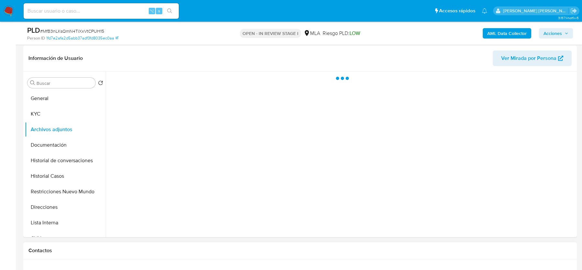
select select "10"
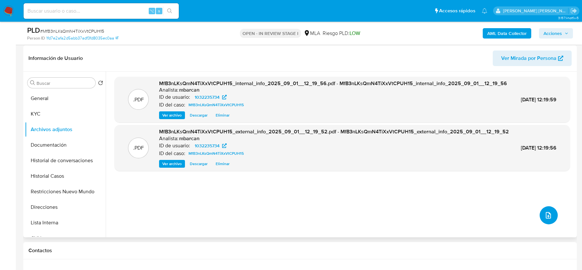
click at [546, 214] on icon "upload-file" at bounding box center [548, 215] width 5 height 6
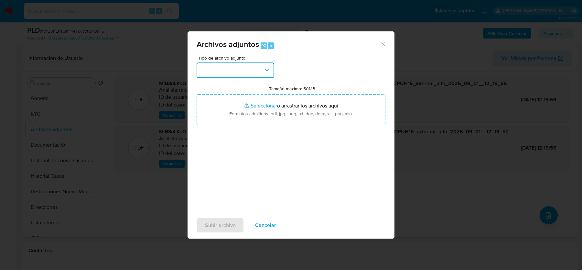
click at [231, 71] on button "button" at bounding box center [236, 70] width 78 height 16
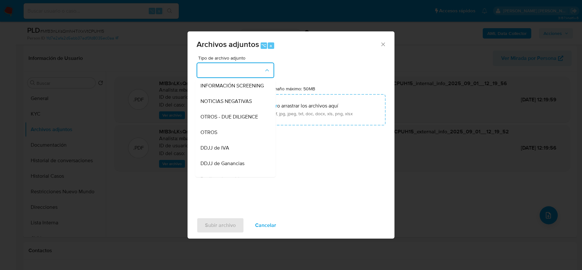
scroll to position [80, 0]
click at [223, 137] on div "OTROS" at bounding box center [233, 132] width 66 height 16
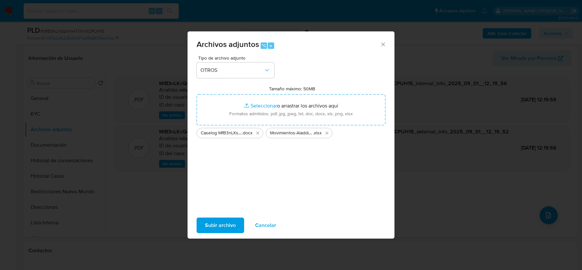
click at [222, 221] on span "Subir archivo" at bounding box center [220, 225] width 31 height 14
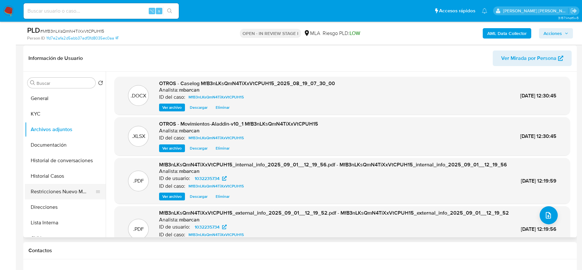
click at [52, 189] on button "Restricciones Nuevo Mundo" at bounding box center [63, 192] width 76 height 16
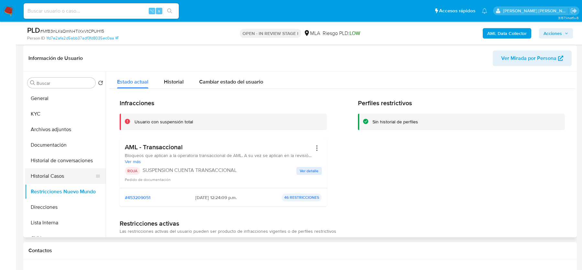
click at [49, 173] on button "Historial Casos" at bounding box center [63, 176] width 76 height 16
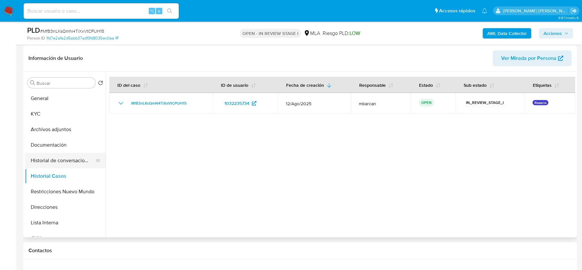
click at [49, 154] on button "Historial de conversaciones" at bounding box center [63, 161] width 76 height 16
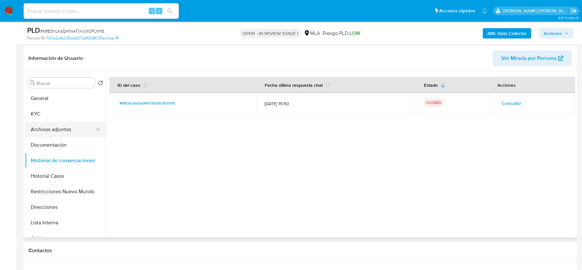
click at [49, 129] on button "Archivos adjuntos" at bounding box center [63, 130] width 76 height 16
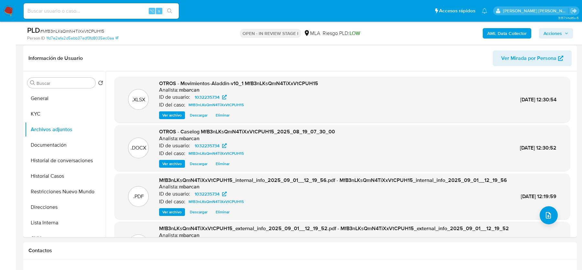
click at [554, 36] on span "Acciones" at bounding box center [552, 33] width 18 height 10
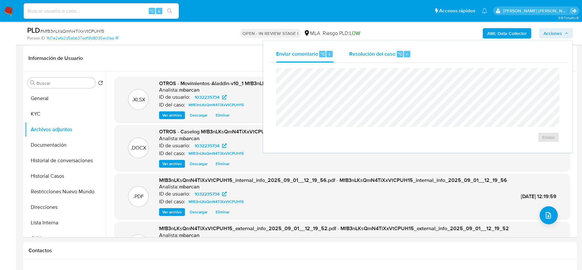
click at [397, 54] on div "⌥ r" at bounding box center [404, 54] width 14 height 6
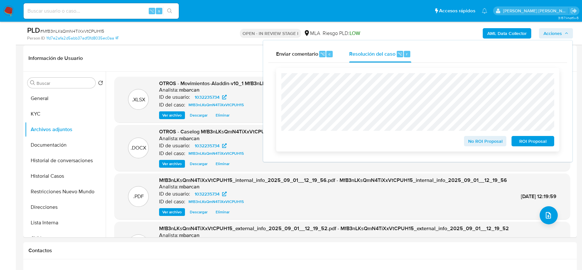
click at [530, 139] on span "ROI Proposal" at bounding box center [533, 140] width 34 height 9
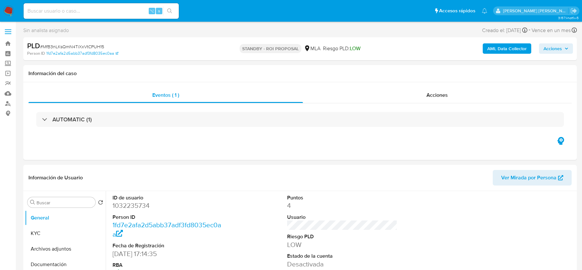
select select "10"
click at [87, 9] on input at bounding box center [101, 11] width 155 height 8
paste input "fSPaA33JnFrdQ5rClghpfILs"
type input "fSPaA33JnFrdQ5rClghpfILs"
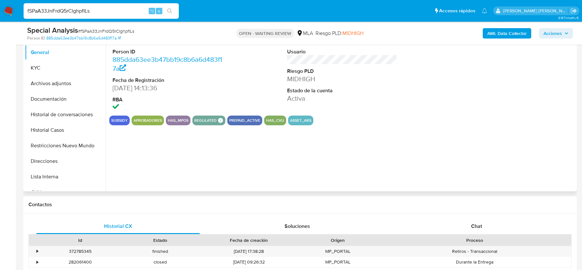
scroll to position [102, 0]
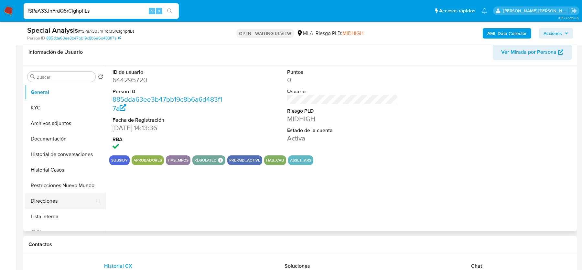
select select "10"
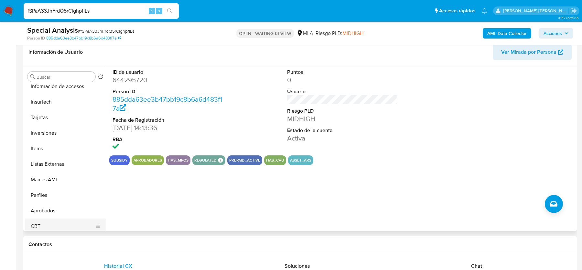
scroll to position [319, 0]
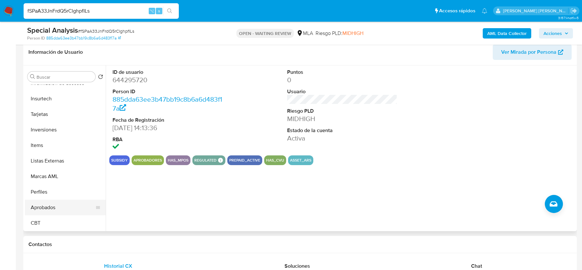
click at [45, 208] on button "Aprobados" at bounding box center [63, 207] width 76 height 16
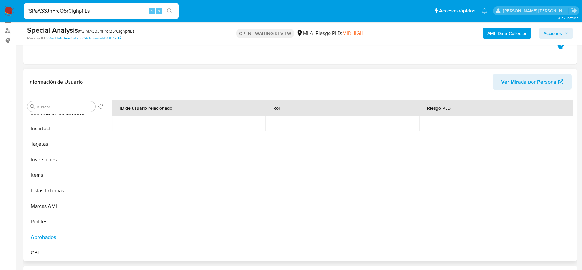
scroll to position [235, 0]
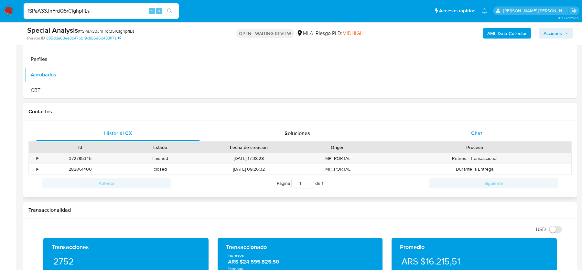
click at [479, 130] on span "Chat" at bounding box center [476, 132] width 11 height 7
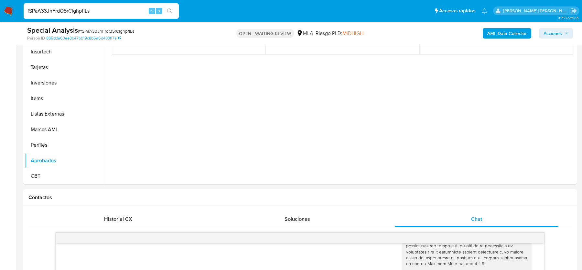
scroll to position [25, 0]
